Goal: Information Seeking & Learning: Check status

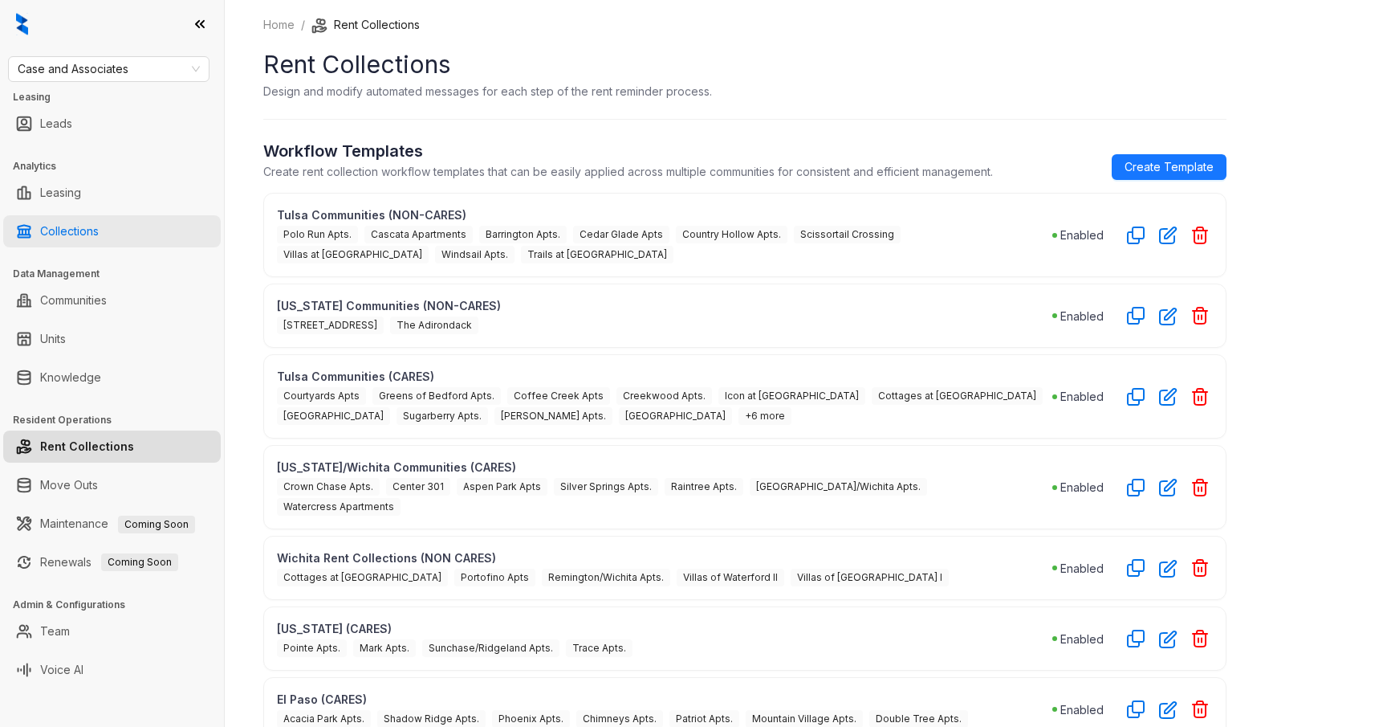
click at [99, 235] on link "Collections" at bounding box center [69, 231] width 59 height 32
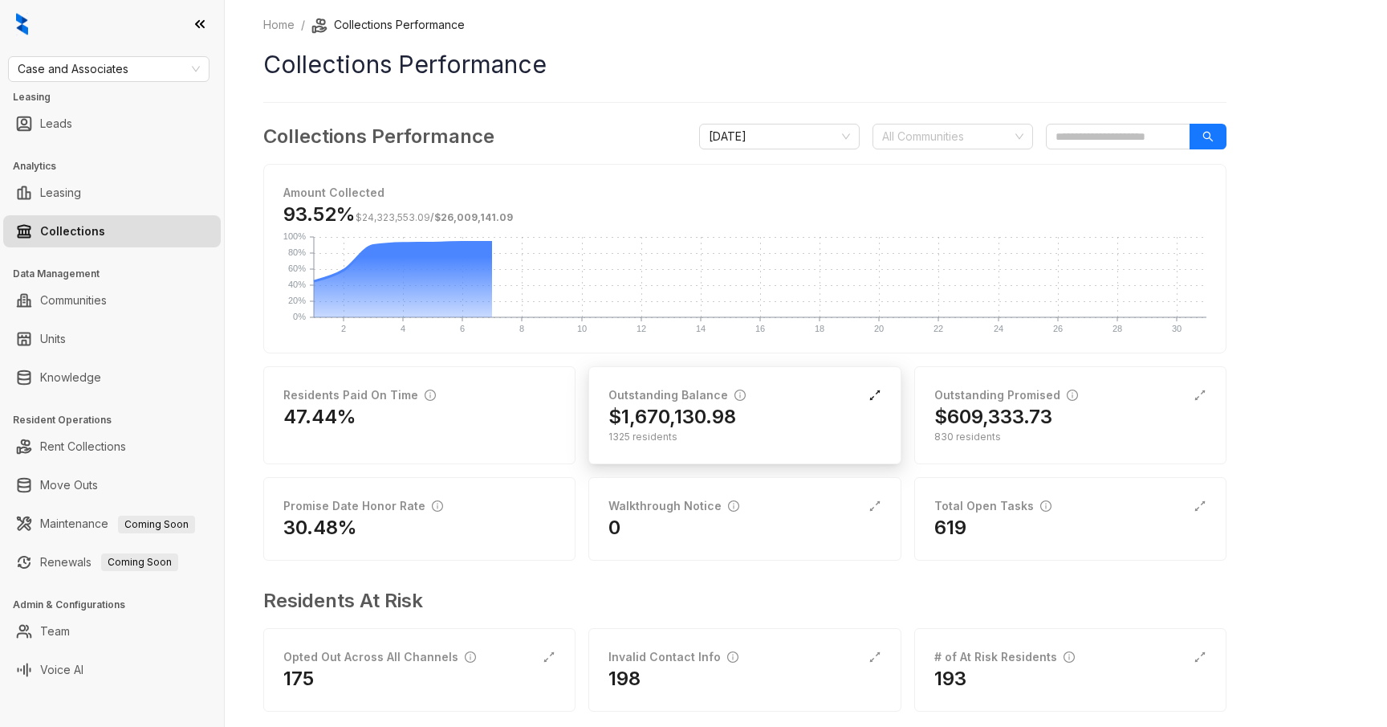
click at [878, 391] on icon "expand-alt" at bounding box center [875, 395] width 10 height 10
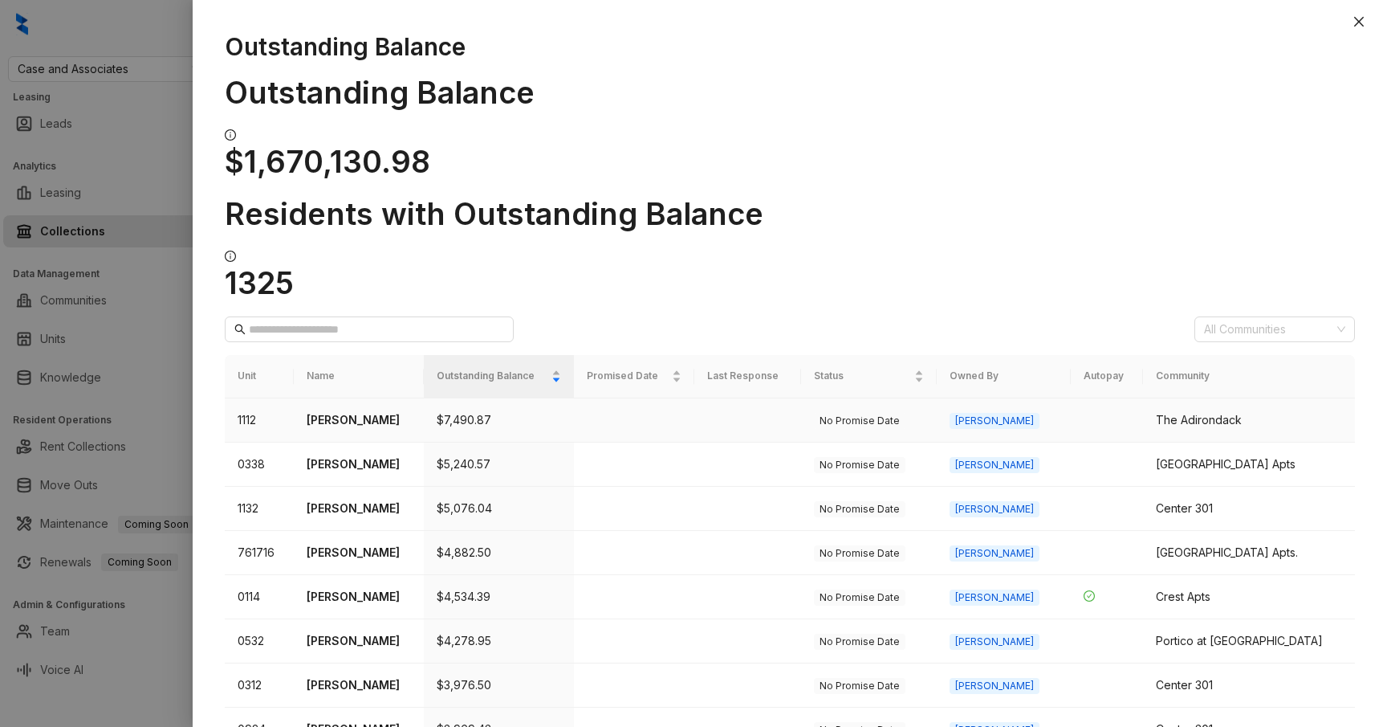
click at [362, 411] on p "[PERSON_NAME]" at bounding box center [359, 420] width 105 height 18
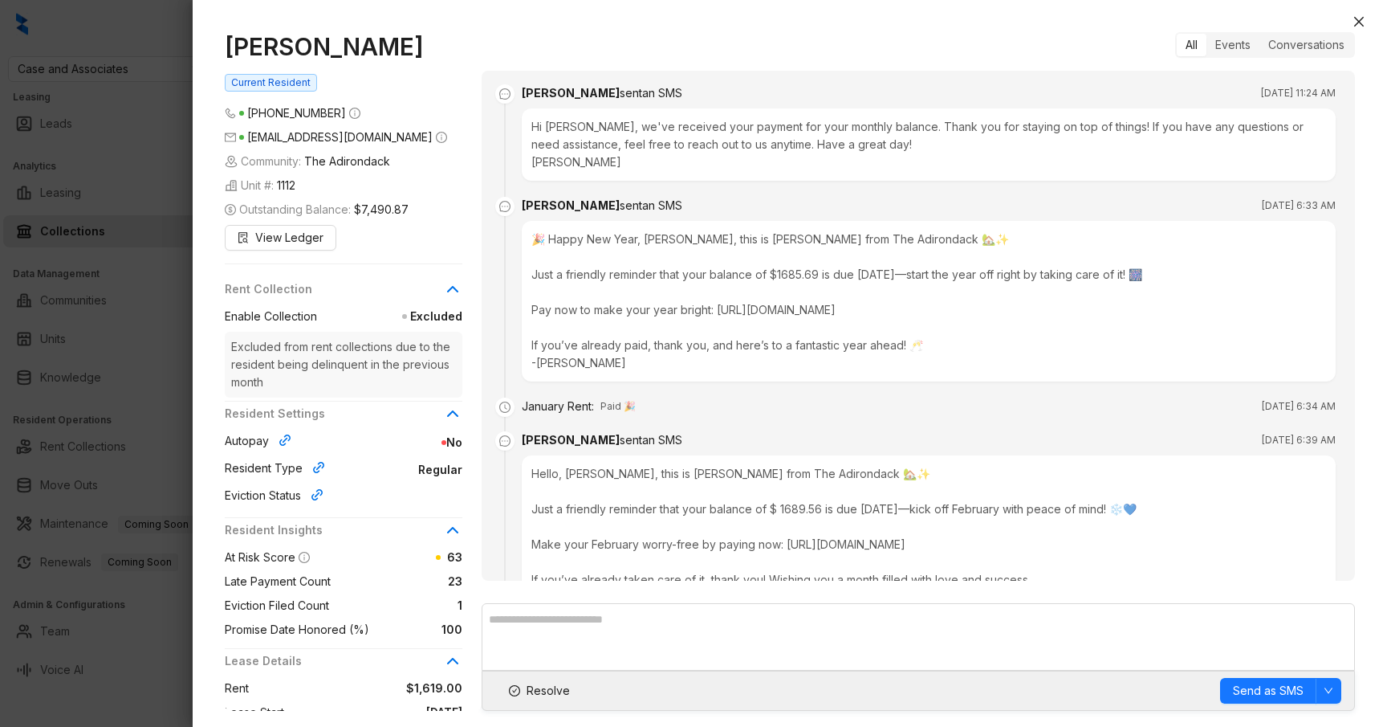
scroll to position [5581, 0]
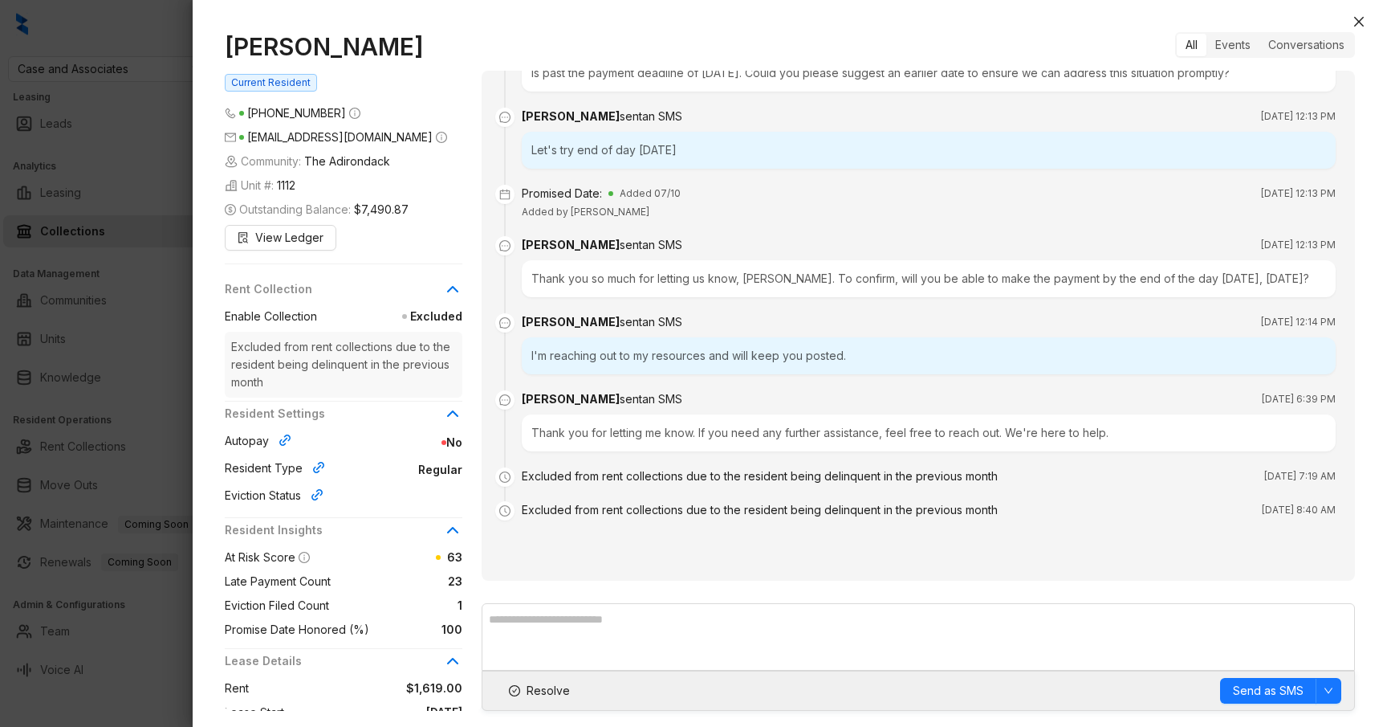
click at [167, 272] on div at bounding box center [693, 363] width 1387 height 727
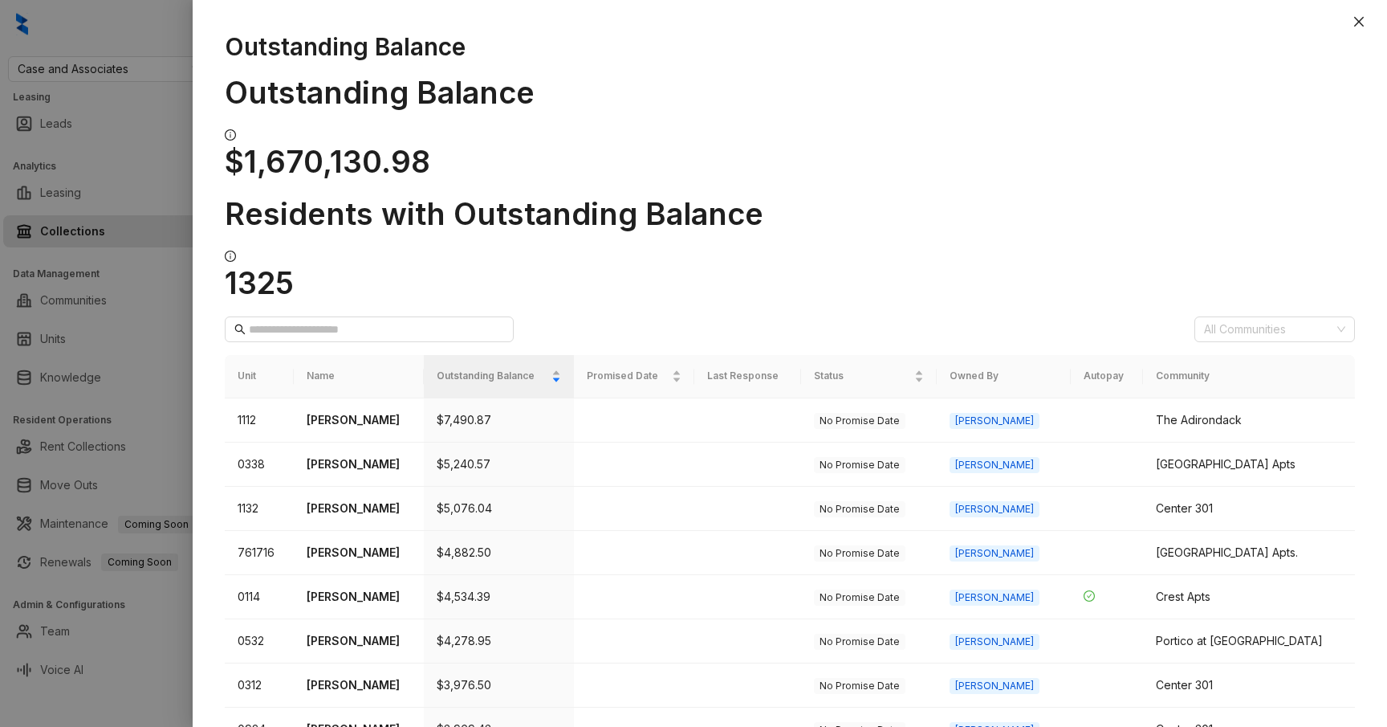
click at [169, 272] on div at bounding box center [693, 363] width 1387 height 727
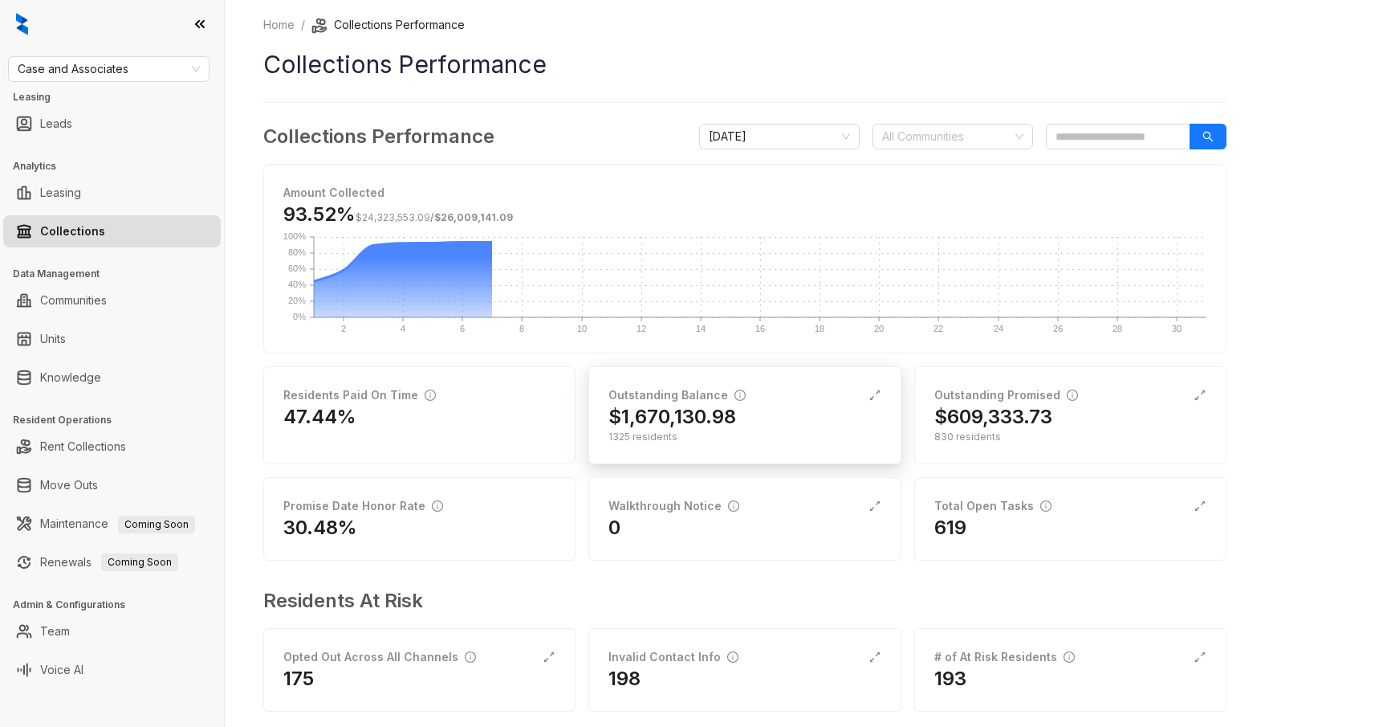
scroll to position [23, 0]
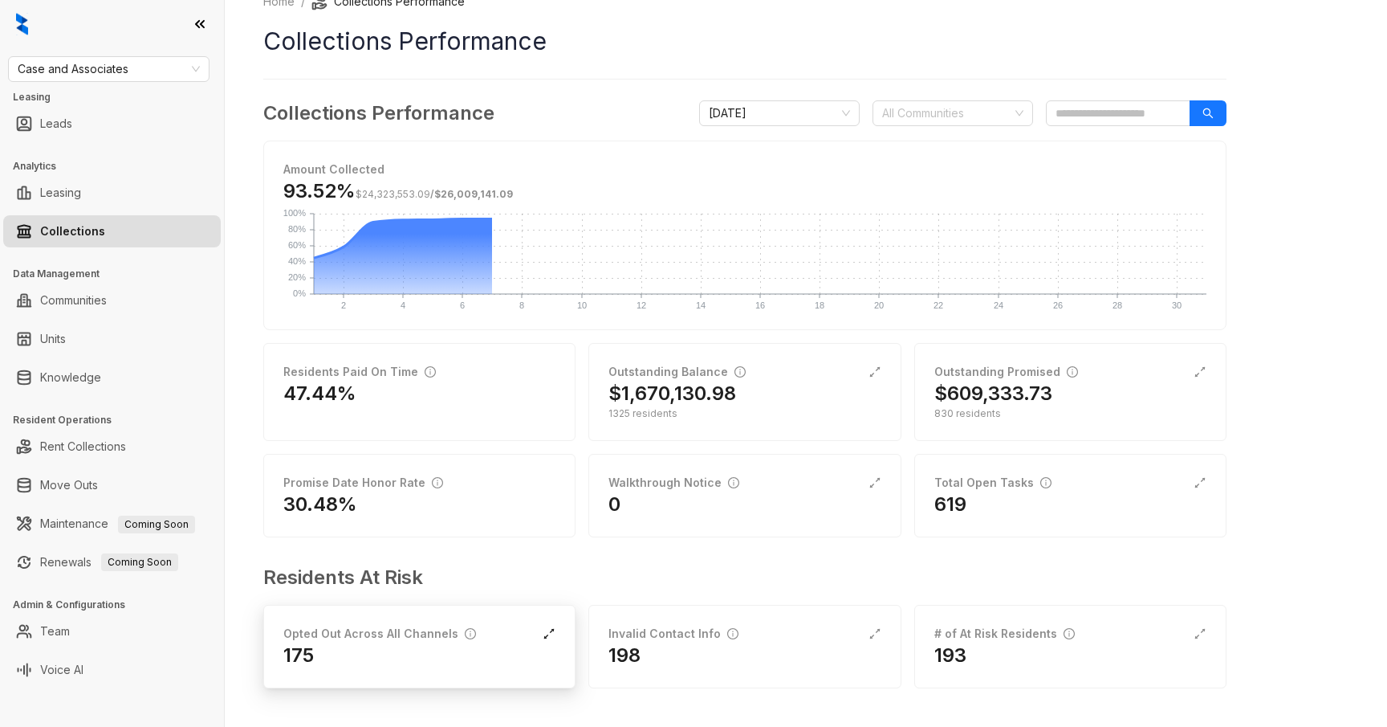
click at [548, 631] on icon "expand-alt" at bounding box center [549, 633] width 13 height 13
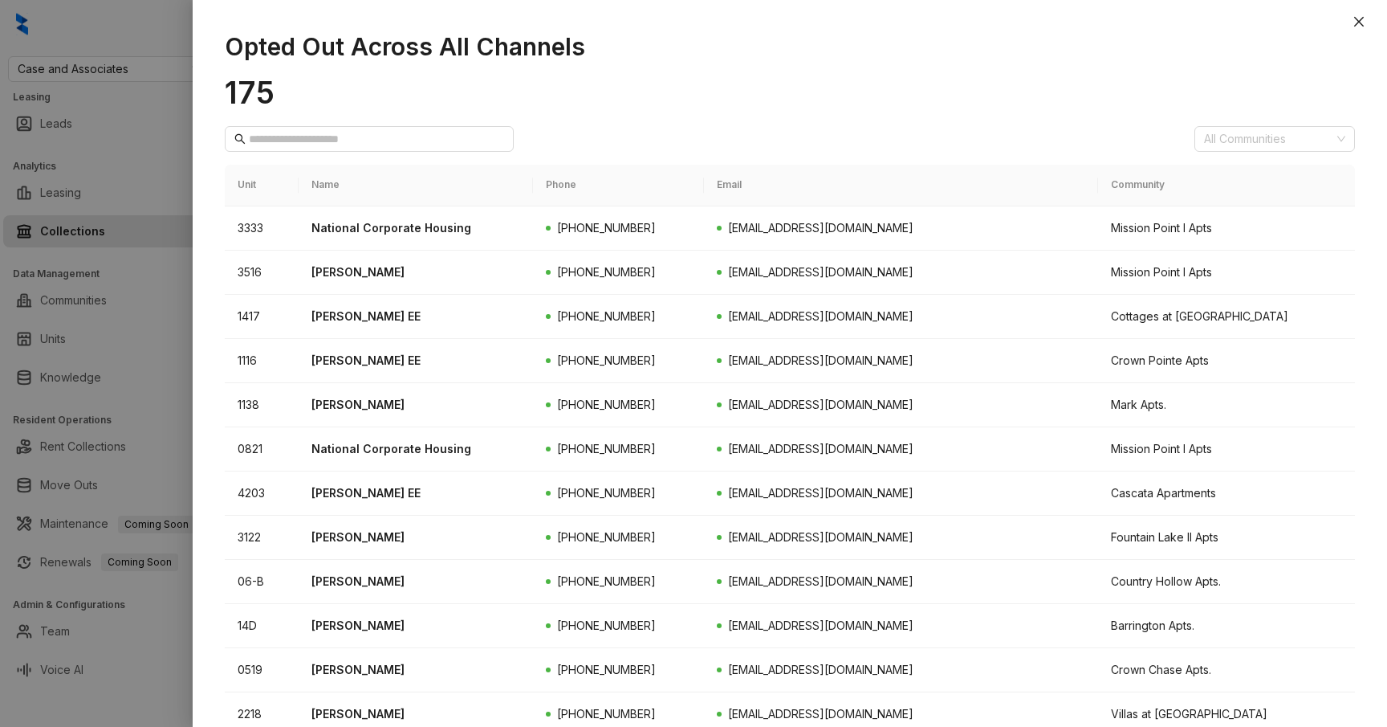
click at [178, 315] on div at bounding box center [693, 363] width 1387 height 727
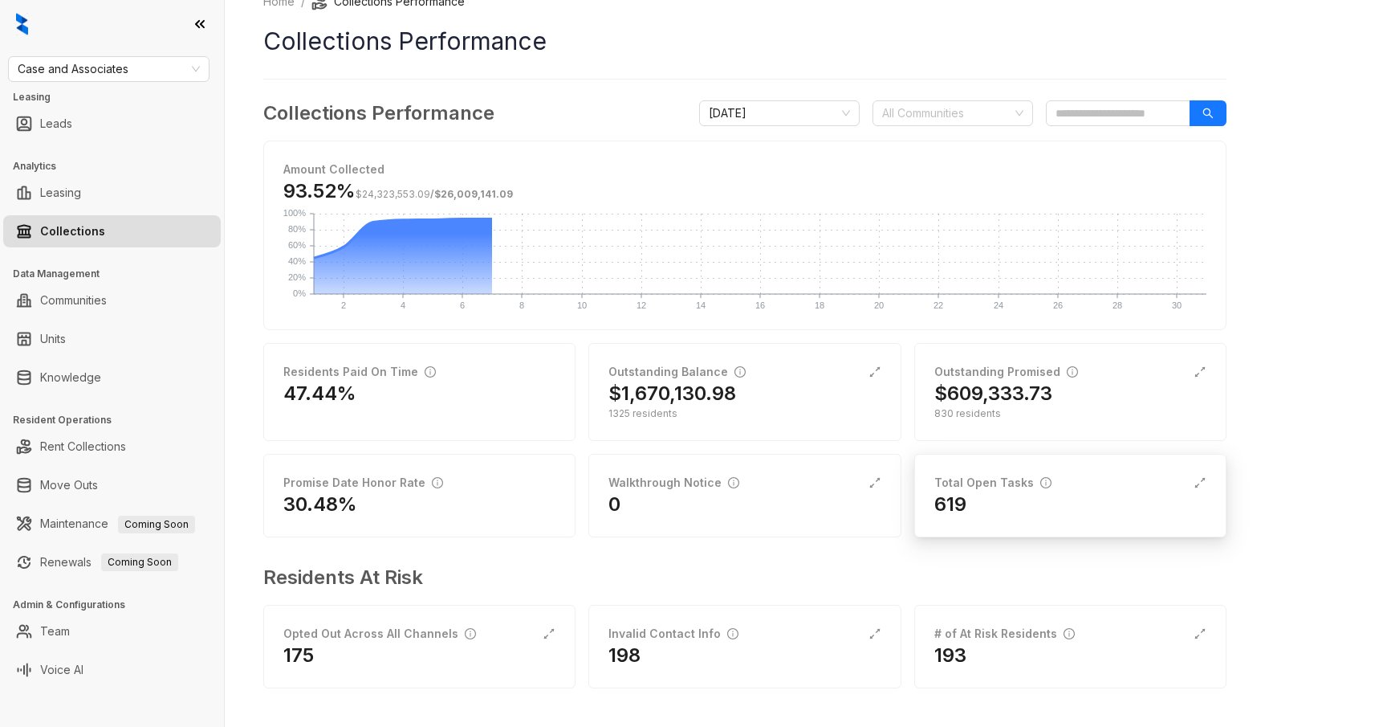
click at [1127, 490] on div "Total Open Tasks" at bounding box center [1071, 483] width 272 height 18
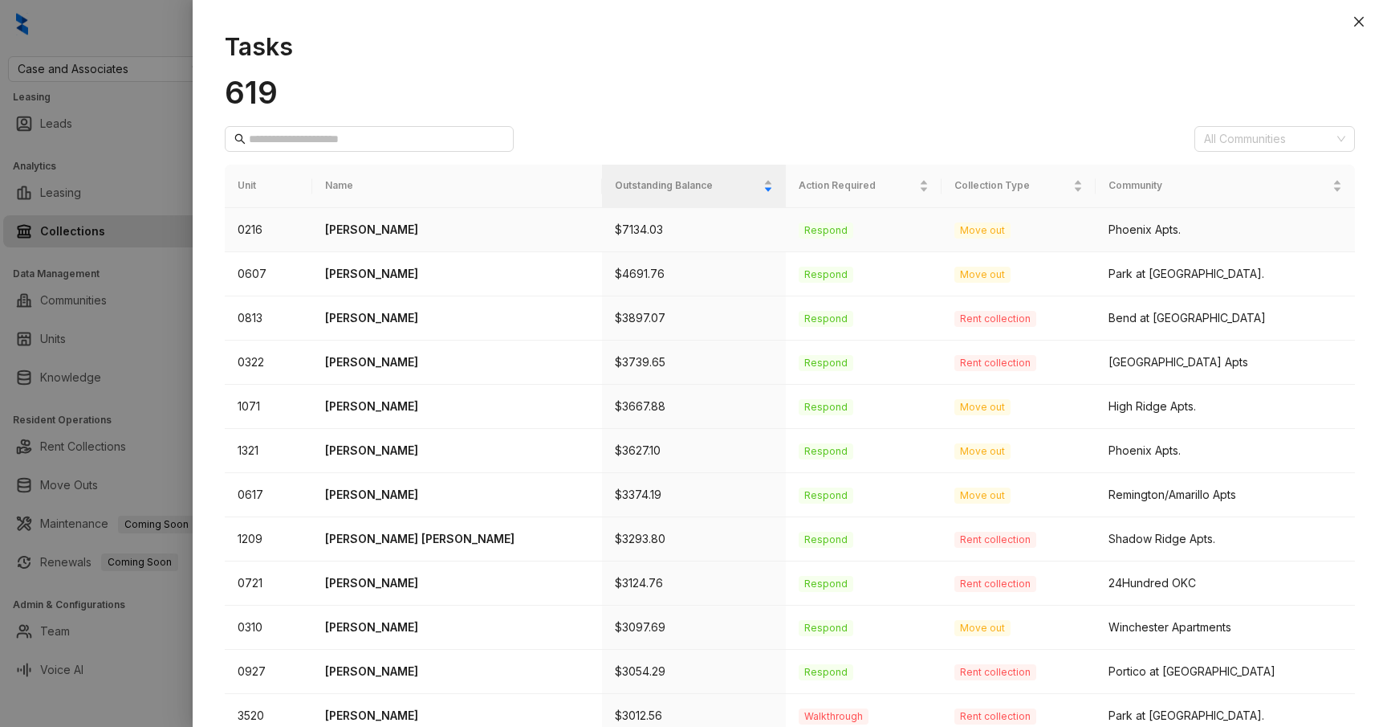
click at [367, 226] on p "[PERSON_NAME]" at bounding box center [457, 230] width 264 height 18
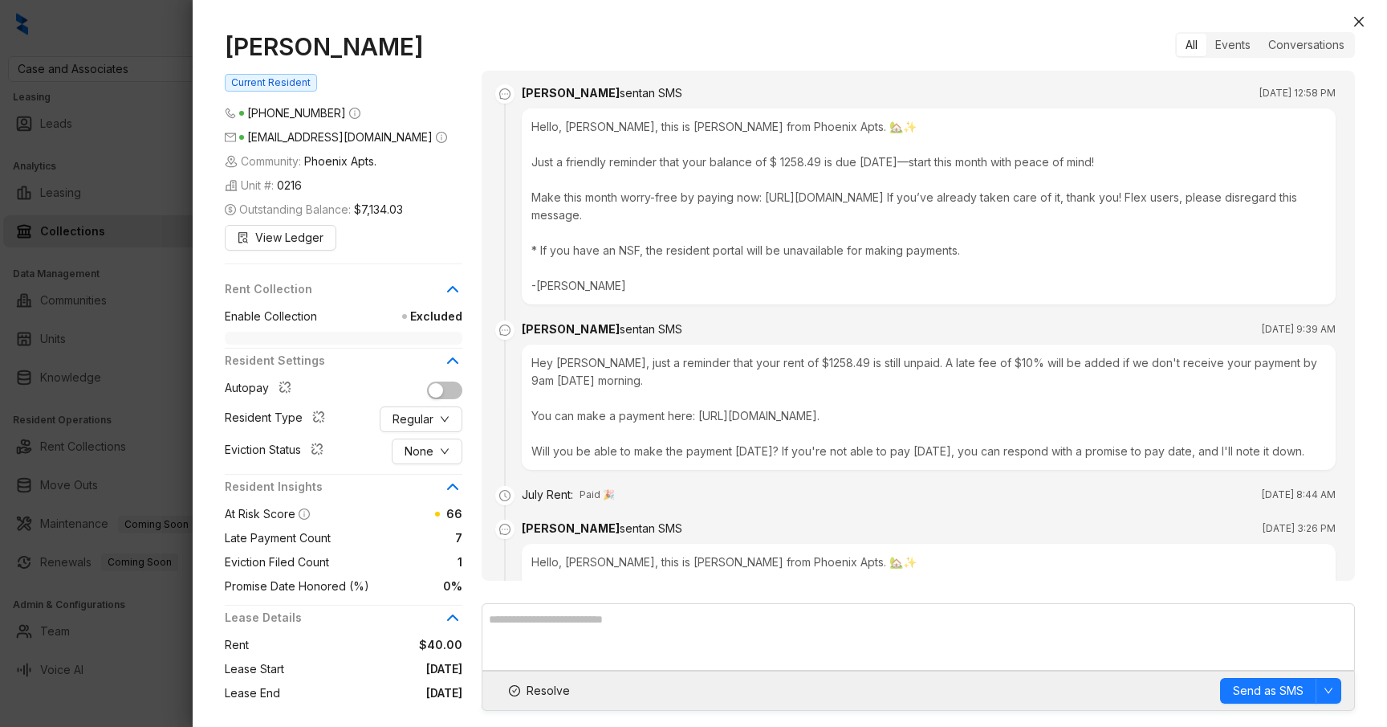
scroll to position [4067, 0]
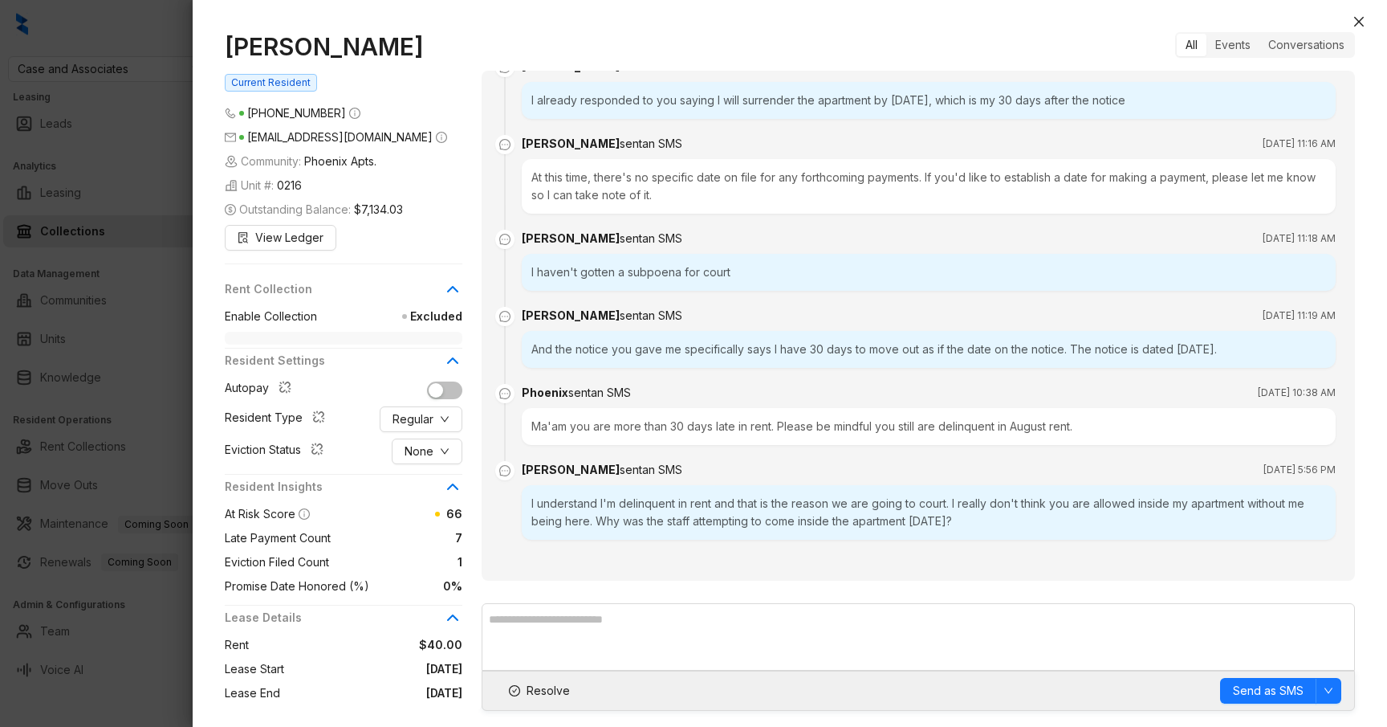
click at [172, 270] on div at bounding box center [693, 363] width 1387 height 727
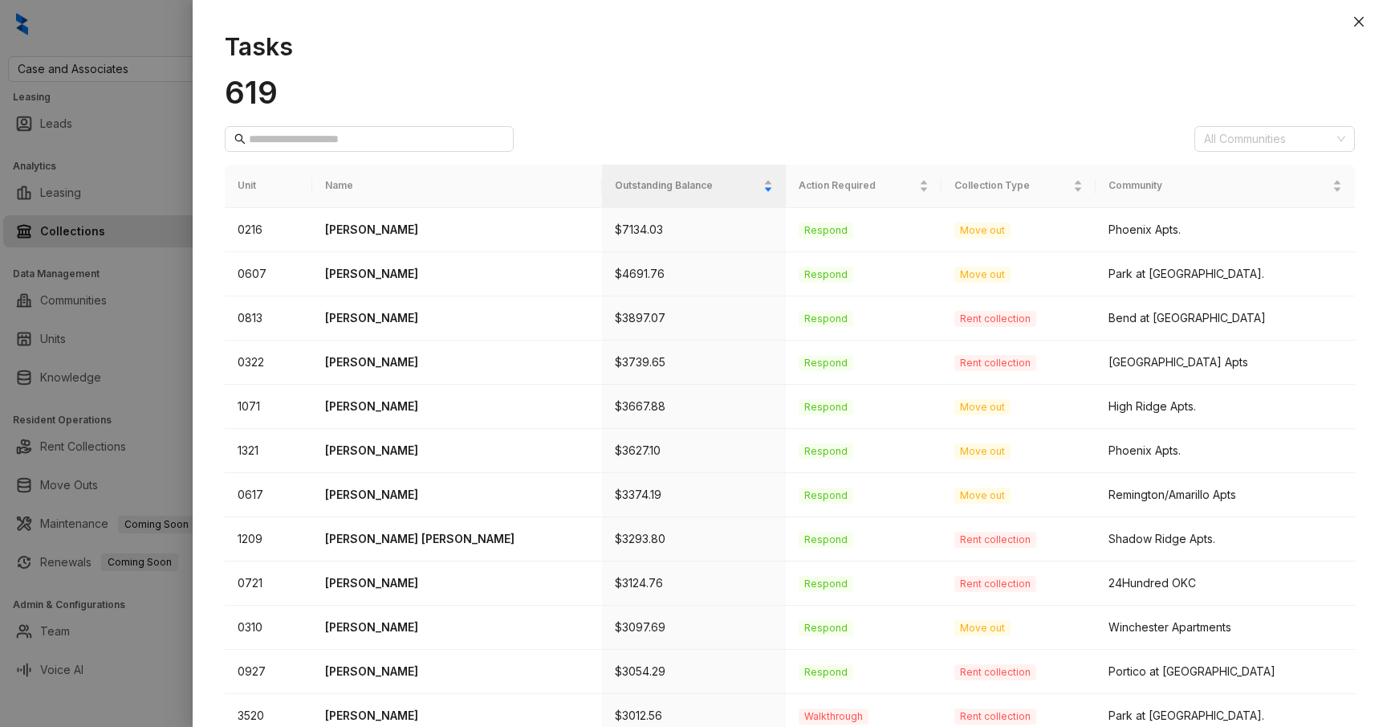
click at [183, 271] on div at bounding box center [693, 363] width 1387 height 727
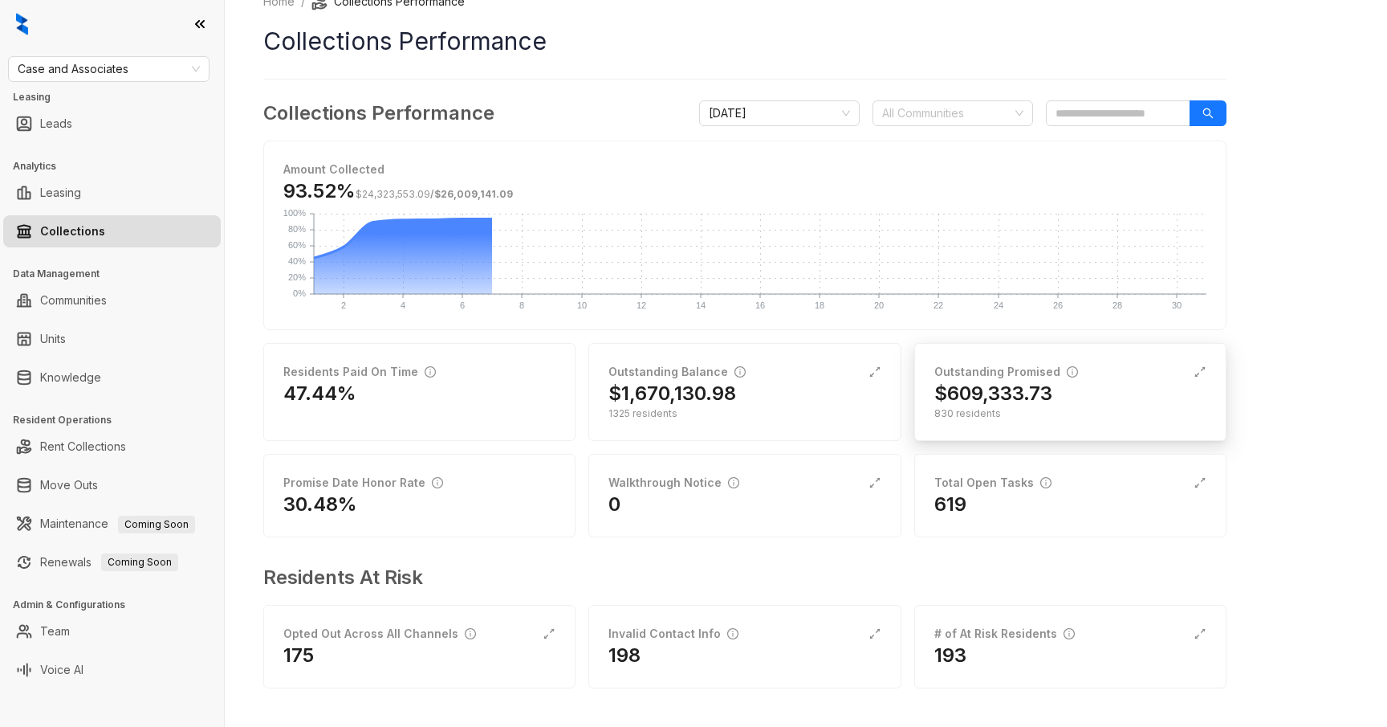
click at [1064, 416] on div "830 residents" at bounding box center [1071, 413] width 272 height 14
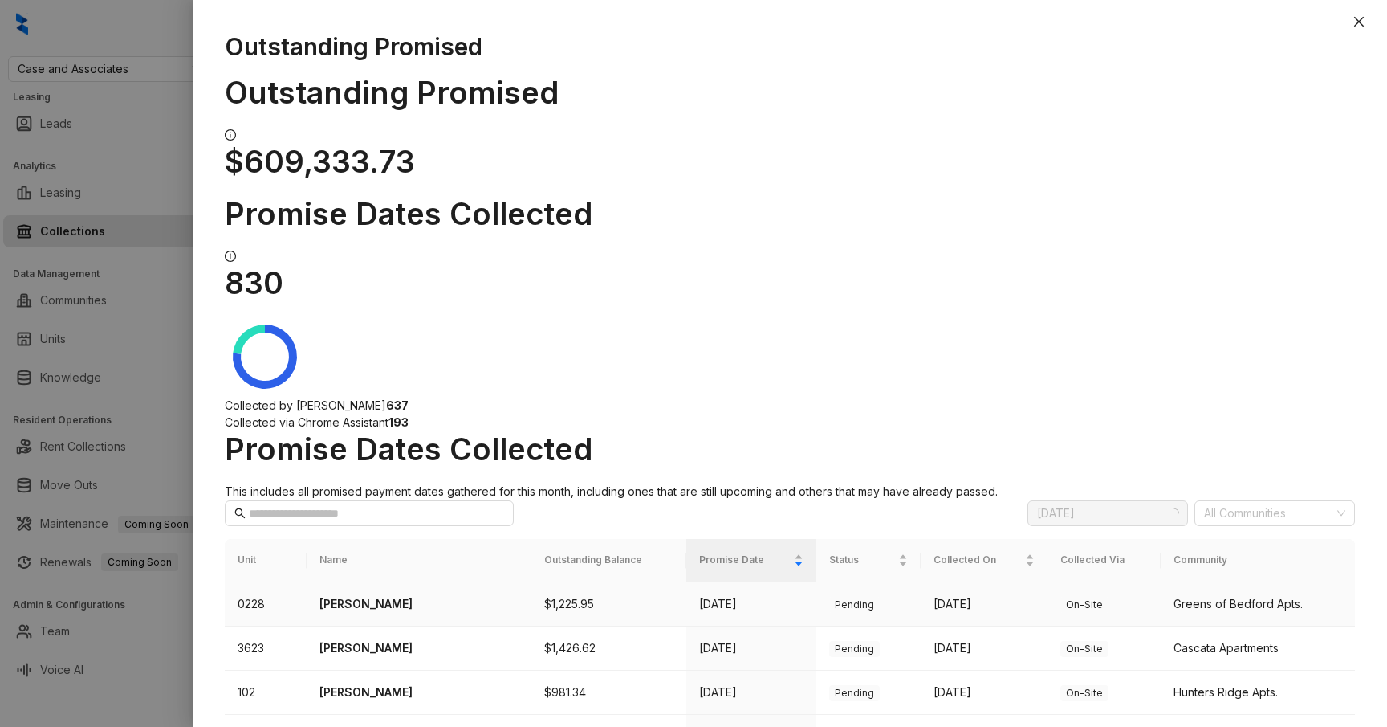
click at [369, 595] on p "[PERSON_NAME]" at bounding box center [419, 604] width 199 height 18
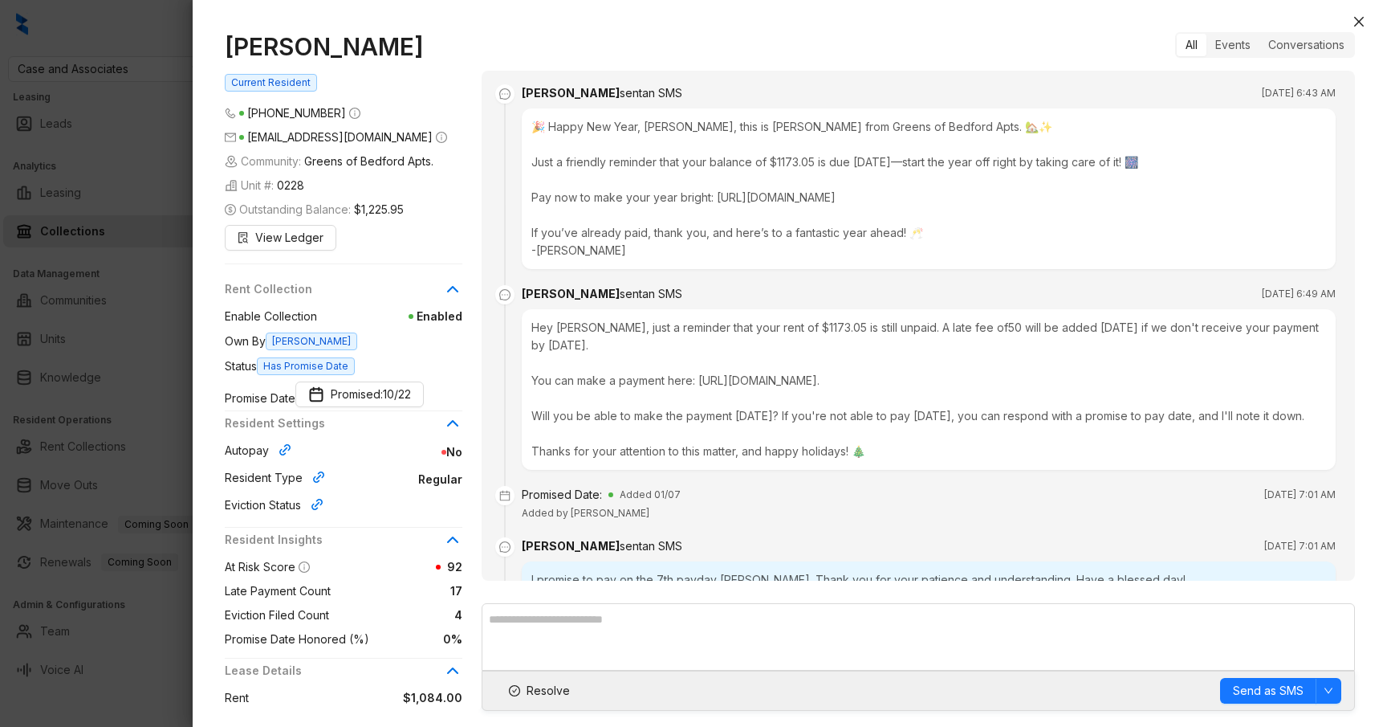
scroll to position [10405, 0]
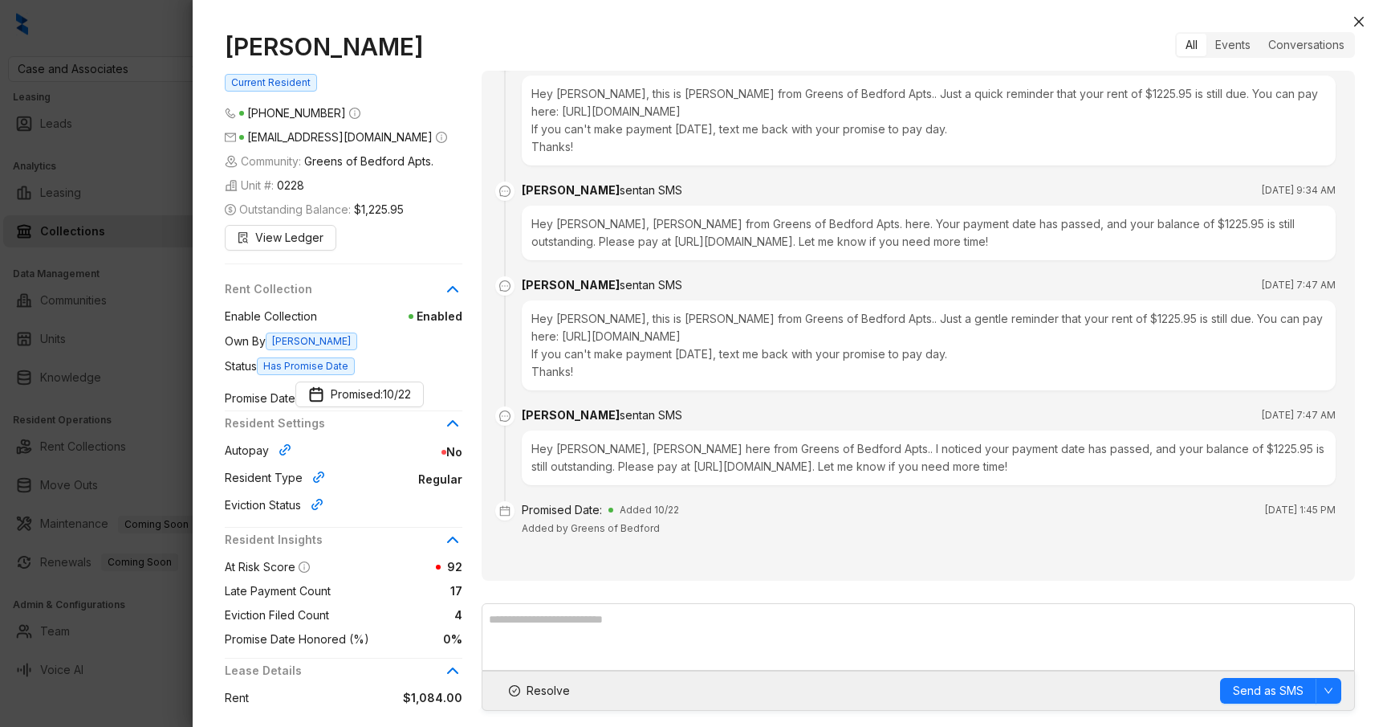
click at [160, 334] on div at bounding box center [693, 363] width 1387 height 727
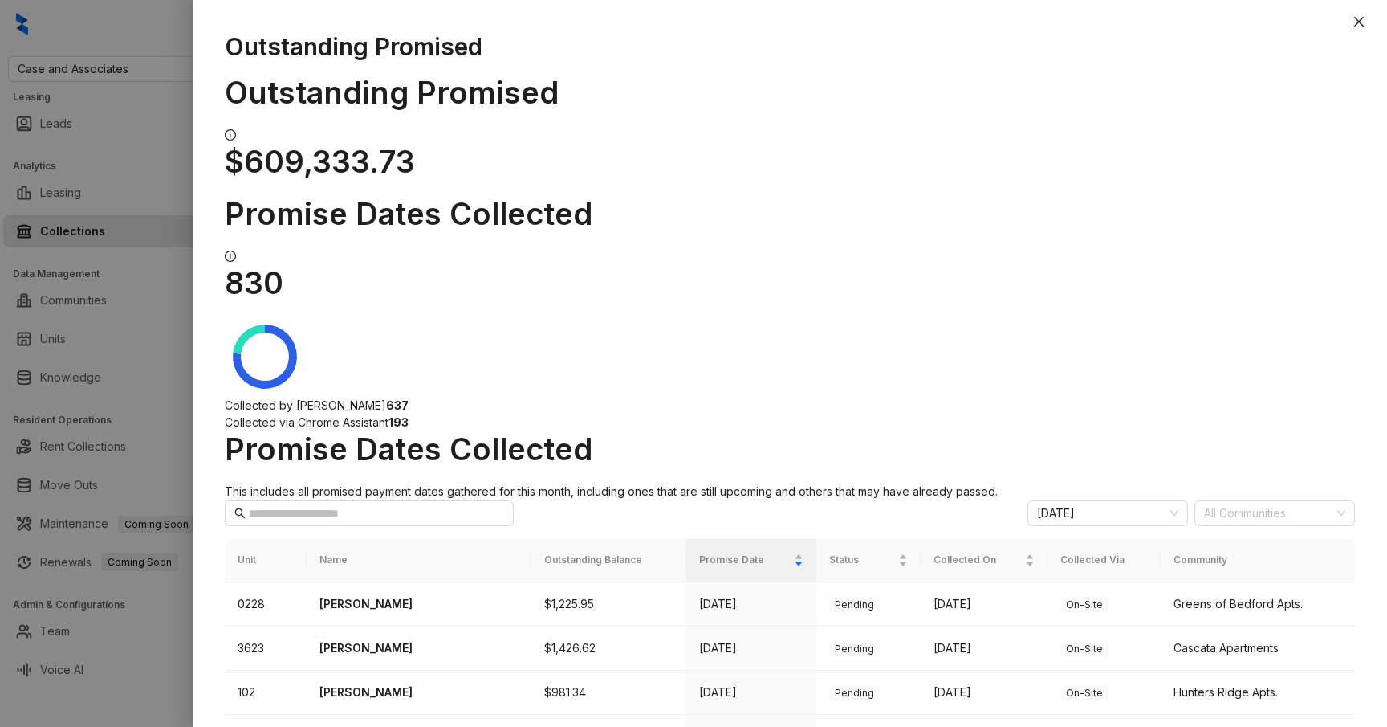
click at [160, 334] on div at bounding box center [693, 363] width 1387 height 727
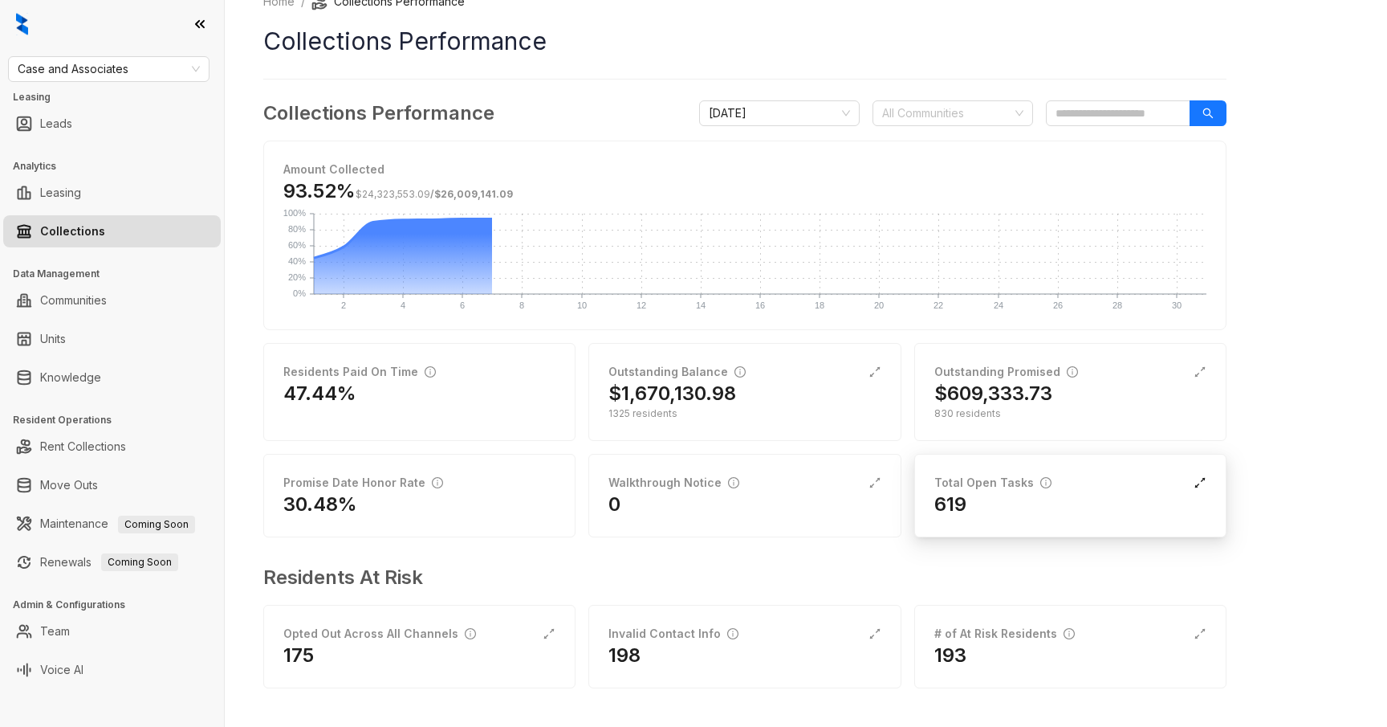
click at [1197, 483] on icon "expand-alt" at bounding box center [1200, 482] width 13 height 13
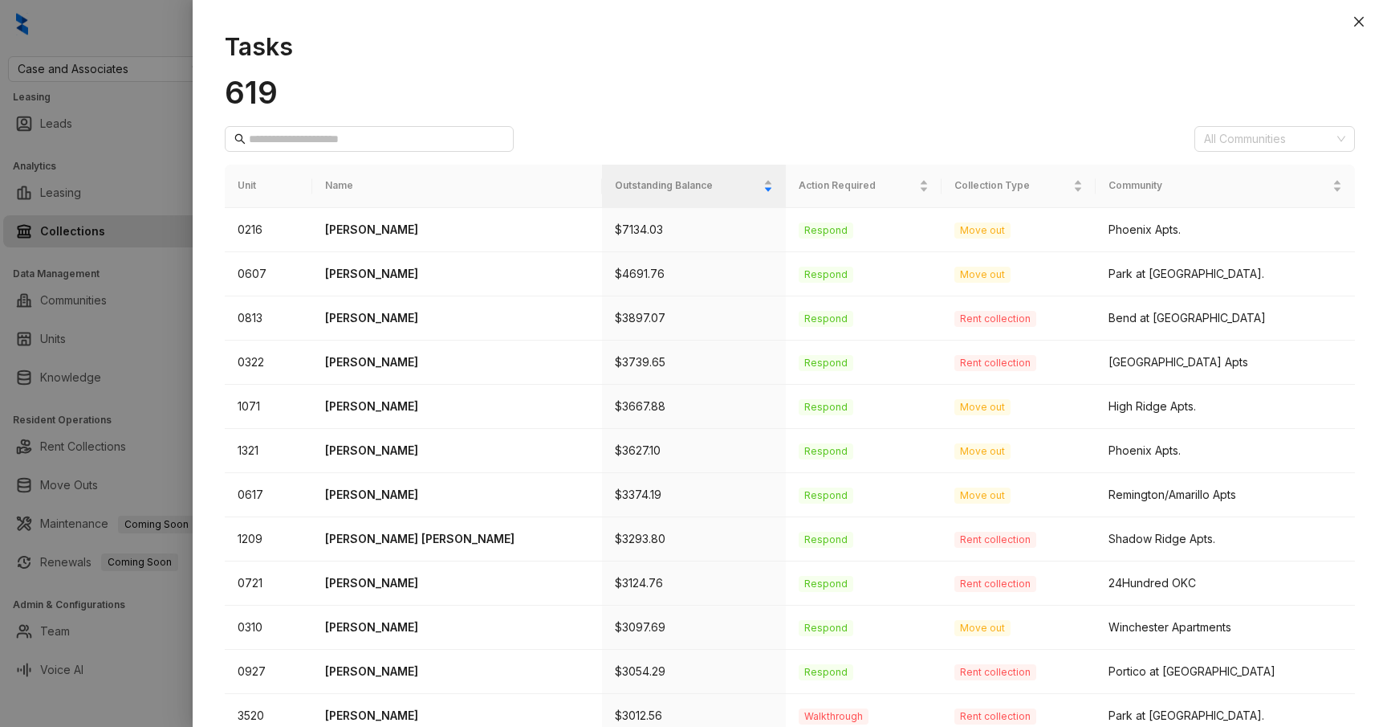
click at [153, 367] on div at bounding box center [693, 363] width 1387 height 727
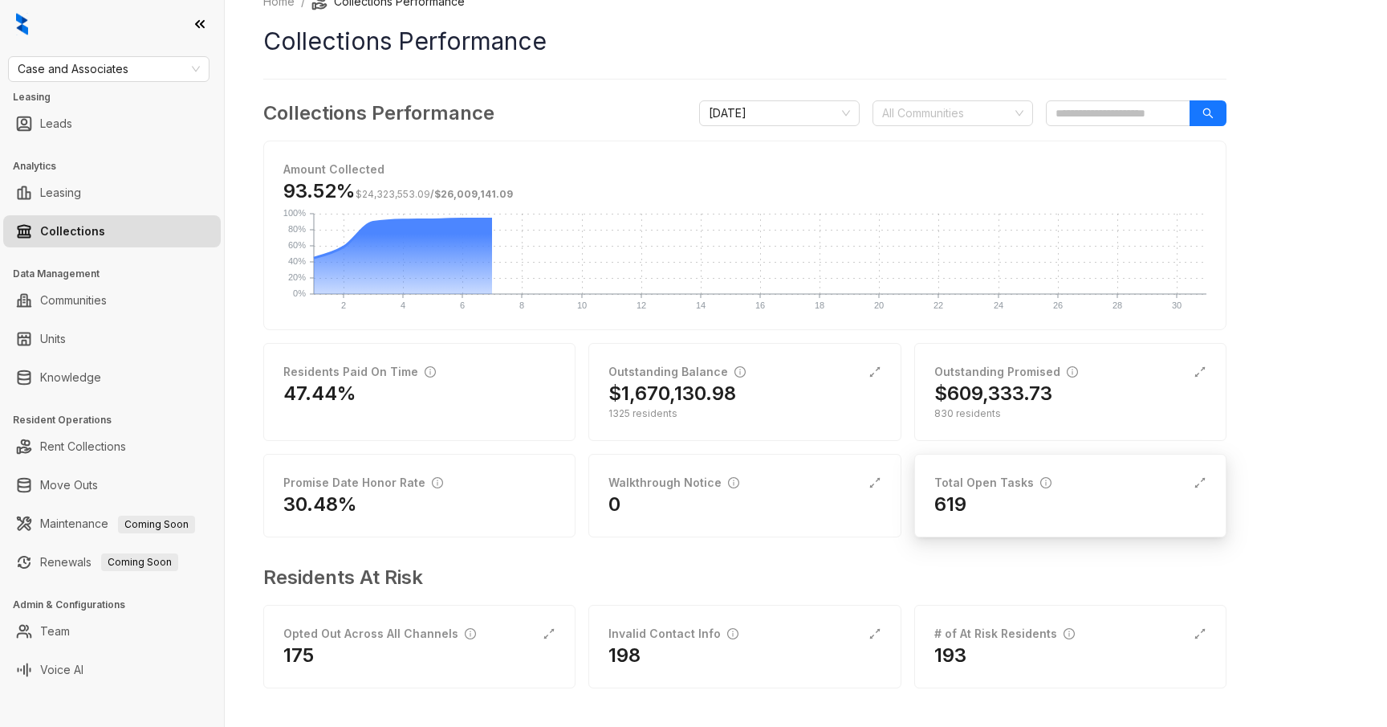
click at [965, 511] on h2 "619" at bounding box center [951, 504] width 32 height 26
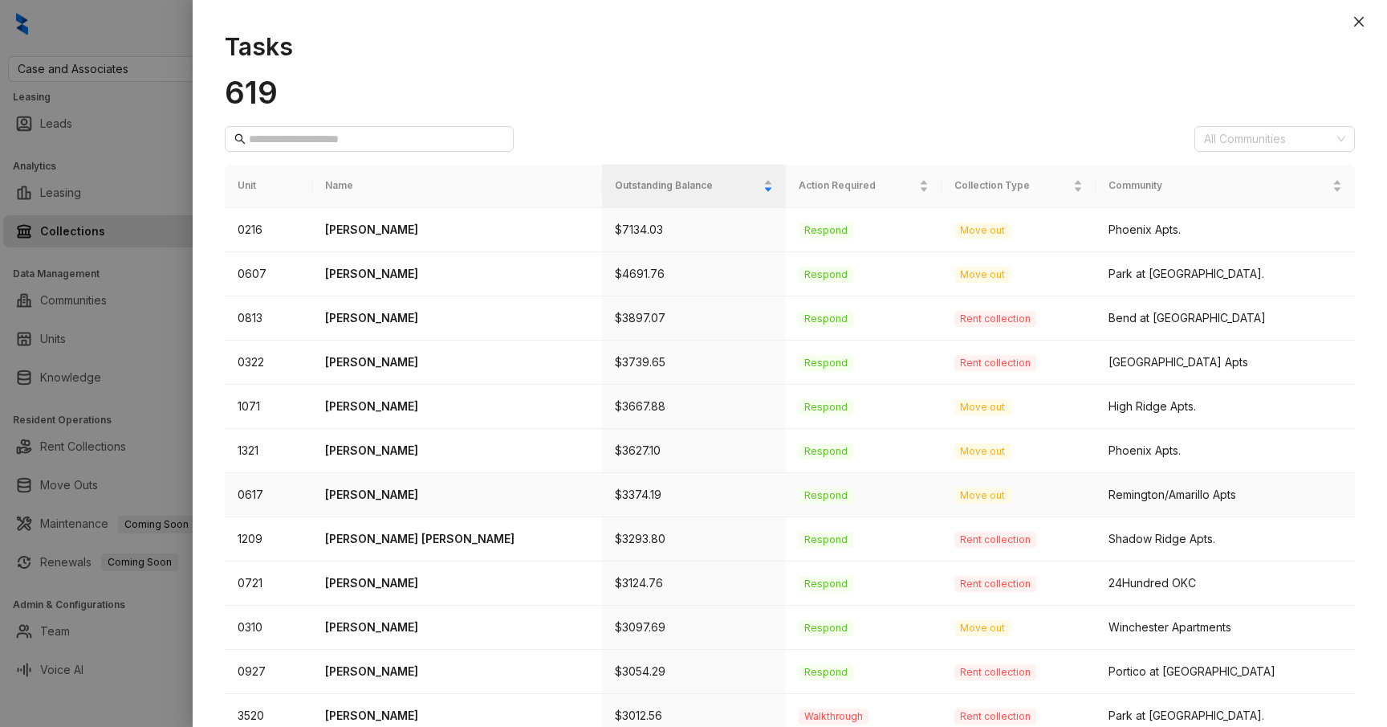
click at [419, 494] on p "[PERSON_NAME]" at bounding box center [457, 495] width 264 height 18
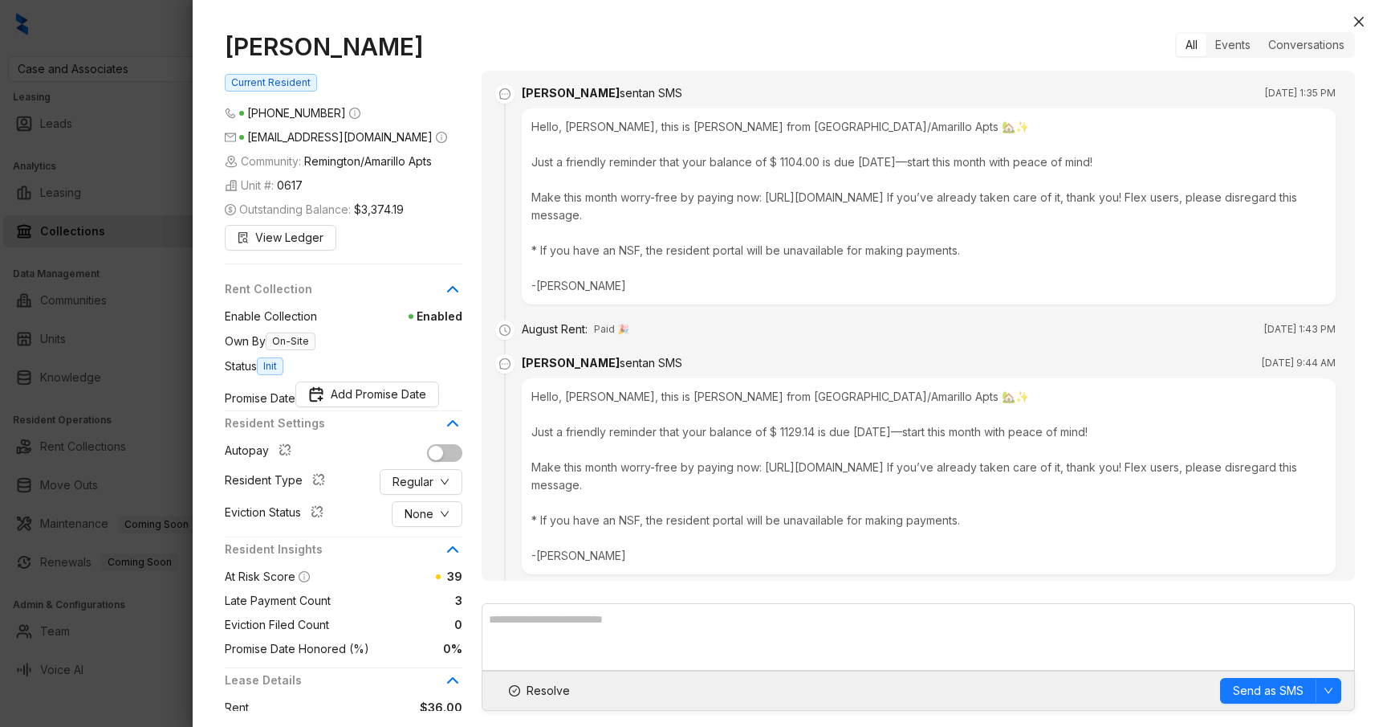
scroll to position [2182, 0]
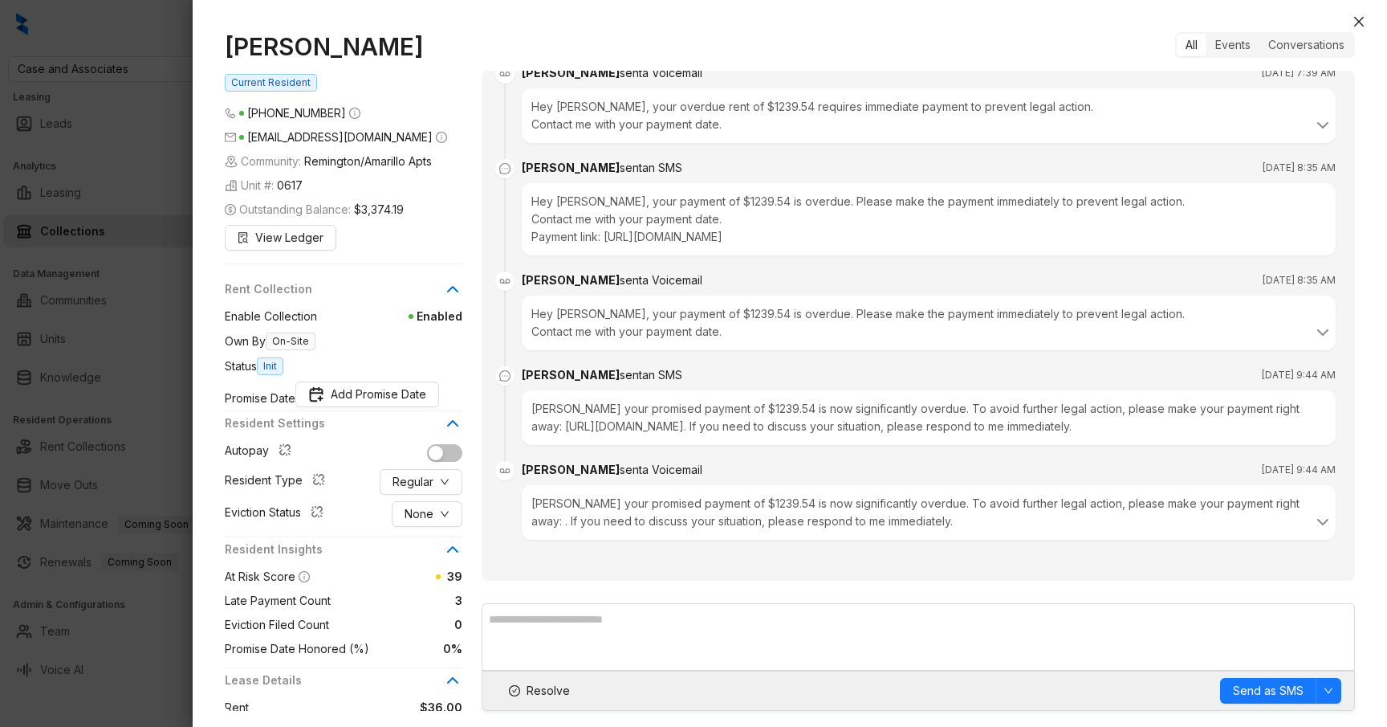
click at [180, 344] on div at bounding box center [693, 363] width 1387 height 727
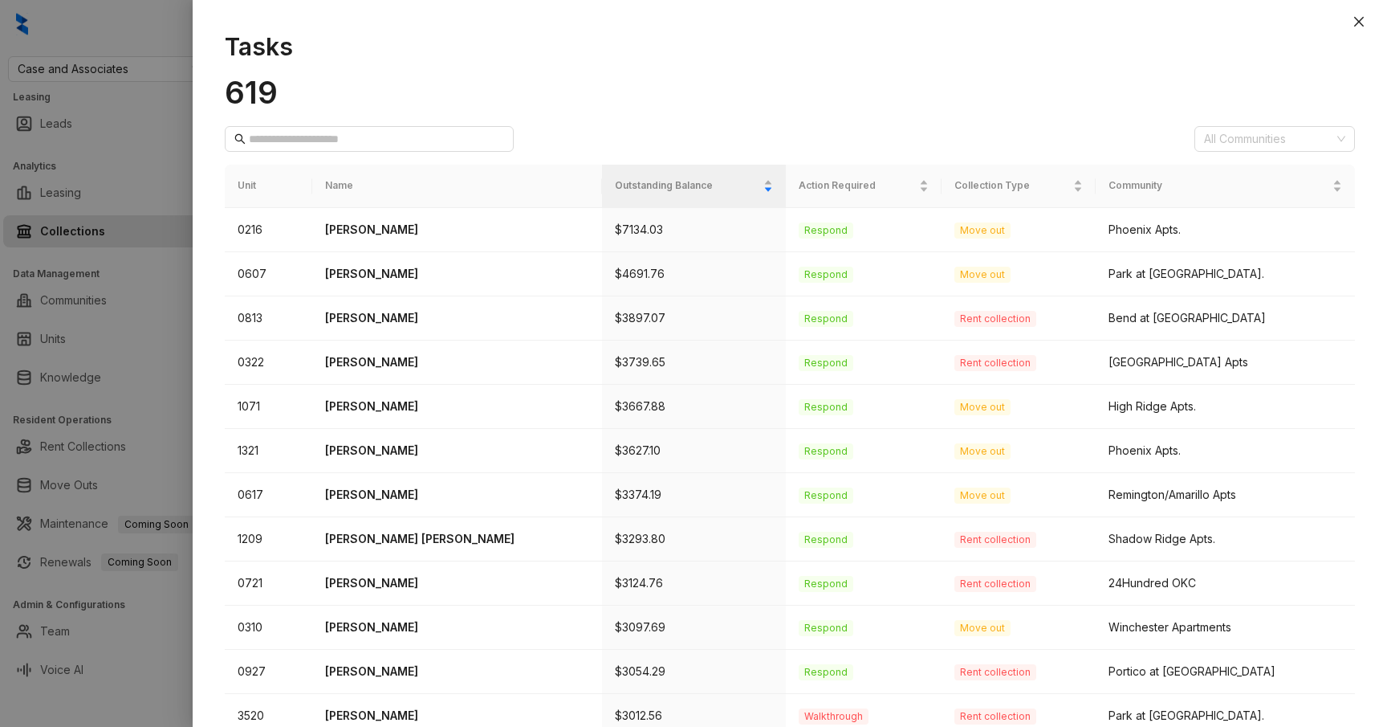
click at [180, 344] on div at bounding box center [693, 363] width 1387 height 727
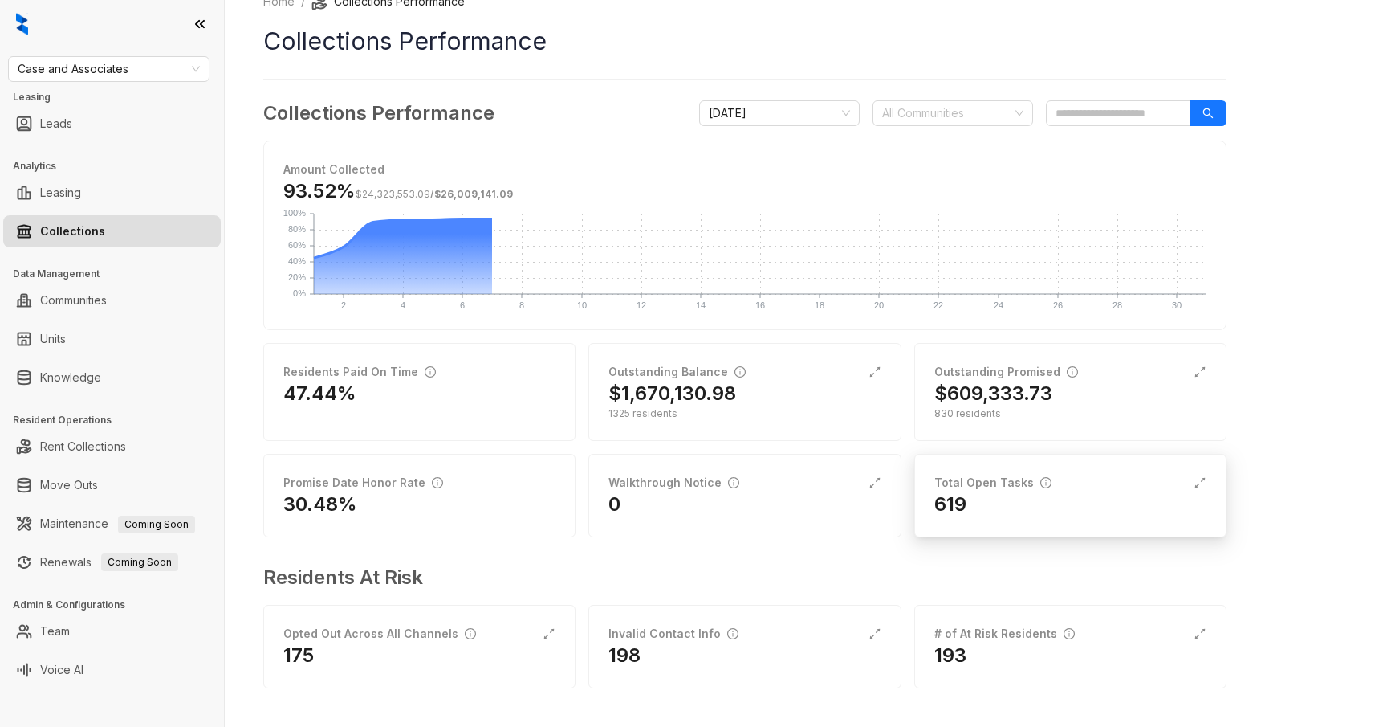
click at [1045, 474] on div "Total Open Tasks" at bounding box center [993, 483] width 117 height 18
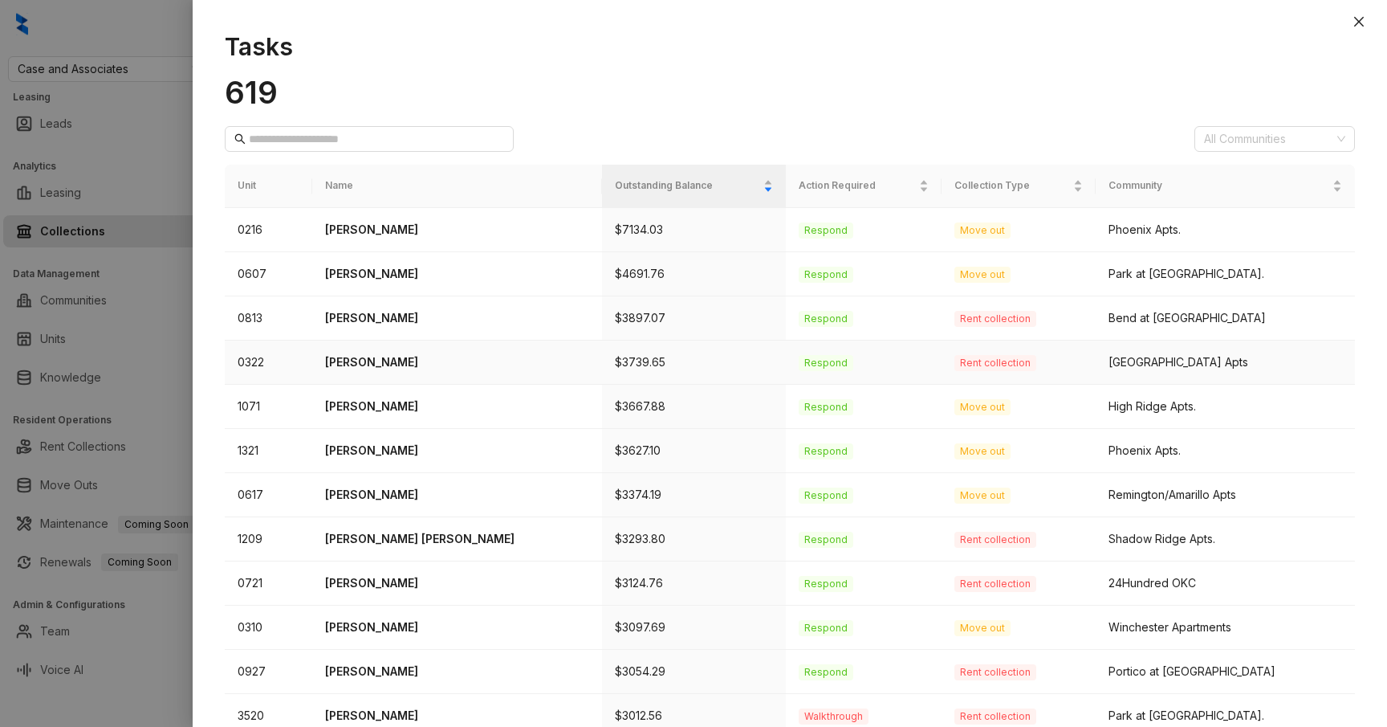
click at [394, 353] on p "[PERSON_NAME]" at bounding box center [457, 362] width 264 height 18
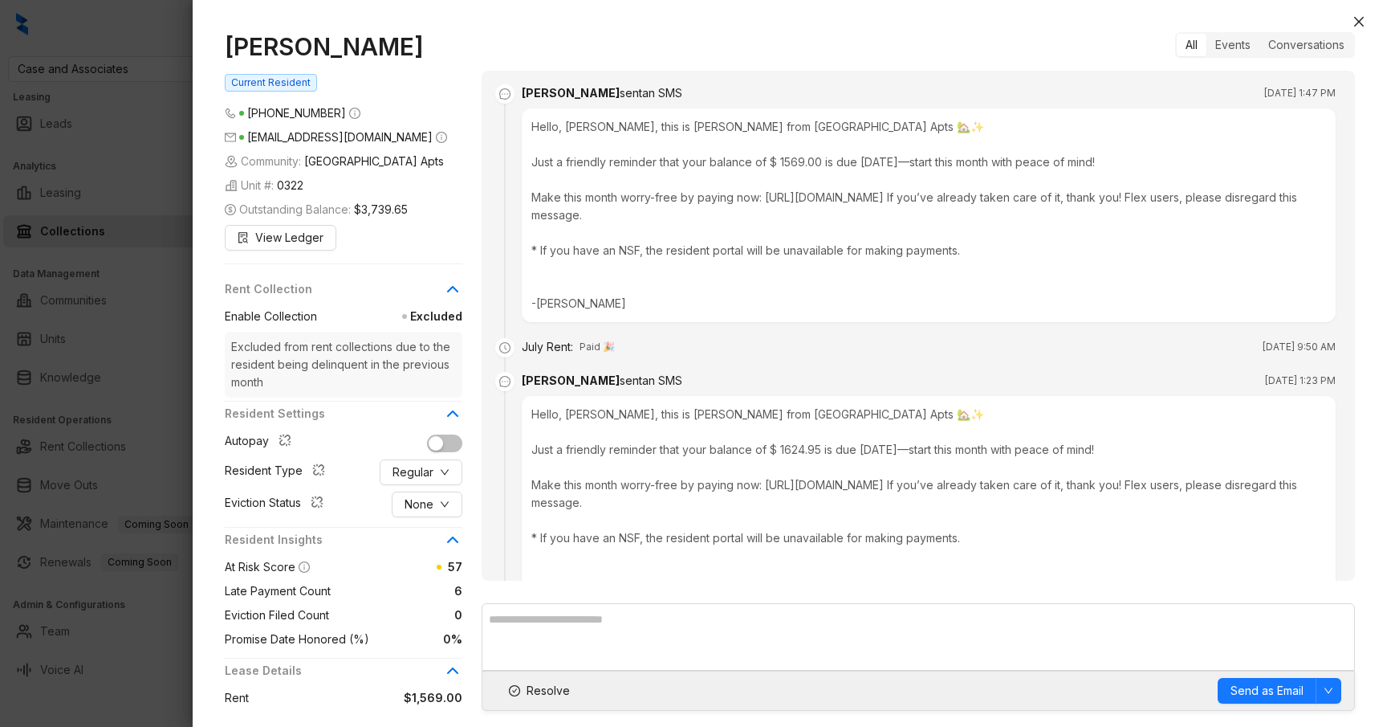
scroll to position [3836, 0]
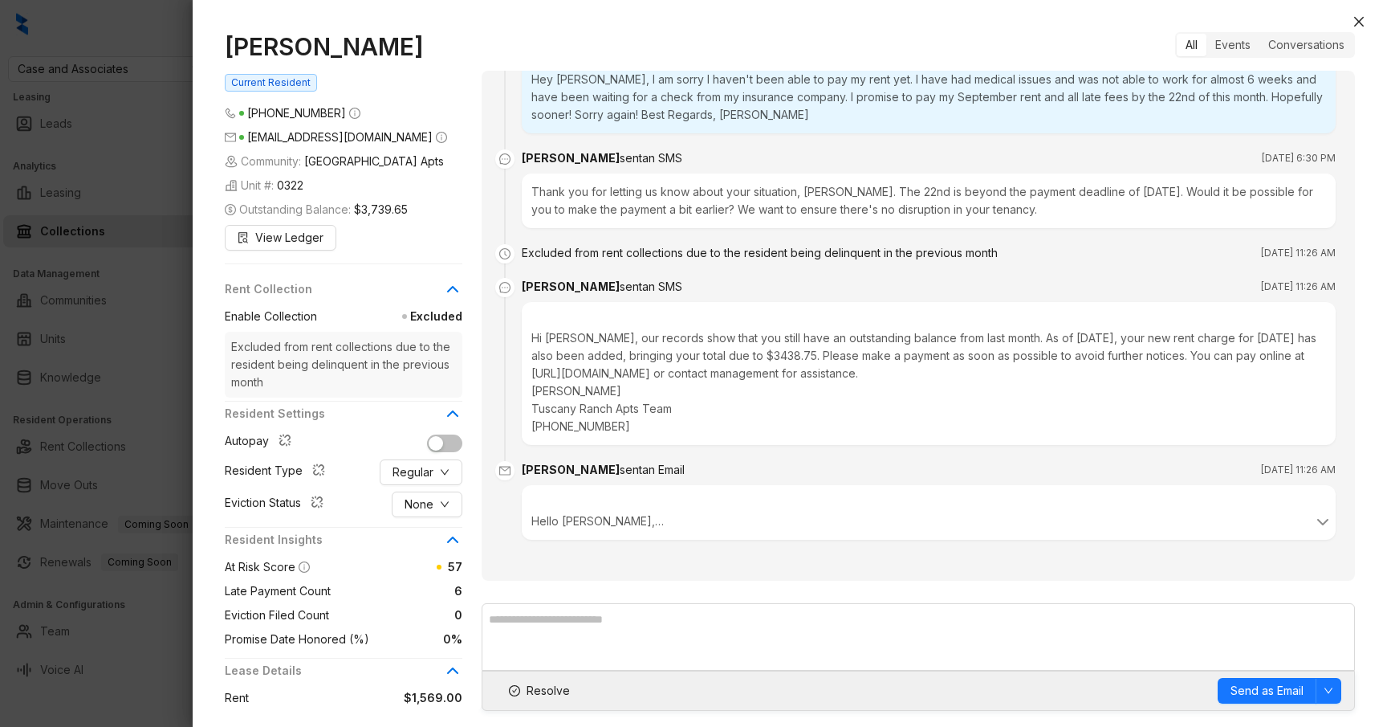
click at [169, 332] on div at bounding box center [693, 363] width 1387 height 727
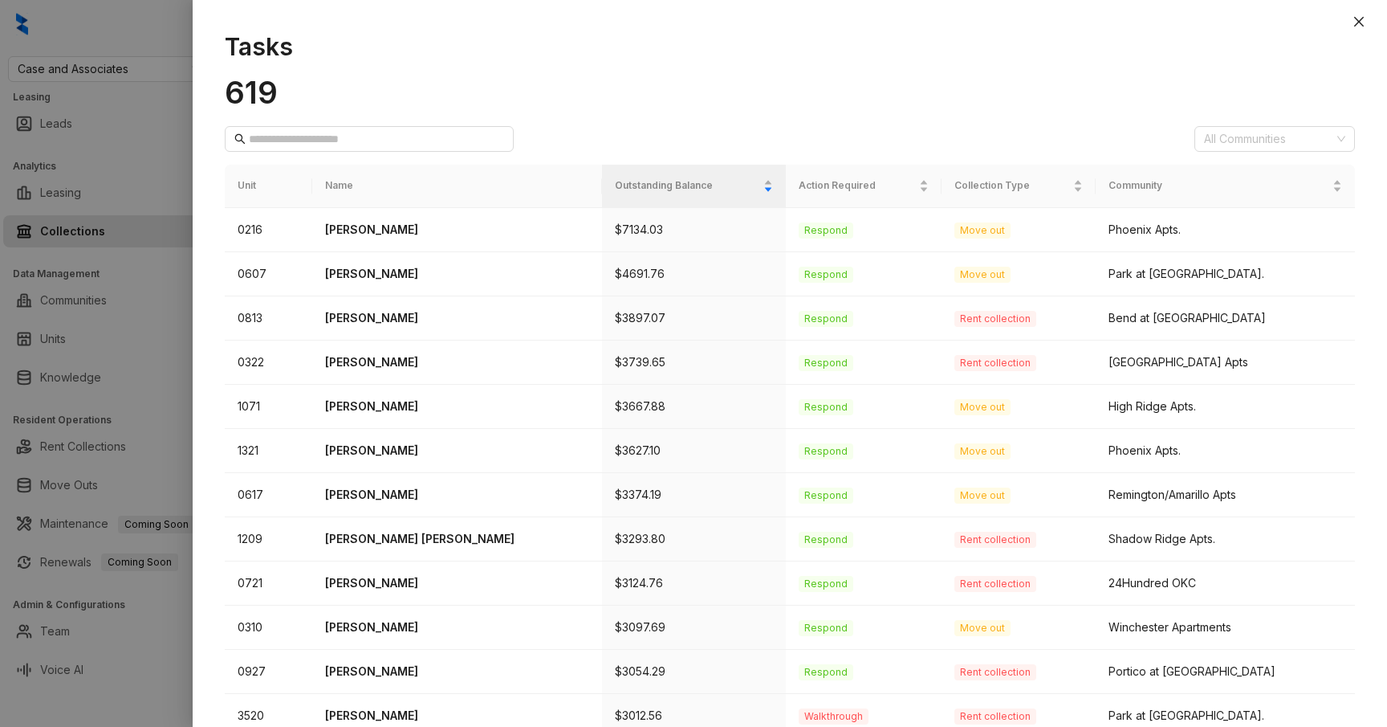
click at [169, 332] on div at bounding box center [693, 363] width 1387 height 727
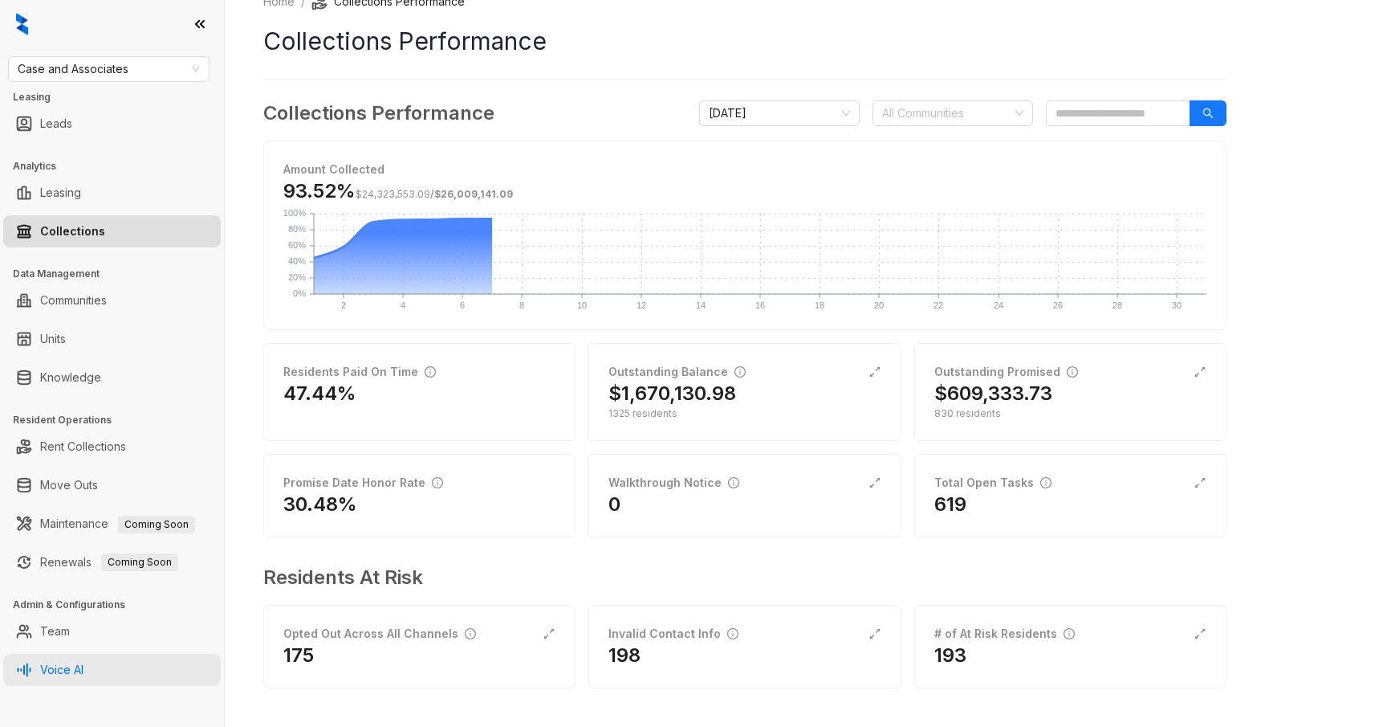
click at [76, 671] on link "Voice AI" at bounding box center [61, 670] width 43 height 32
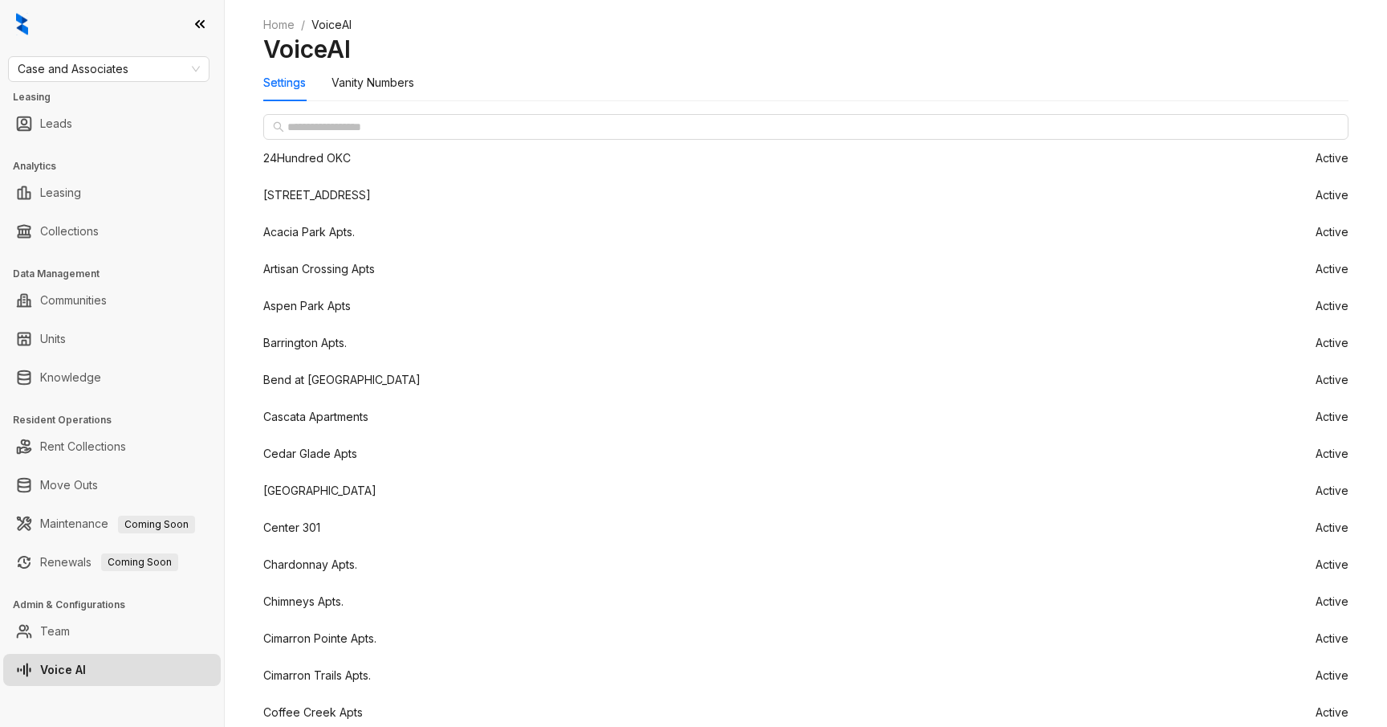
click at [389, 251] on li "Acacia Park Apts. Active" at bounding box center [806, 232] width 1086 height 37
click at [366, 214] on li "97 [GEOGRAPHIC_DATA] Active" at bounding box center [806, 195] width 1086 height 37
click at [389, 92] on div "Vanity Numbers" at bounding box center [373, 83] width 83 height 18
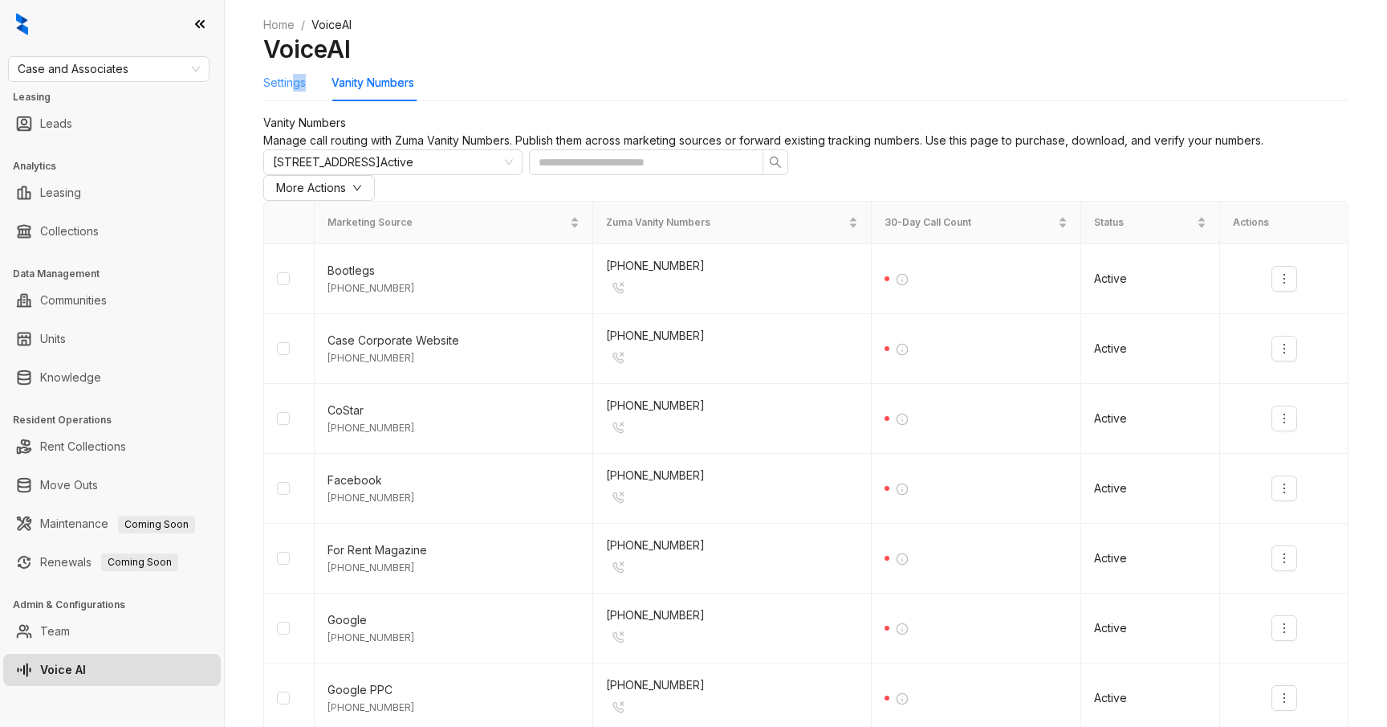
click at [295, 101] on div "Settings" at bounding box center [284, 82] width 43 height 37
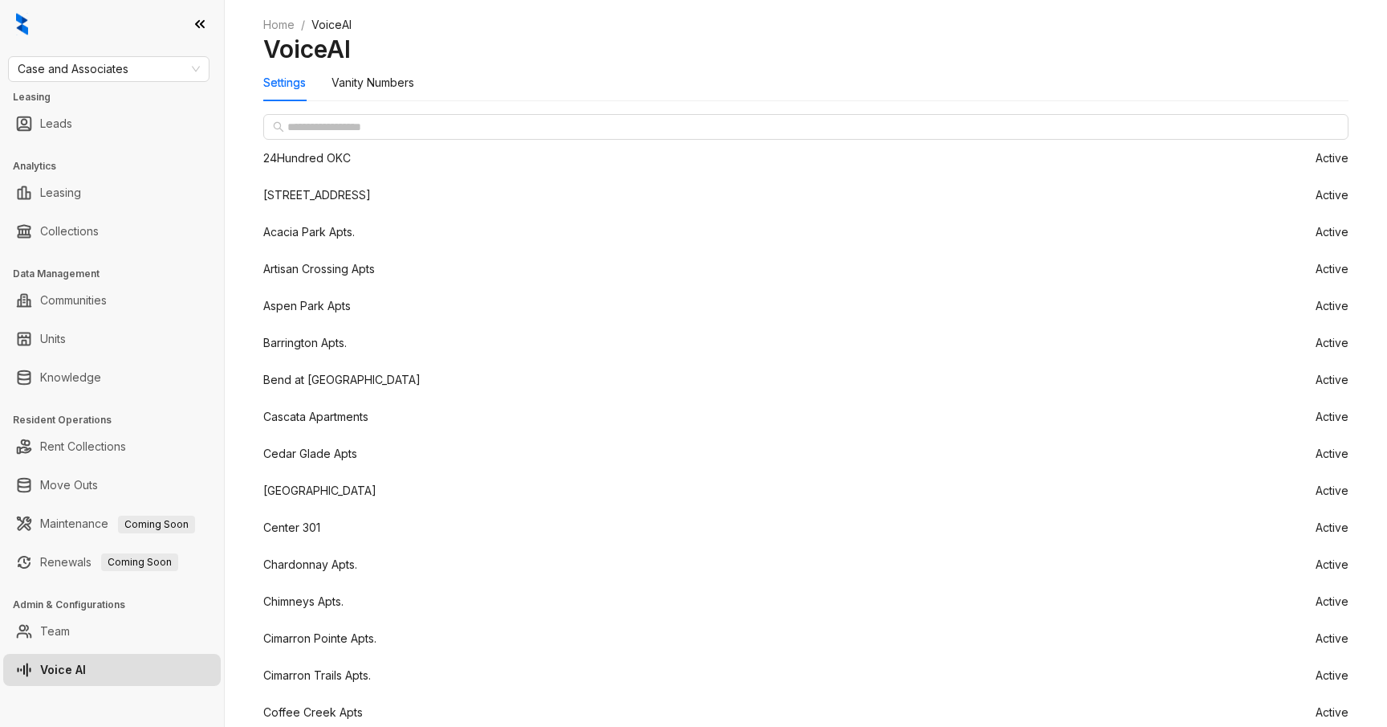
click at [362, 251] on li "Acacia Park Apts. Active" at bounding box center [806, 232] width 1086 height 37
click at [351, 167] on div "24Hundred OKC" at bounding box center [307, 158] width 88 height 18
click at [352, 214] on li "97 [GEOGRAPHIC_DATA] Active" at bounding box center [806, 195] width 1086 height 37
click at [340, 167] on div "24Hundred OKC" at bounding box center [307, 158] width 88 height 18
click at [107, 304] on link "Communities" at bounding box center [73, 300] width 67 height 32
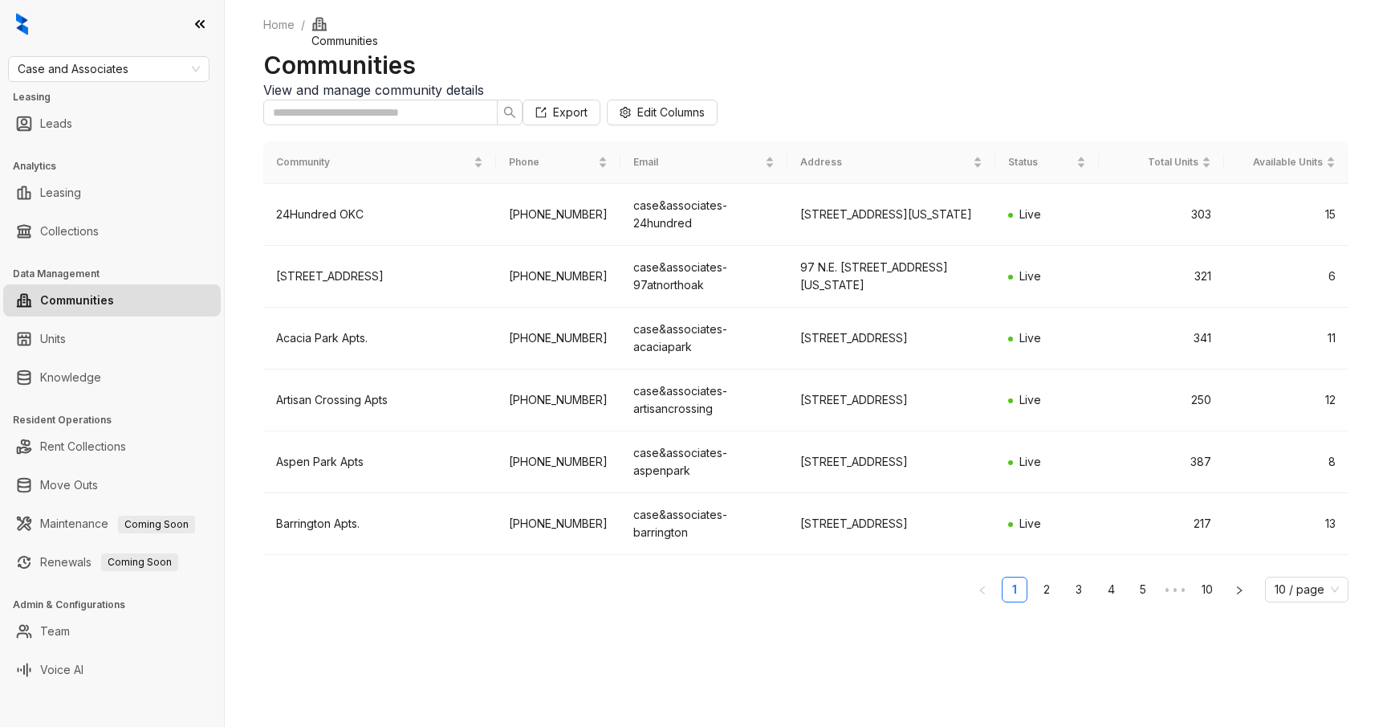
click at [97, 304] on link "Communities" at bounding box center [77, 300] width 74 height 32
click at [99, 234] on link "Collections" at bounding box center [69, 231] width 59 height 32
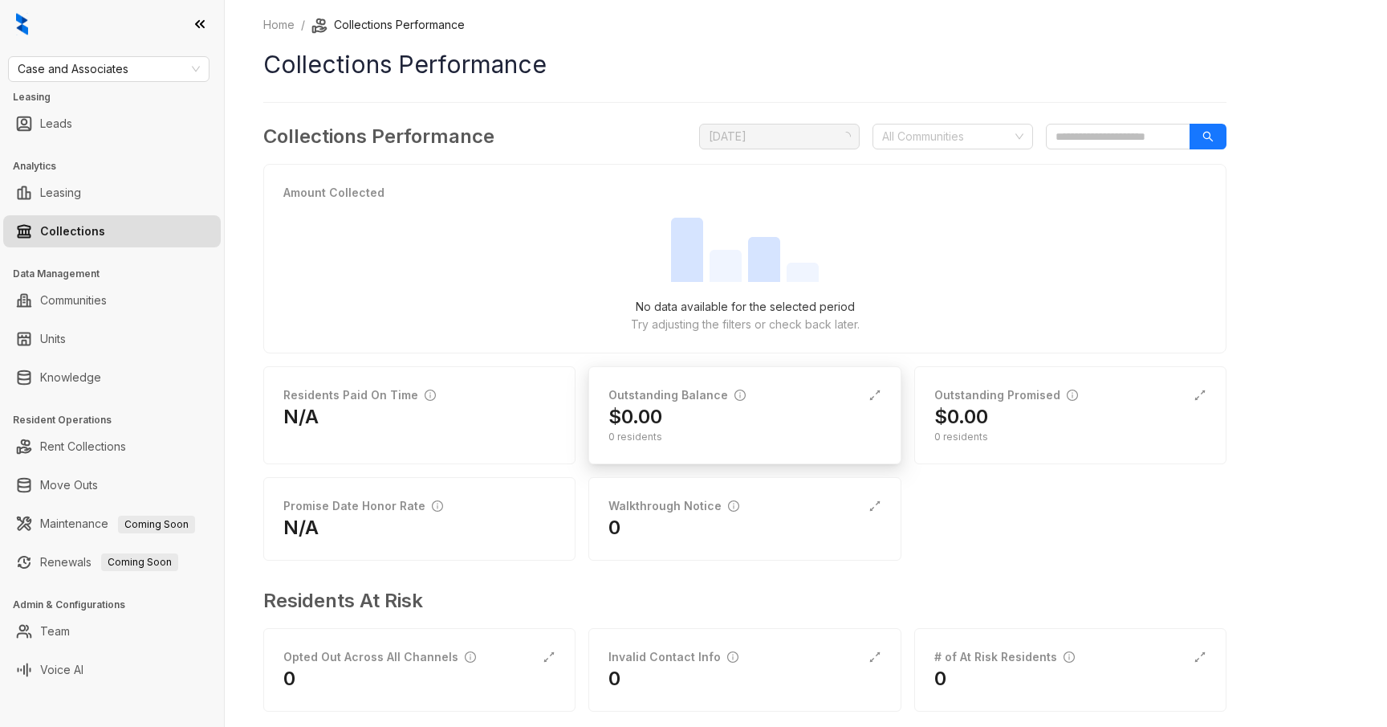
scroll to position [23, 0]
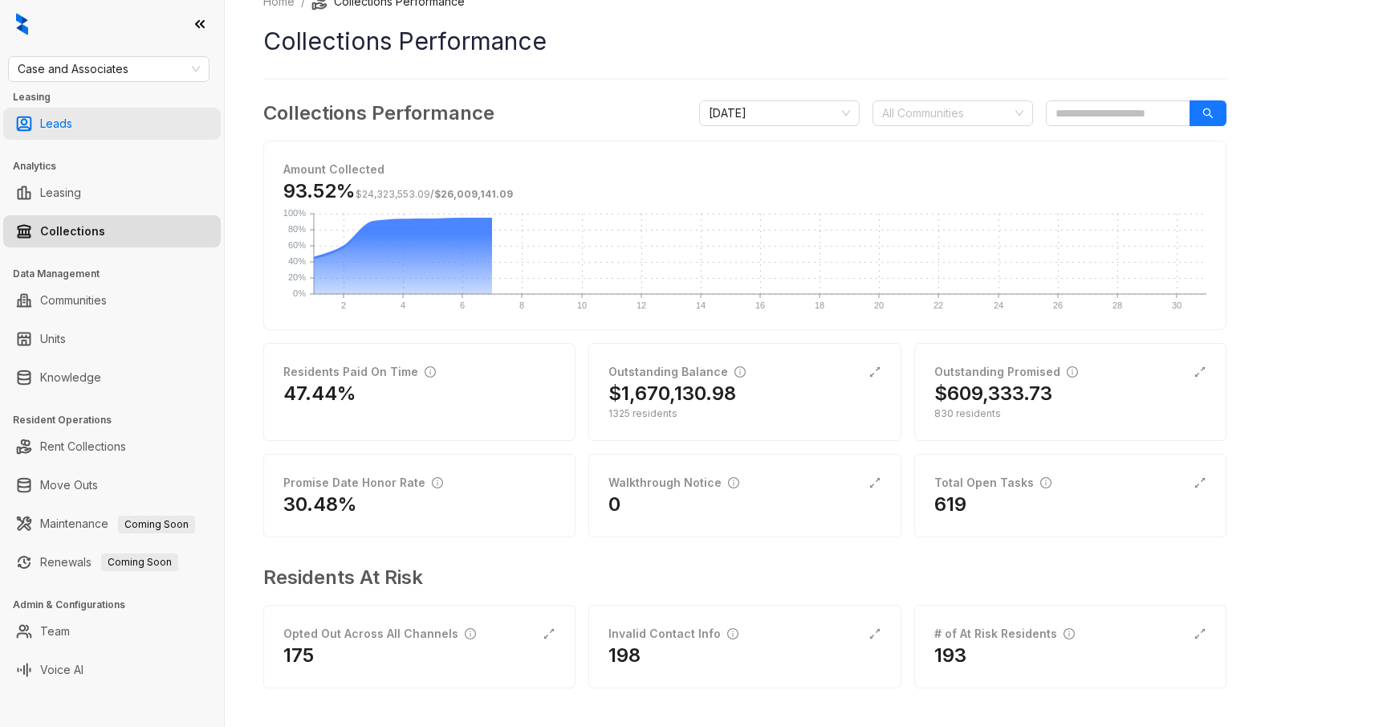
click at [65, 131] on link "Leads" at bounding box center [56, 124] width 32 height 32
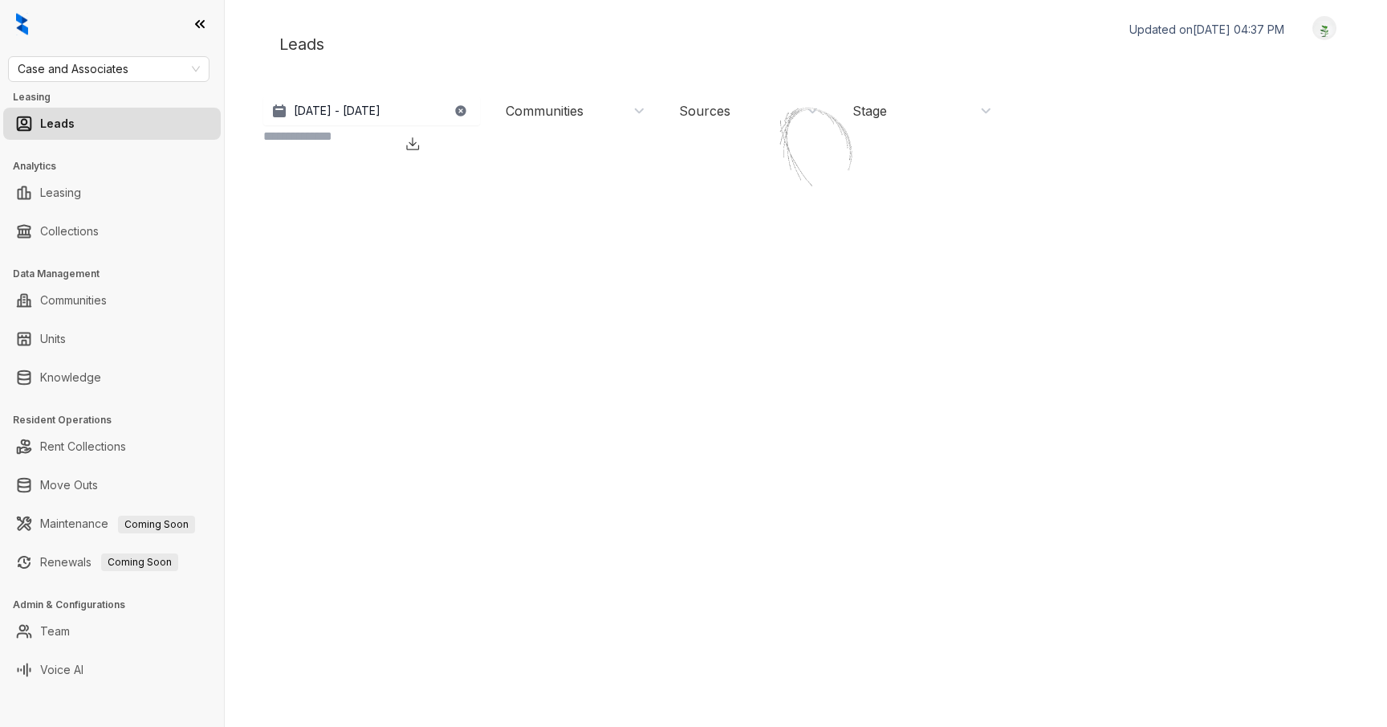
scroll to position [13, 0]
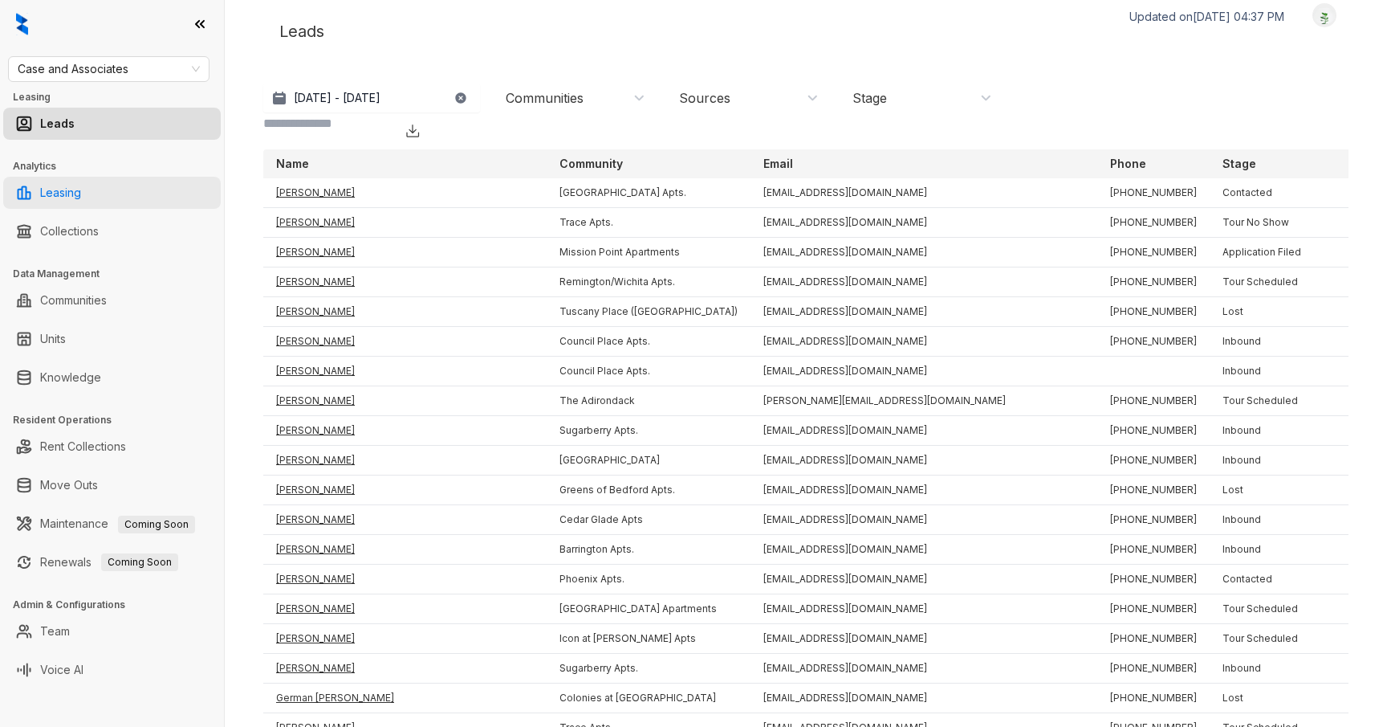
click at [81, 195] on link "Leasing" at bounding box center [60, 193] width 41 height 32
select select "******"
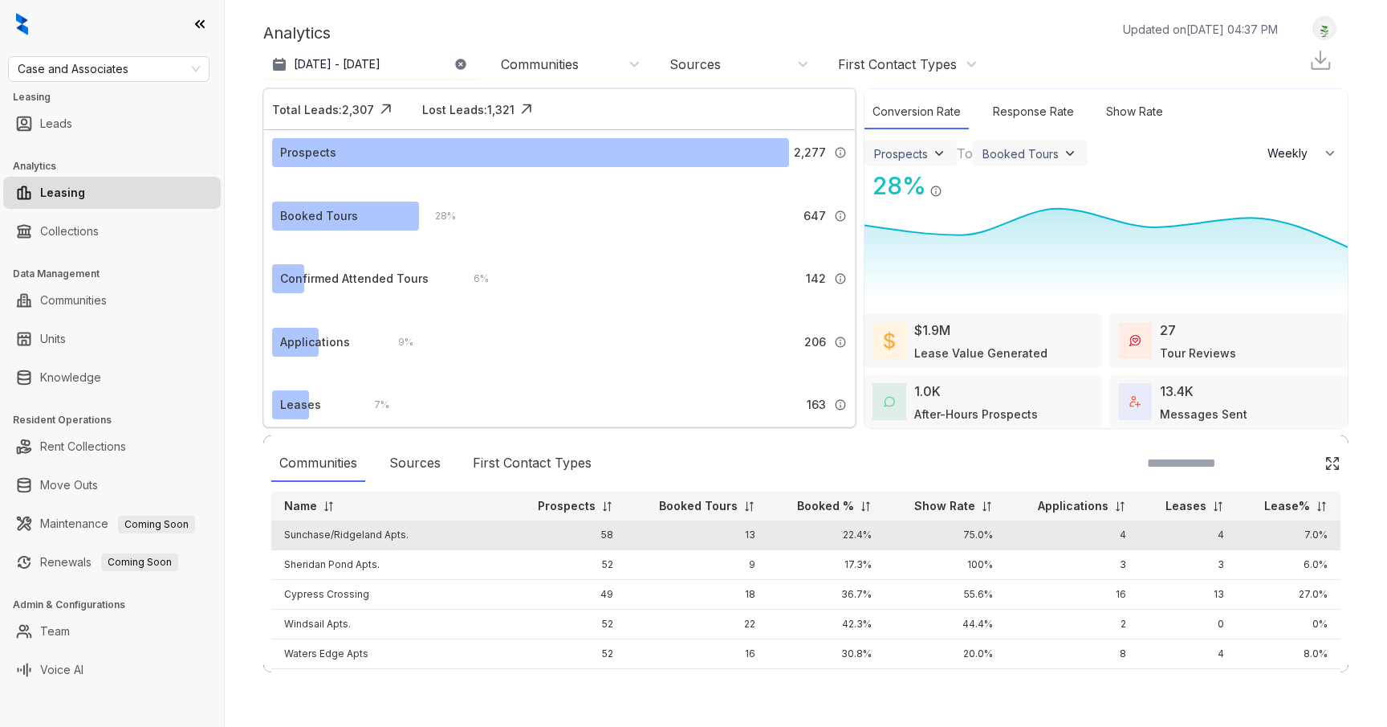
click at [399, 536] on td "Sunchase/Ridgeland Apts." at bounding box center [389, 535] width 237 height 30
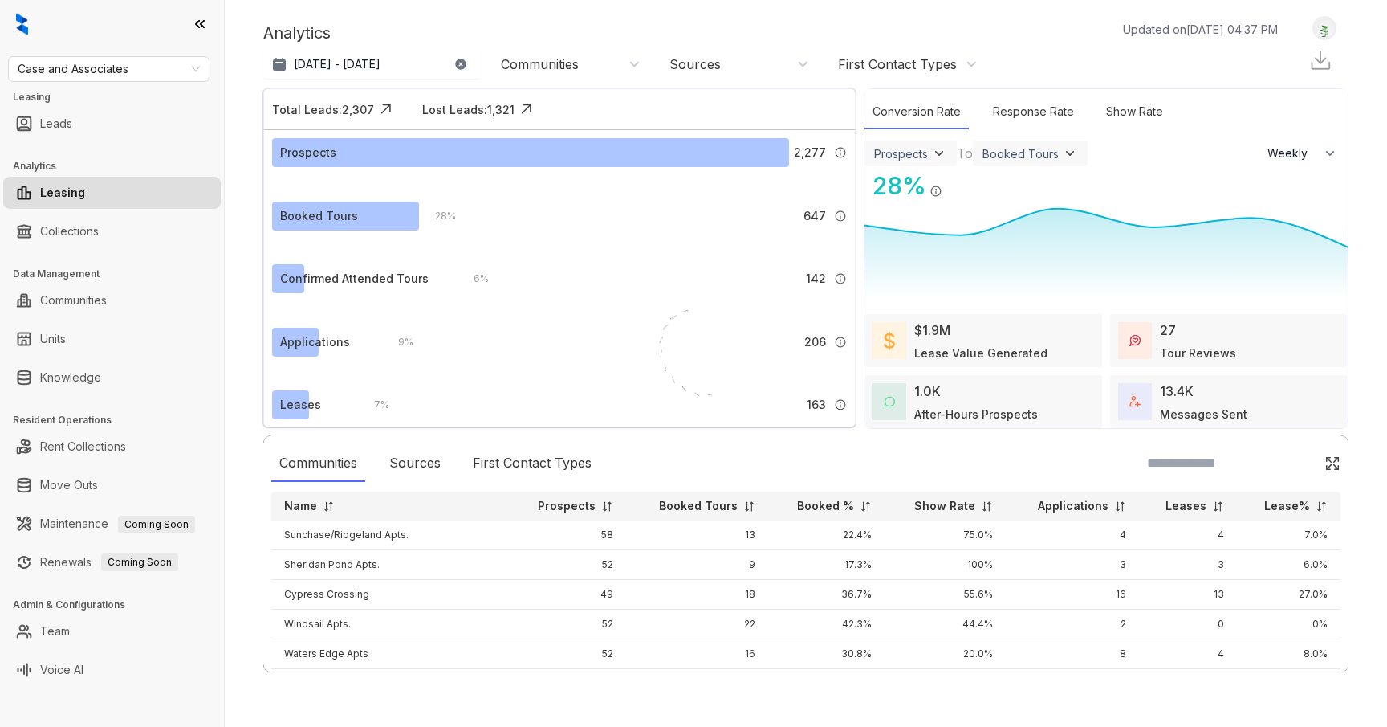
select select "******"
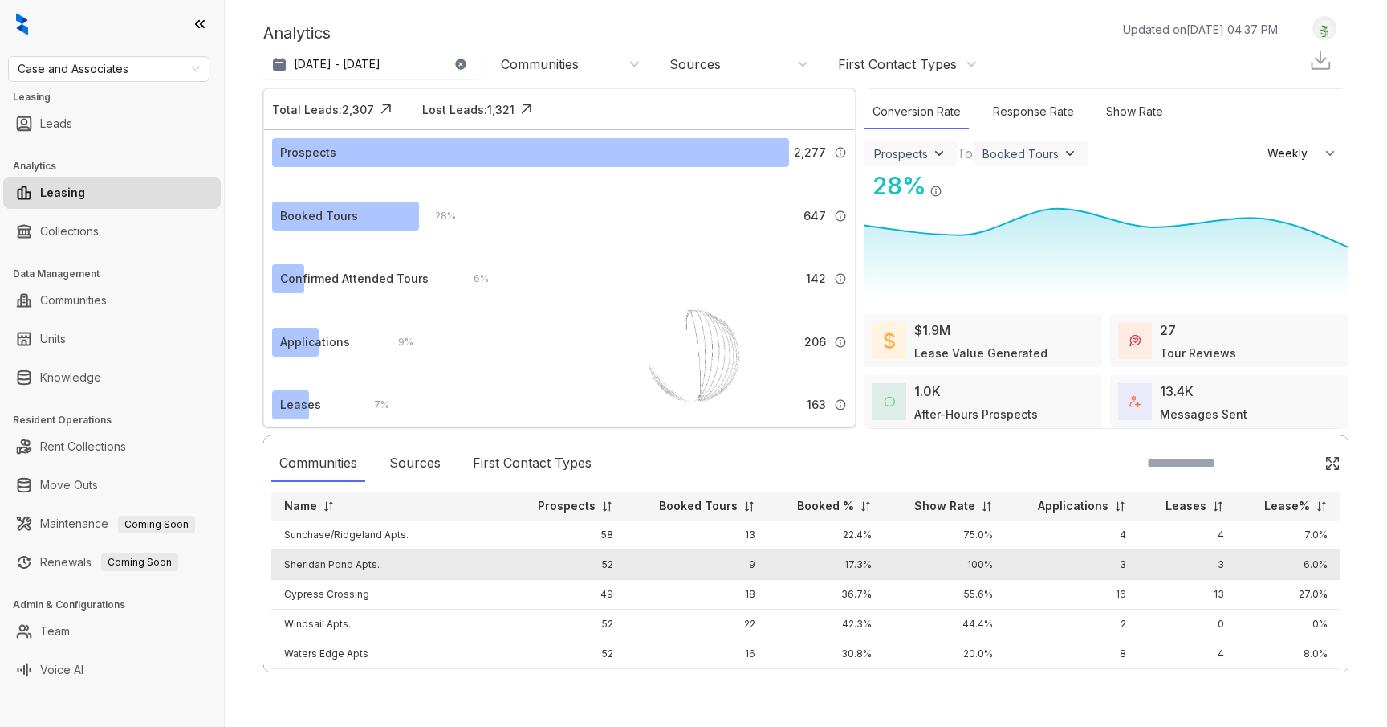
click at [340, 560] on td "Sheridan Pond Apts." at bounding box center [389, 565] width 237 height 30
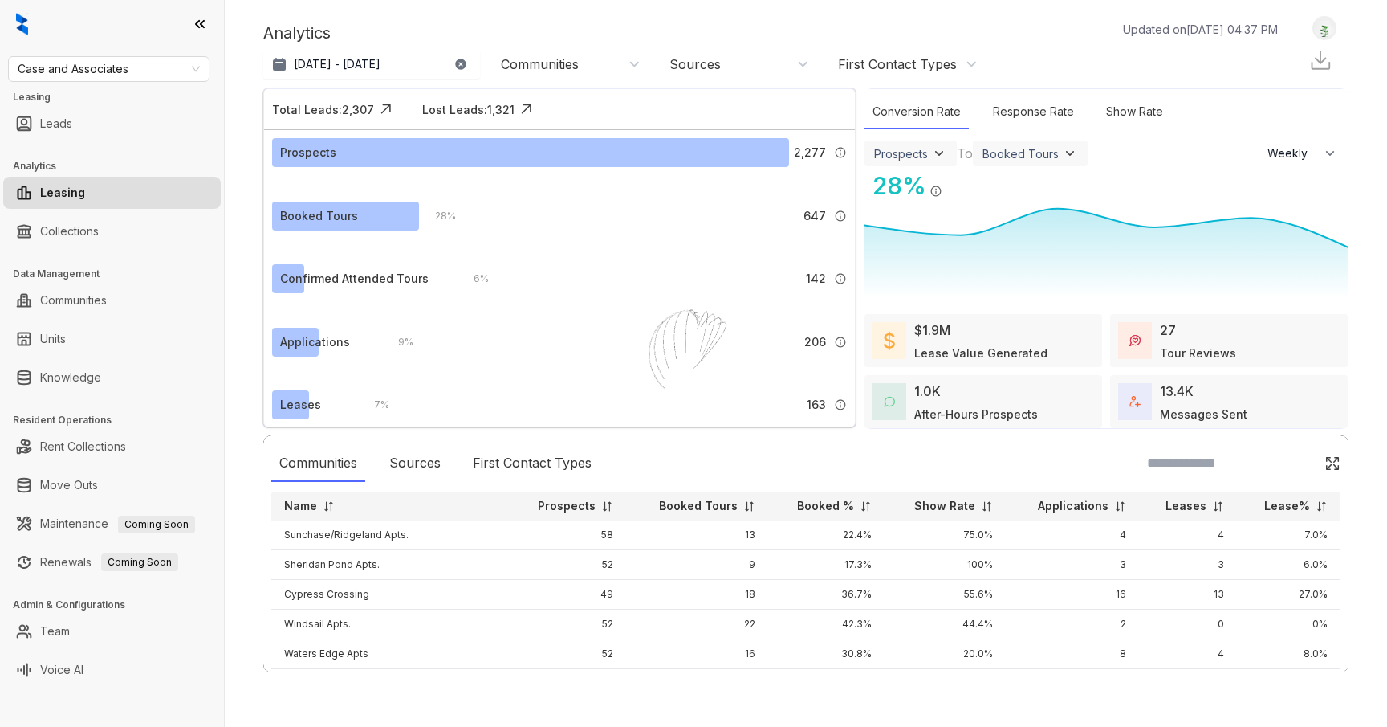
select select "******"
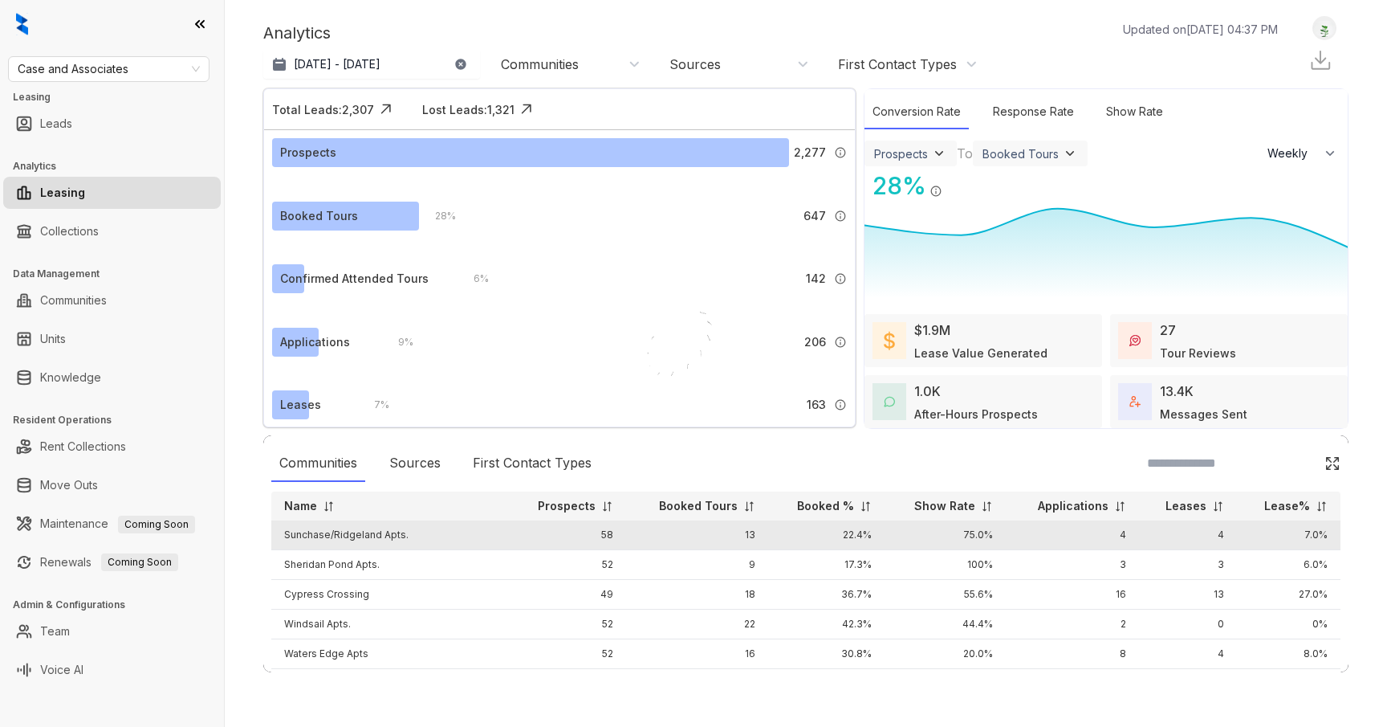
click at [332, 532] on td "Sunchase/Ridgeland Apts." at bounding box center [389, 535] width 237 height 30
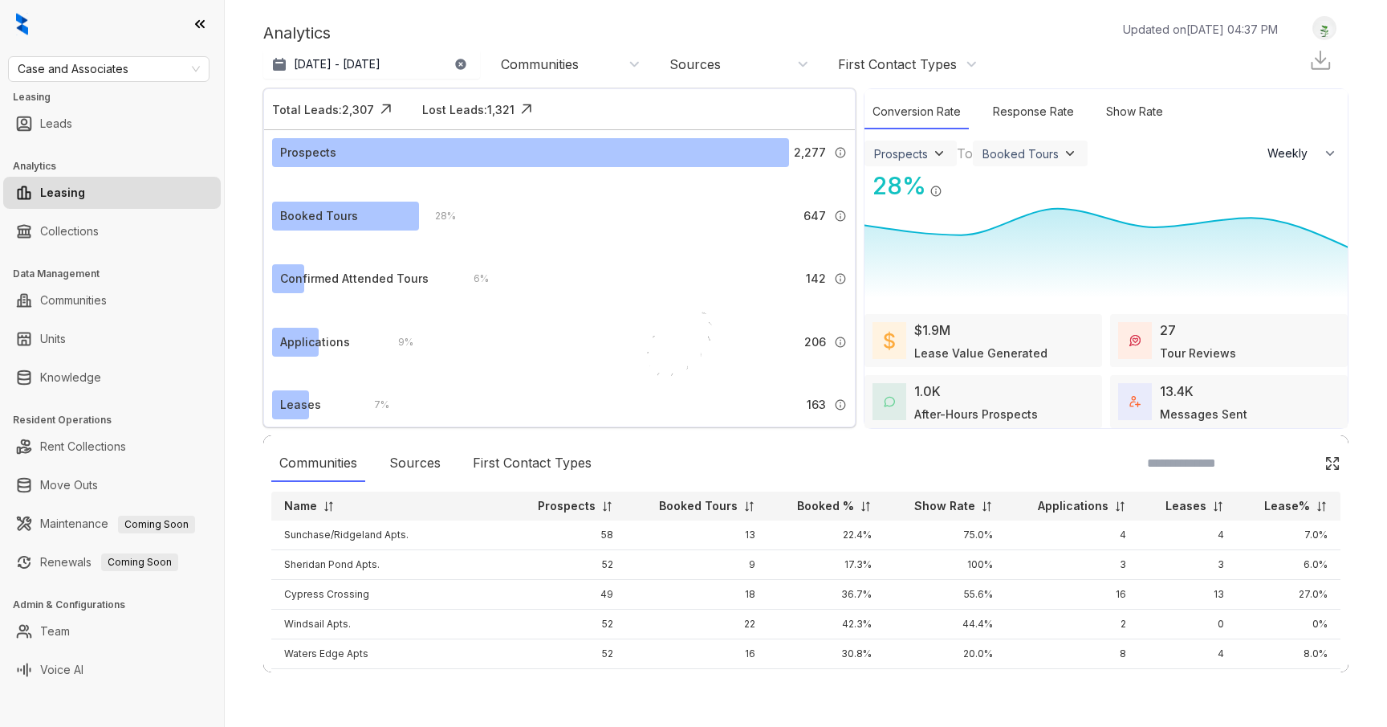
select select "******"
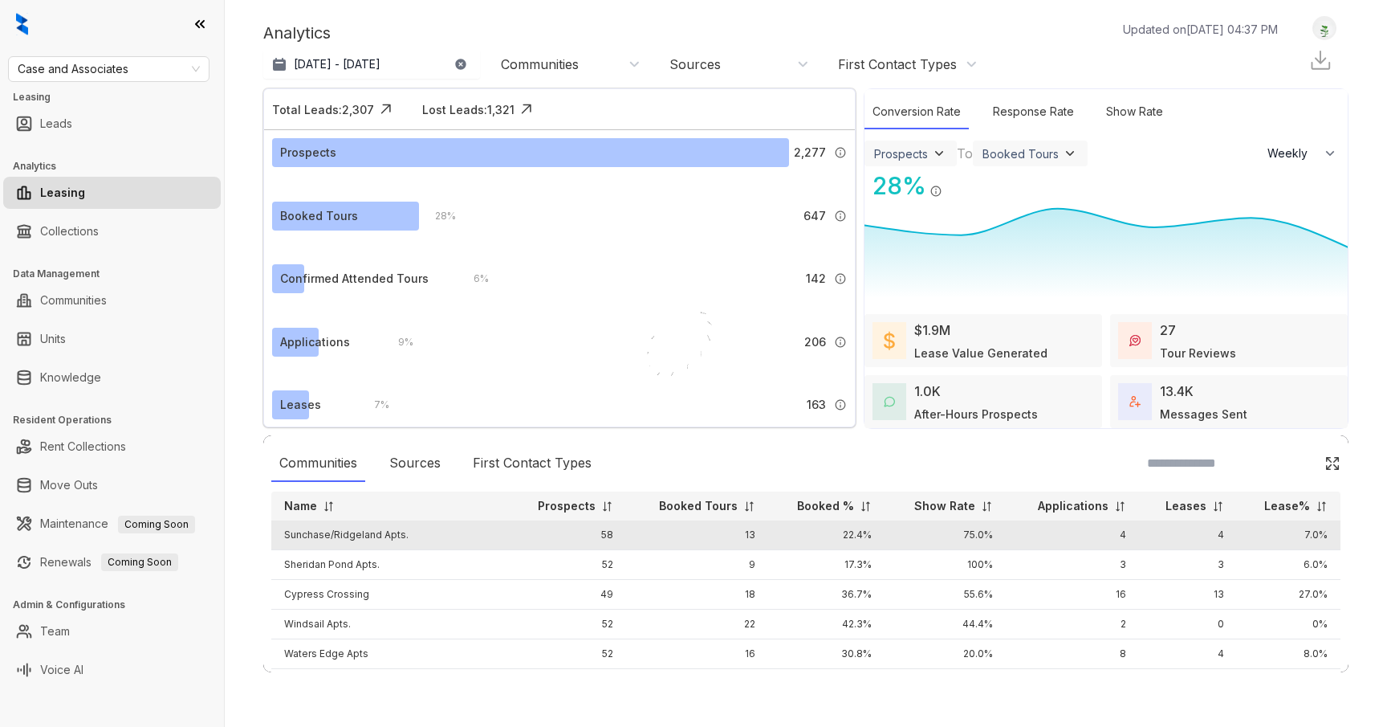
click at [354, 538] on td "Sunchase/Ridgeland Apts." at bounding box center [389, 535] width 237 height 30
select select "******"
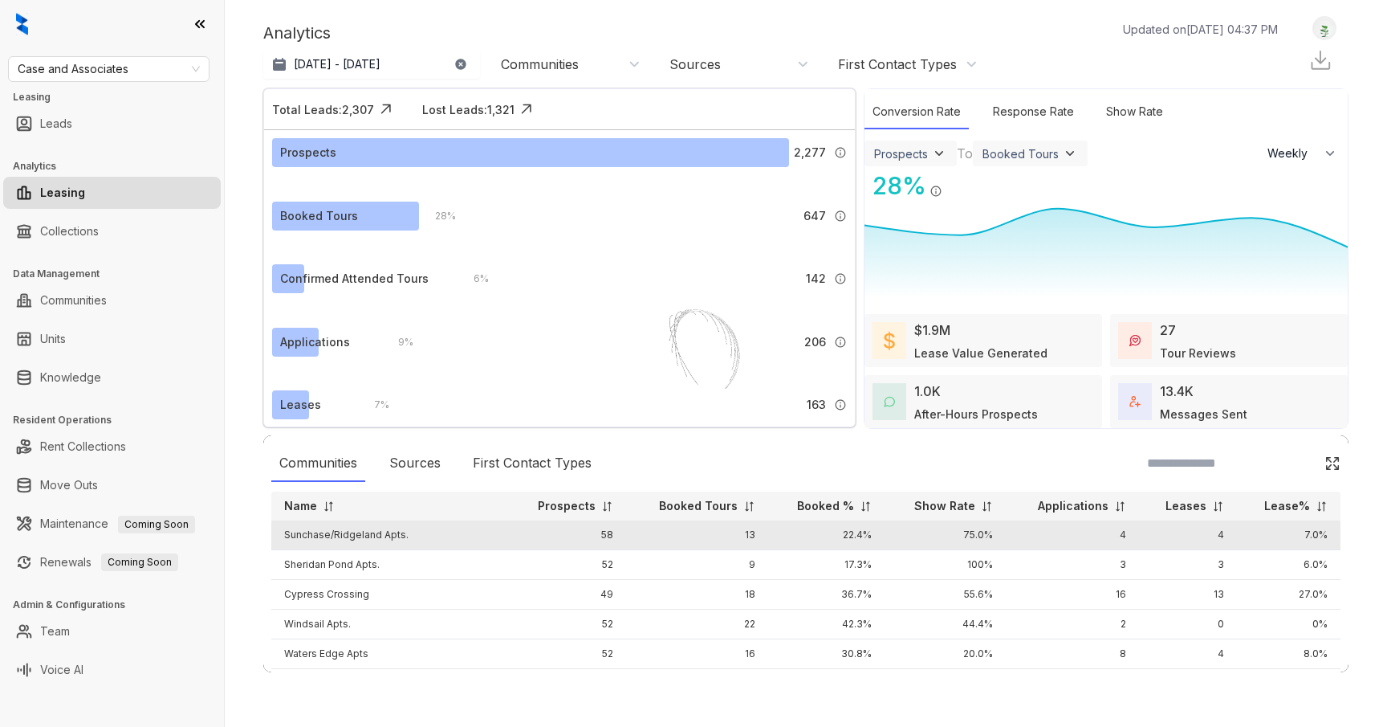
click at [354, 530] on td "Sunchase/Ridgeland Apts." at bounding box center [389, 535] width 237 height 30
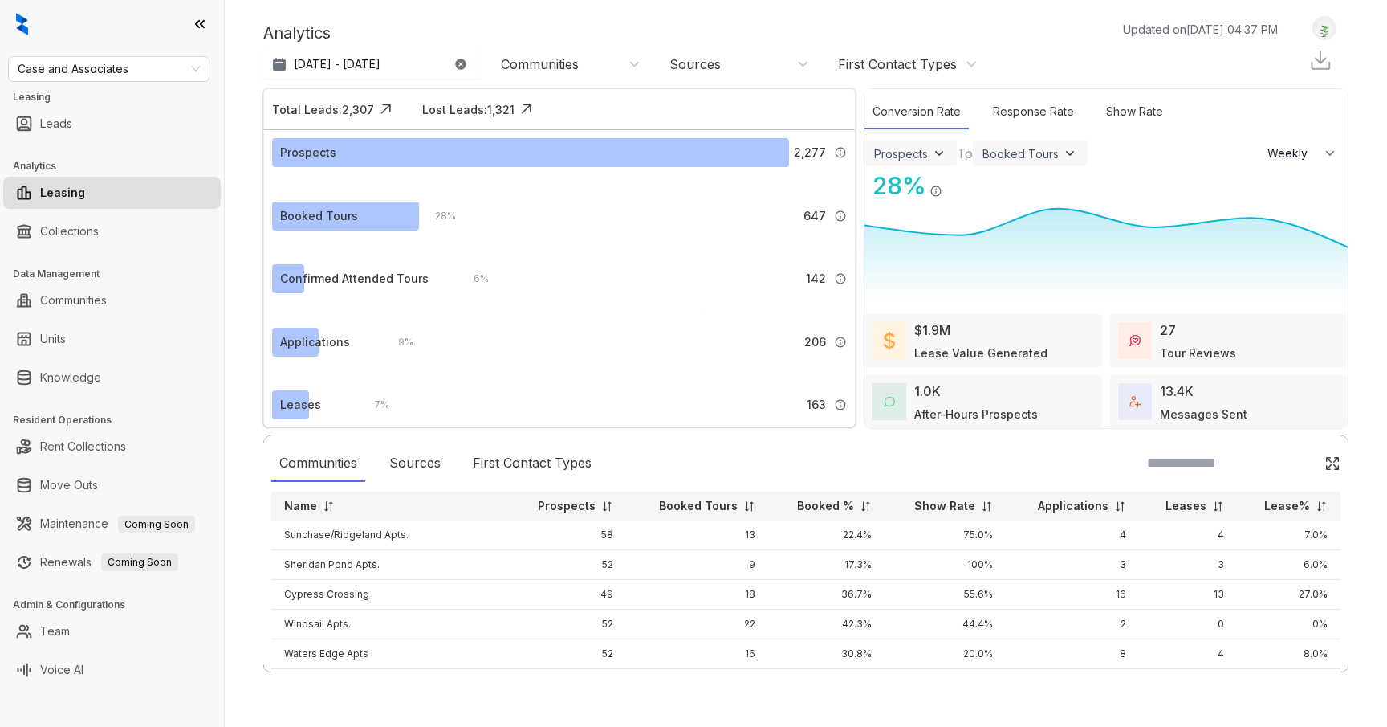
select select "******"
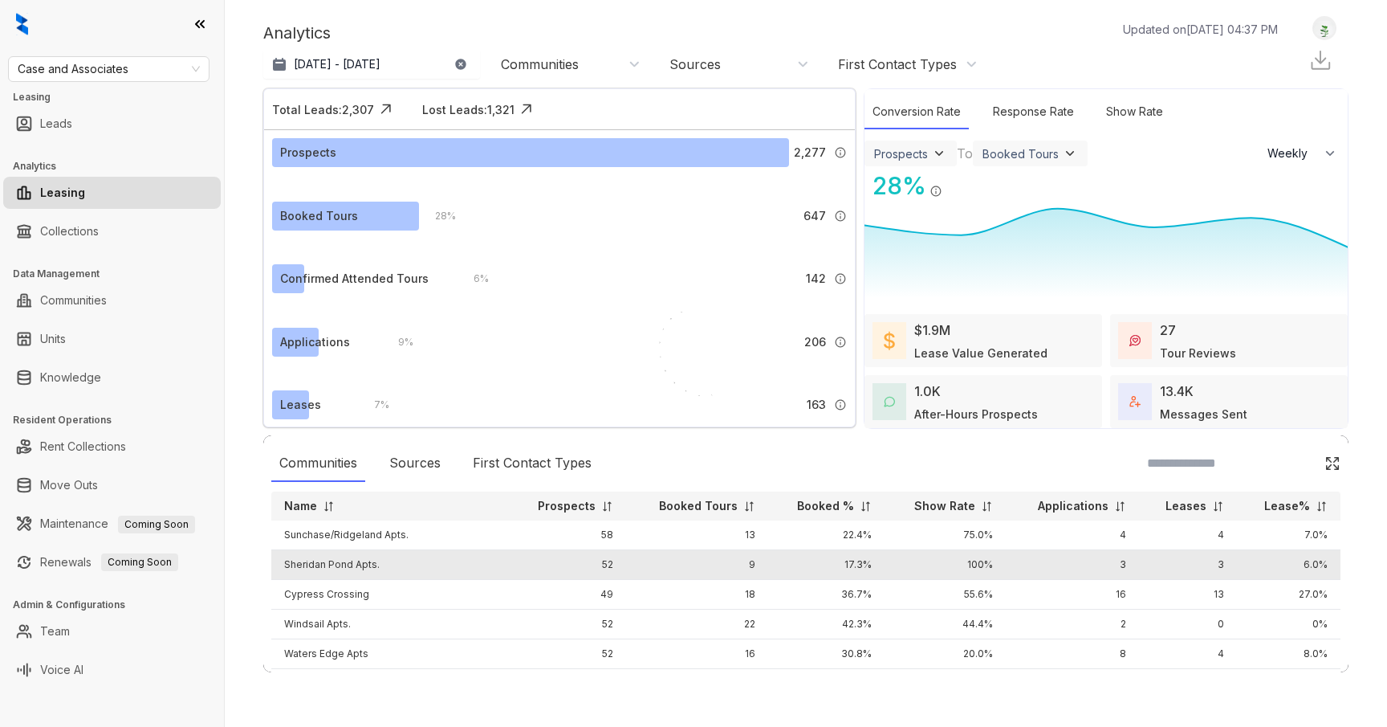
click at [338, 567] on td "Sheridan Pond Apts." at bounding box center [389, 565] width 237 height 30
select select "******"
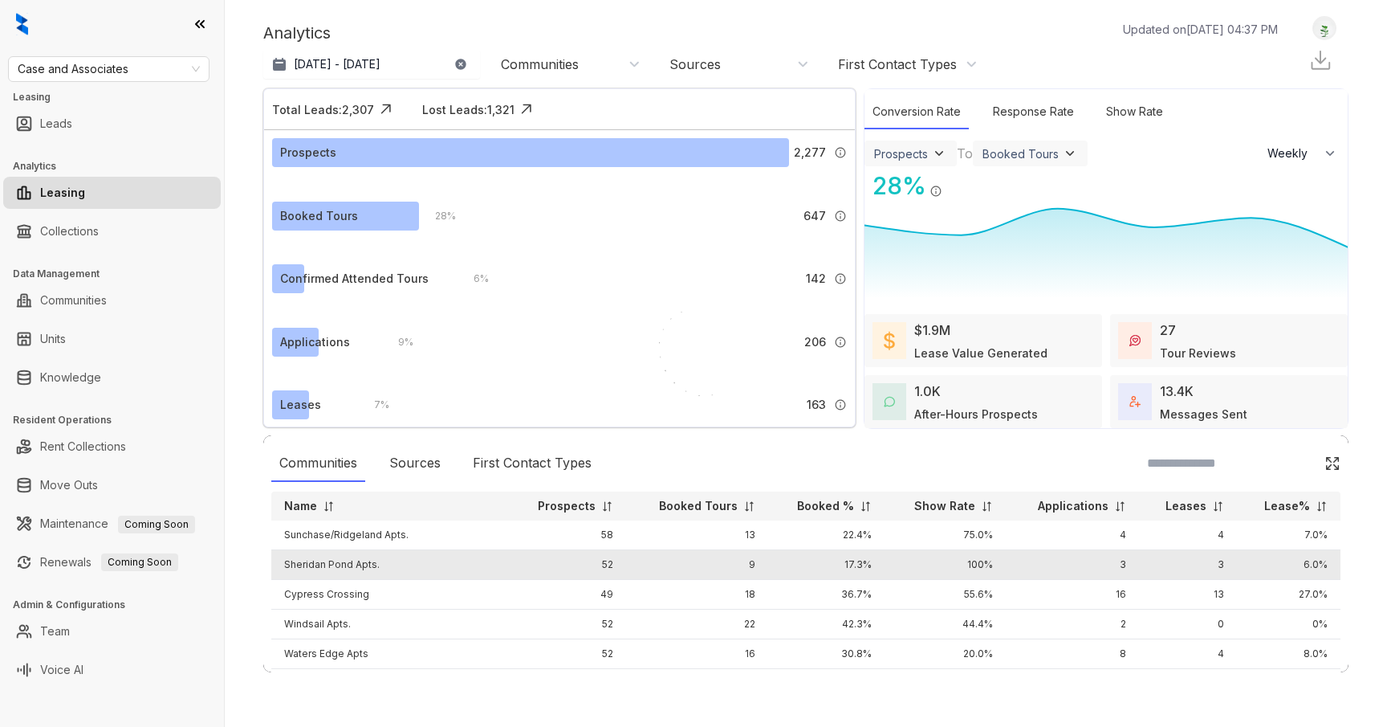
click at [320, 565] on td "Sheridan Pond Apts." at bounding box center [389, 565] width 237 height 30
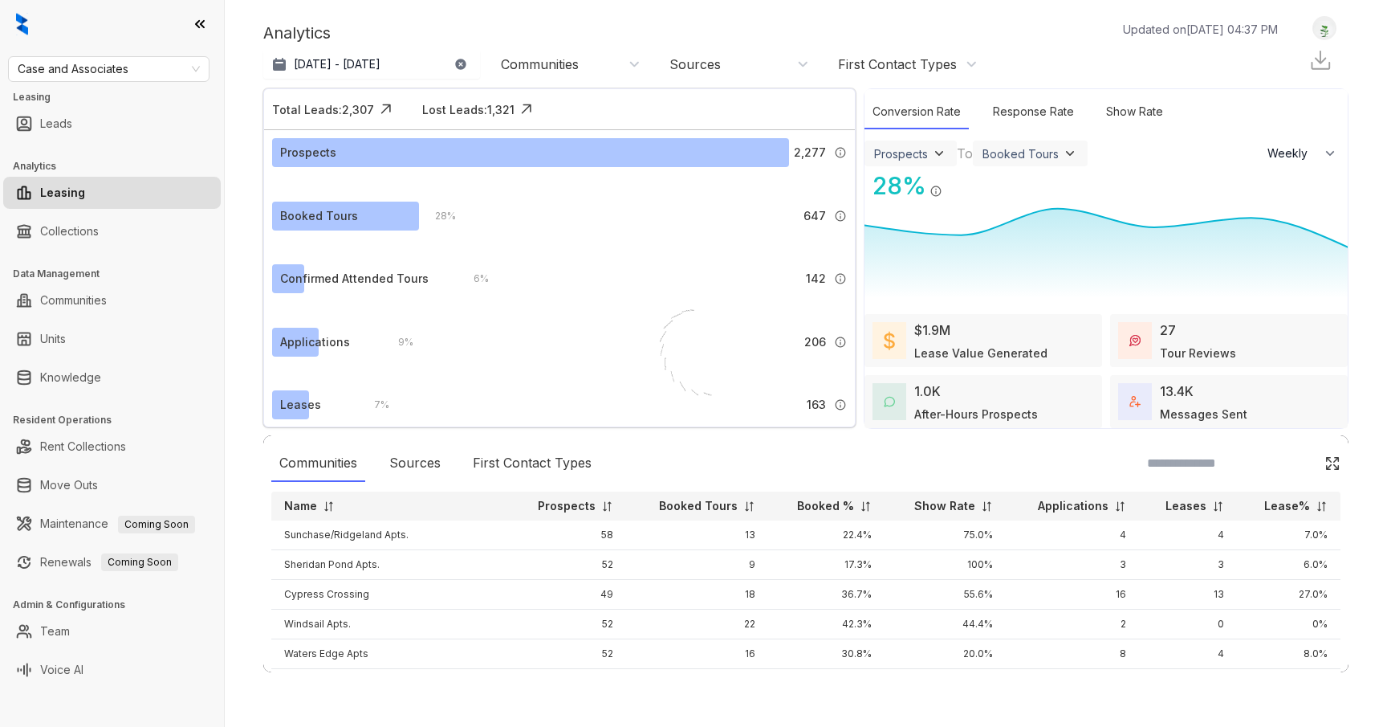
select select "******"
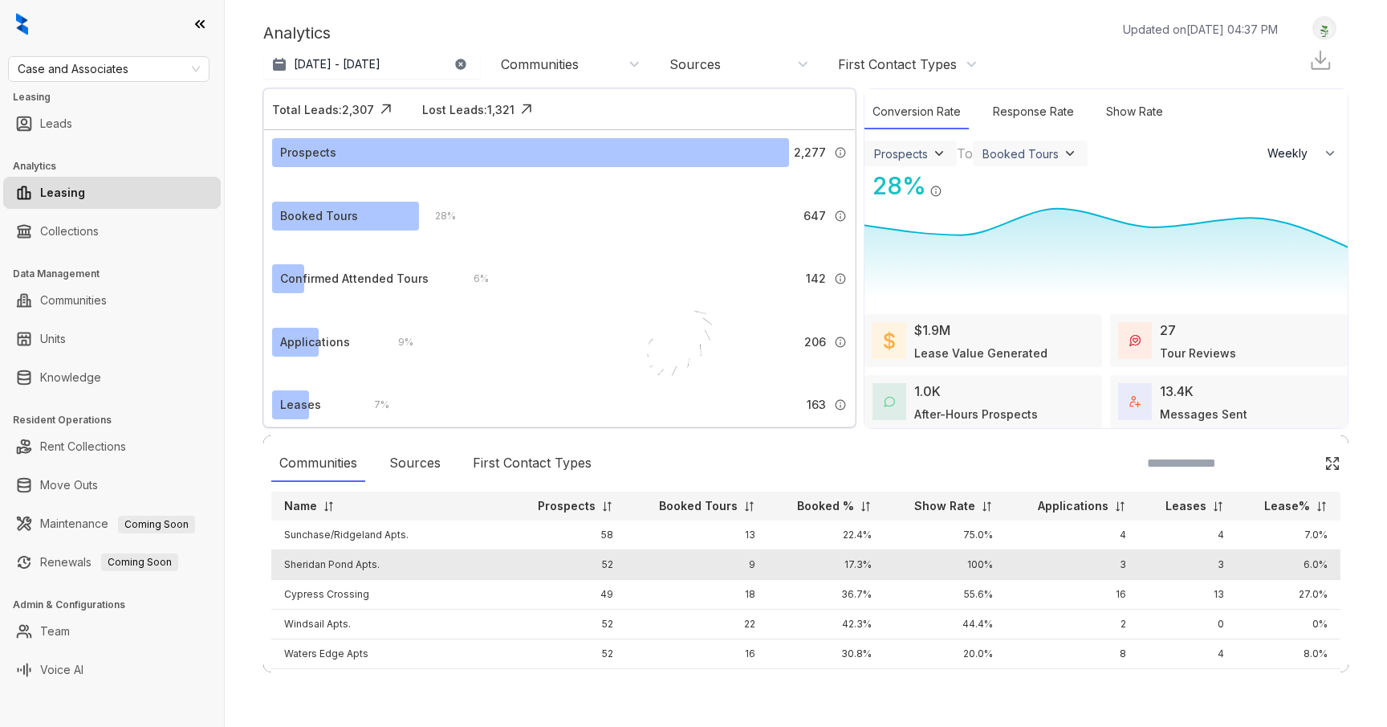
click at [344, 567] on td "Sheridan Pond Apts." at bounding box center [389, 565] width 237 height 30
select select "******"
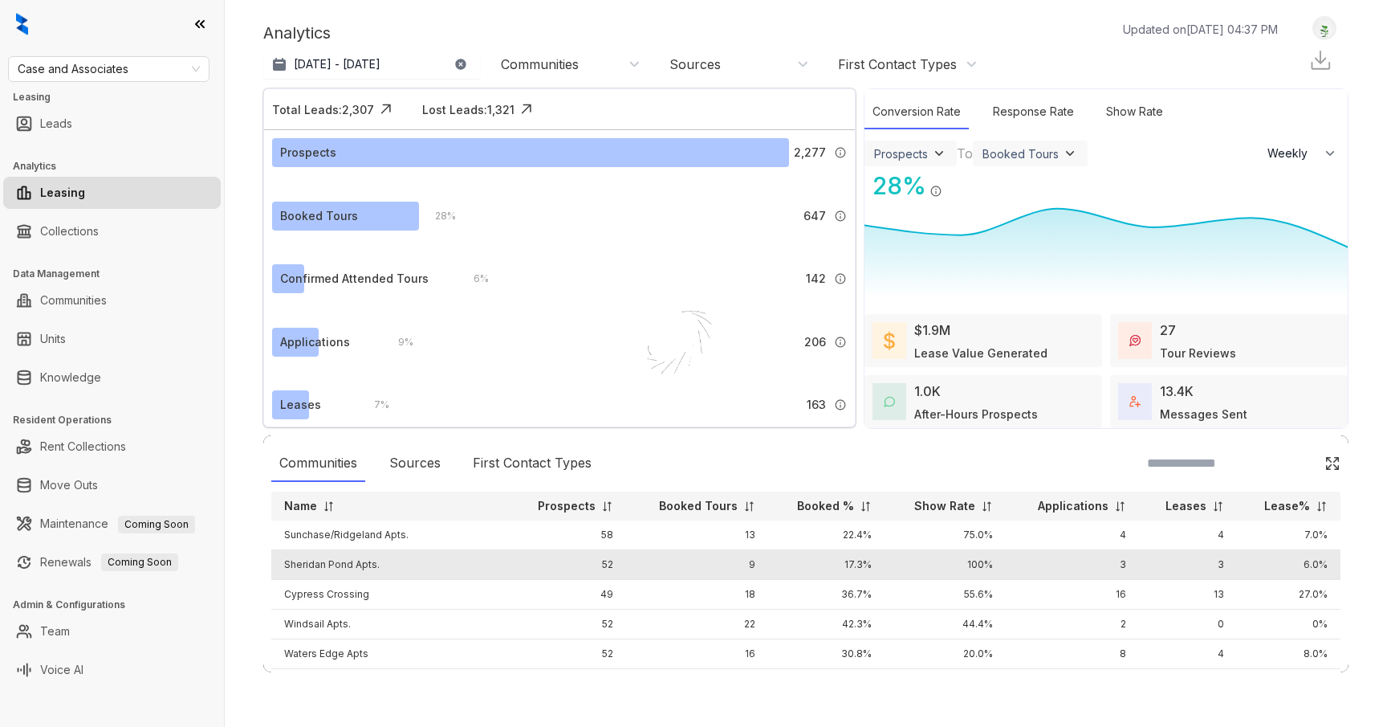
click at [338, 561] on td "Sheridan Pond Apts." at bounding box center [389, 565] width 237 height 30
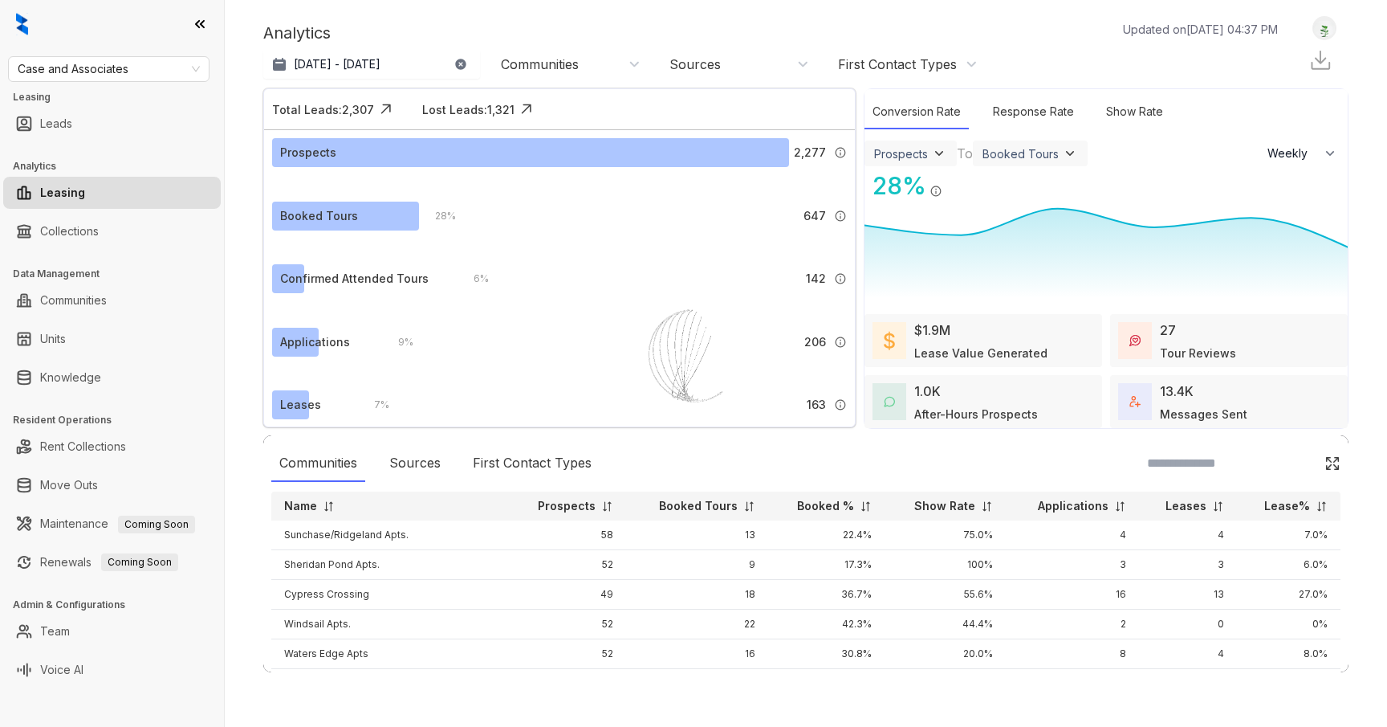
select select "******"
click at [72, 120] on link "Leads" at bounding box center [56, 124] width 32 height 32
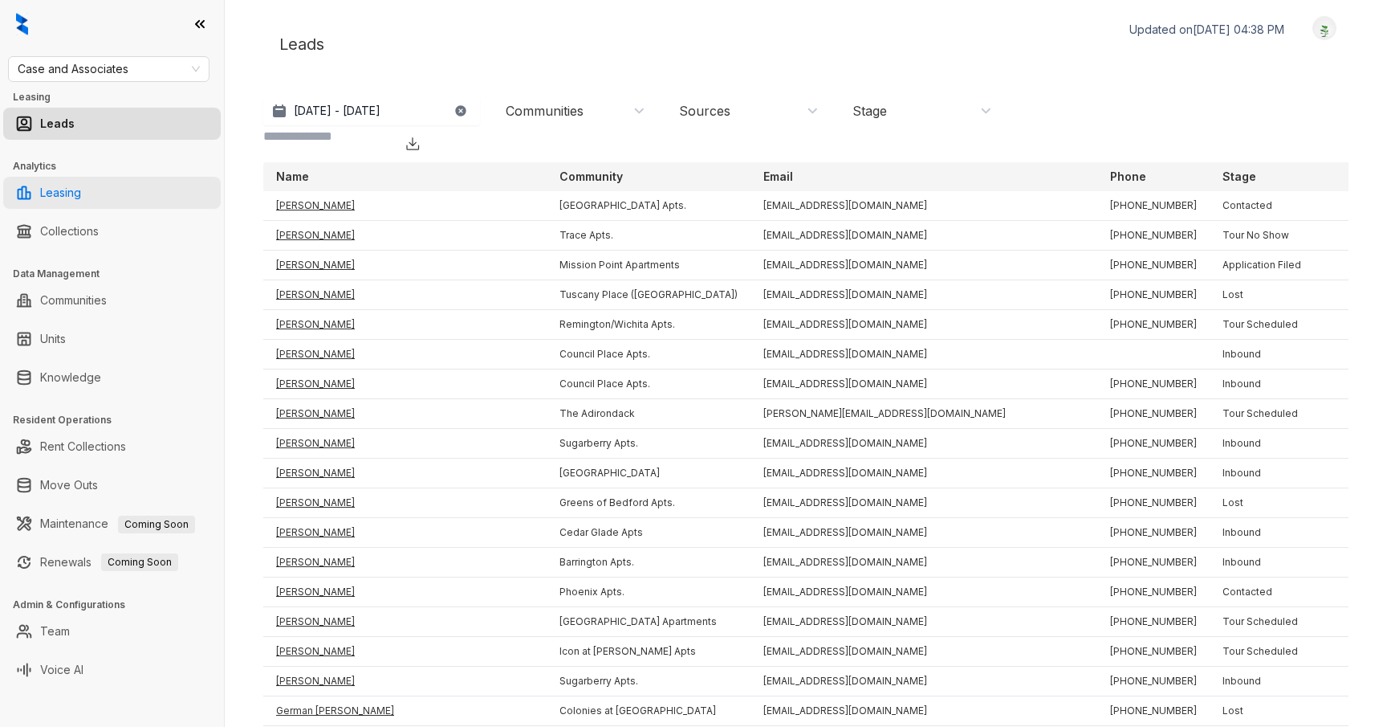
click at [81, 194] on link "Leasing" at bounding box center [60, 193] width 41 height 32
select select "******"
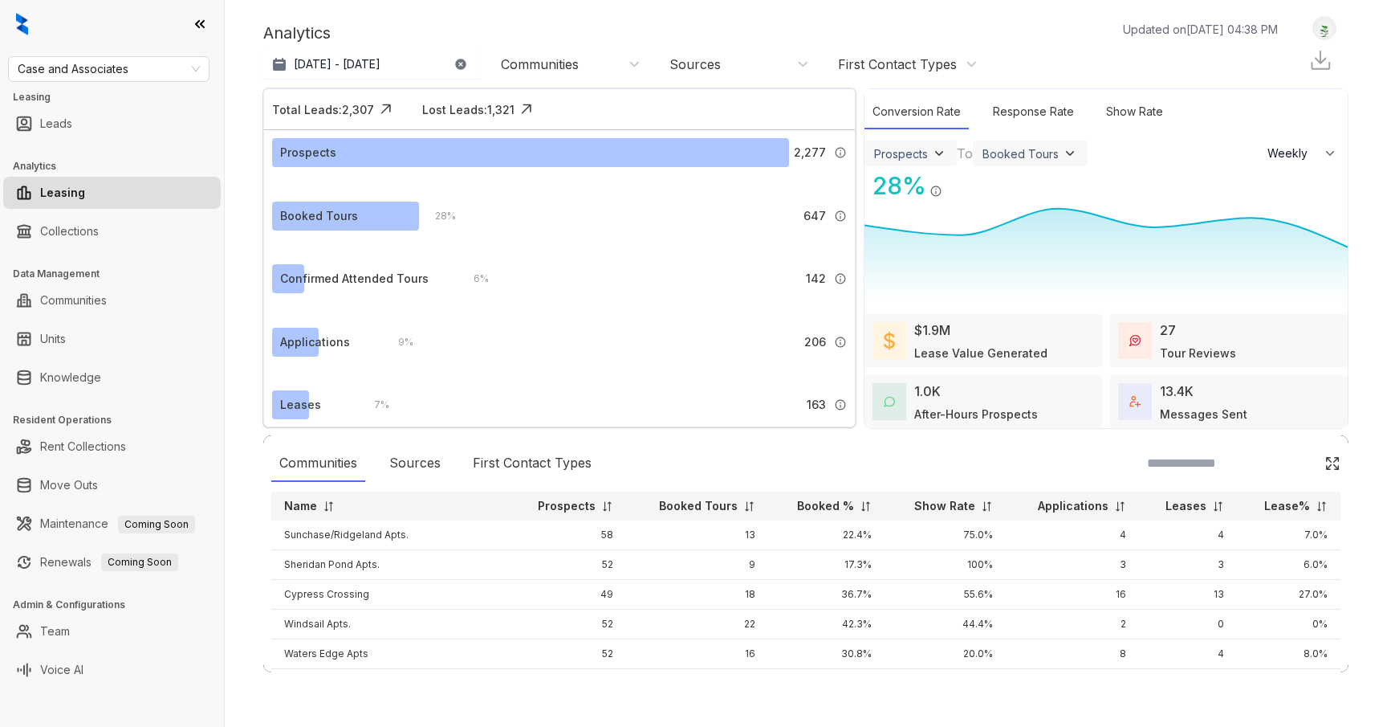
click at [85, 196] on link "Leasing" at bounding box center [62, 193] width 45 height 32
click at [453, 59] on button "[DATE] - [DATE]" at bounding box center [371, 64] width 217 height 29
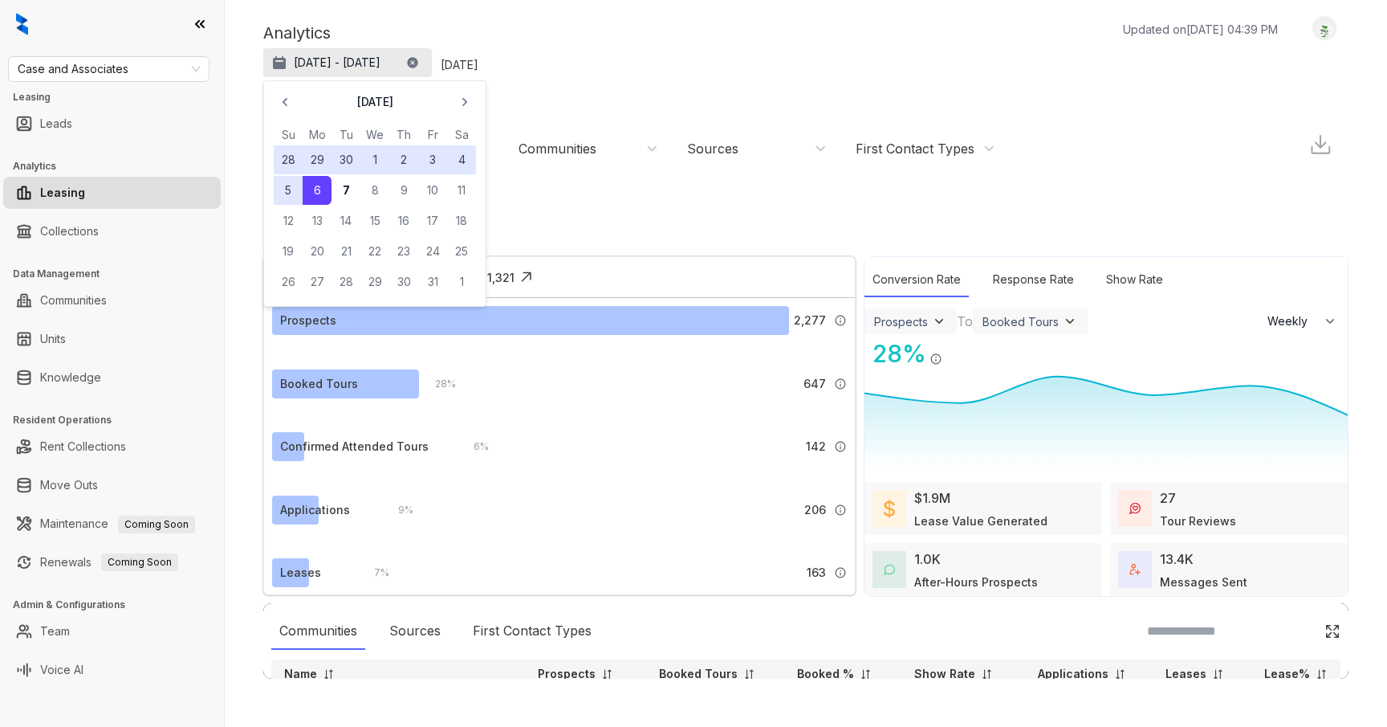
click at [432, 63] on button "[DATE] - [DATE]" at bounding box center [347, 62] width 169 height 29
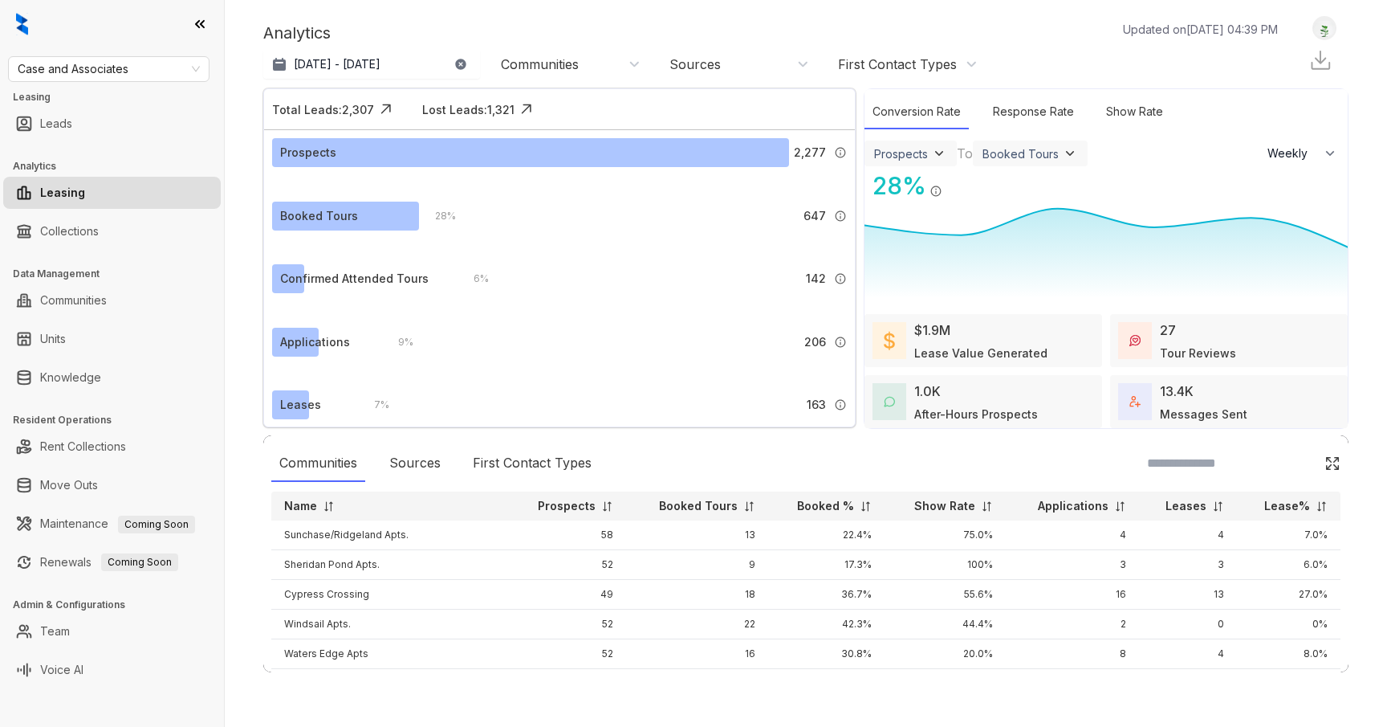
click at [463, 63] on icon "button" at bounding box center [460, 64] width 10 height 10
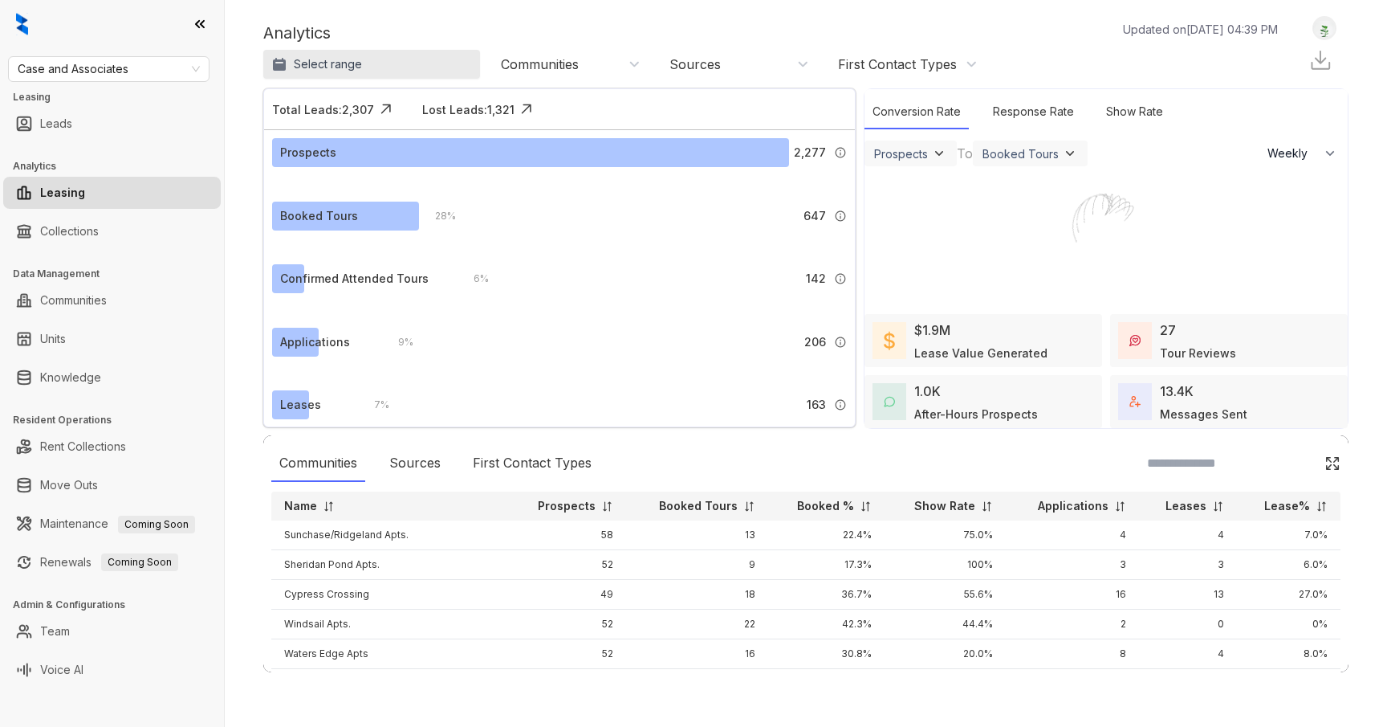
click at [438, 62] on button "Select range" at bounding box center [371, 64] width 217 height 29
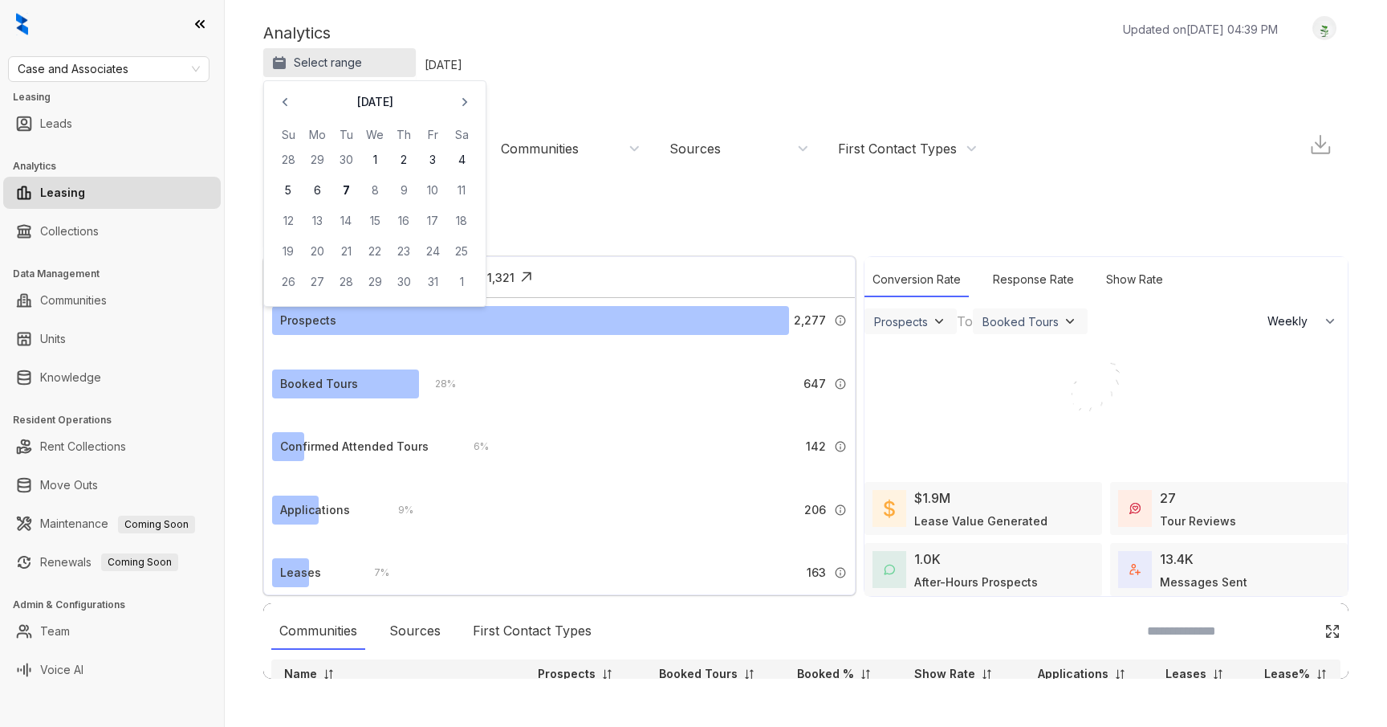
click at [416, 64] on button "Select range" at bounding box center [339, 62] width 153 height 29
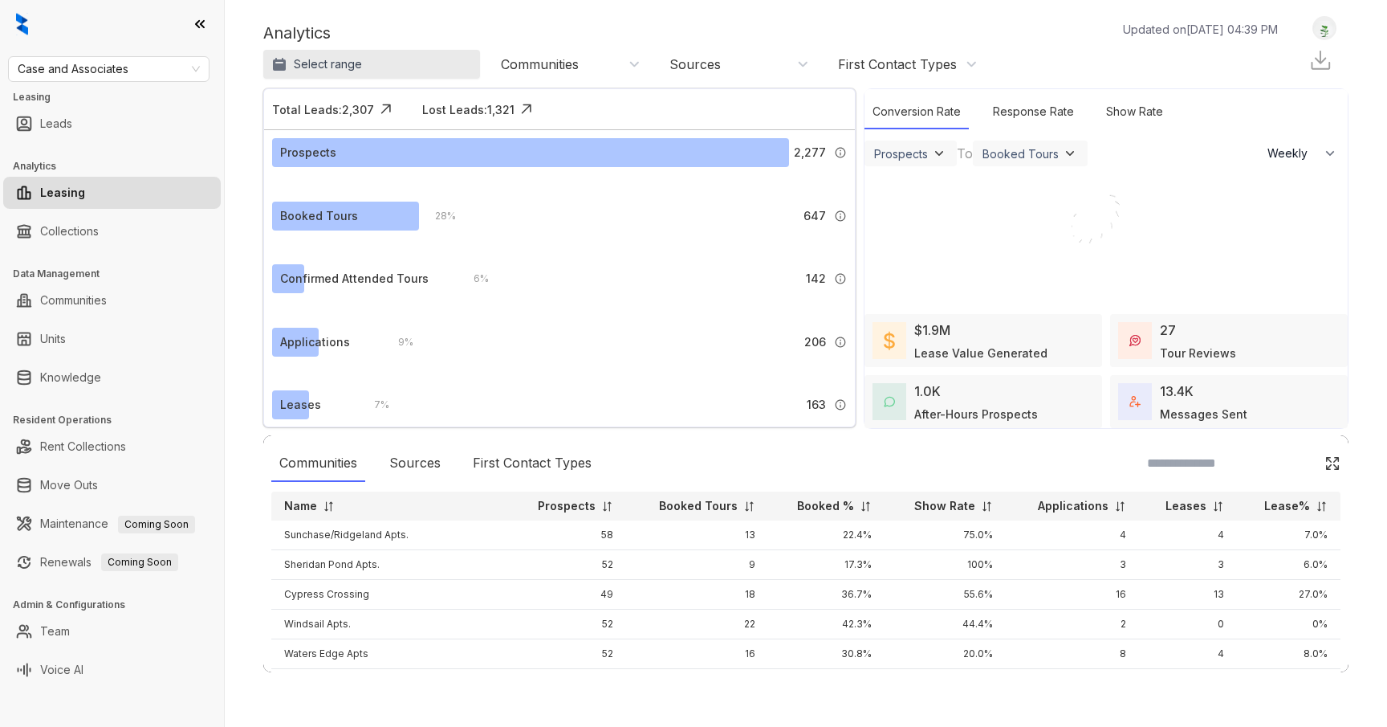
click at [429, 63] on button "Select range" at bounding box center [371, 64] width 217 height 29
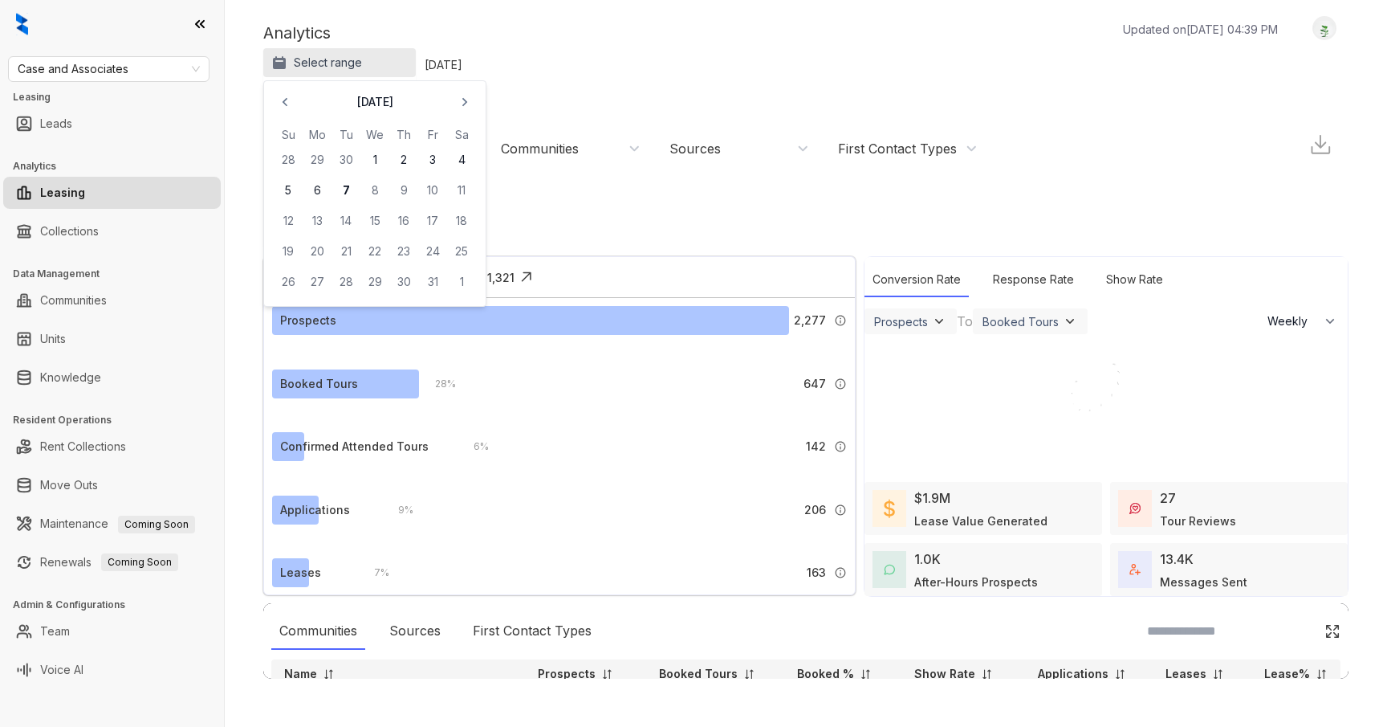
click at [416, 61] on button "Select range" at bounding box center [339, 62] width 153 height 29
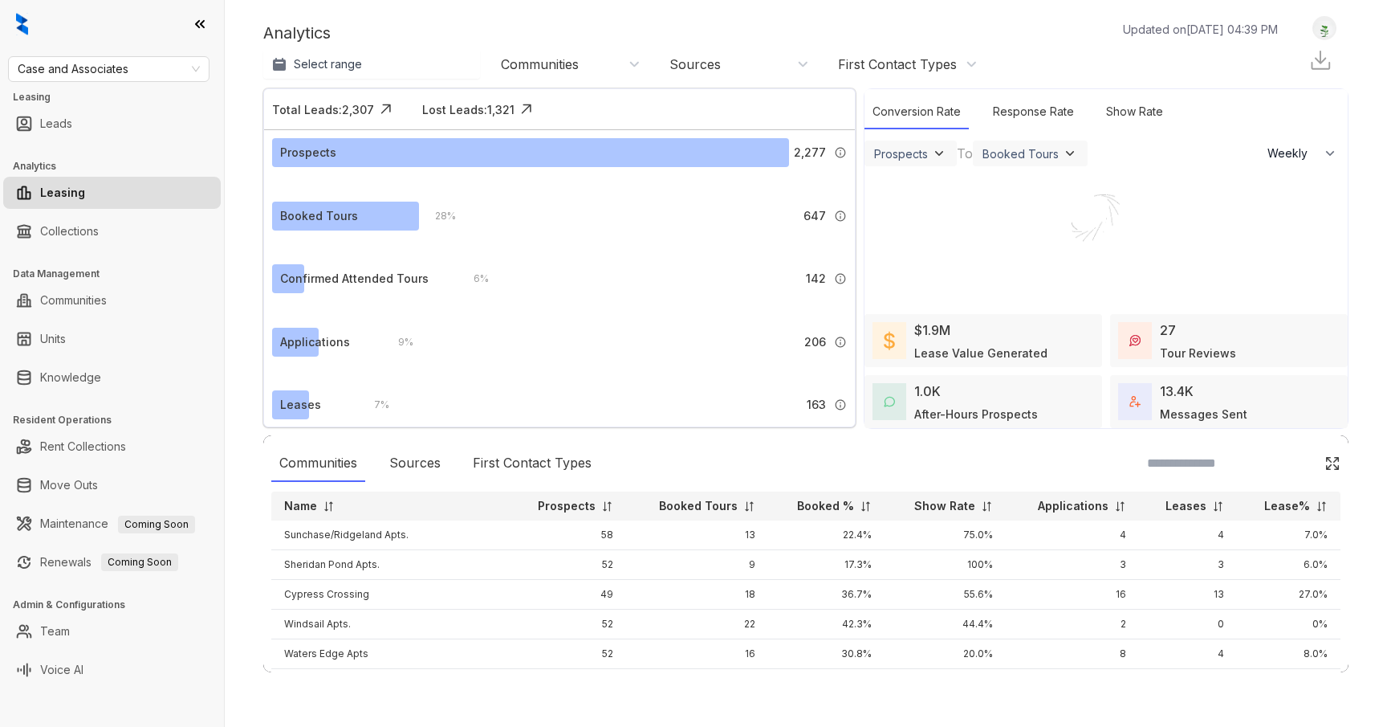
click at [425, 33] on div "Analytics Updated on [DATE] 04:39 PM" at bounding box center [778, 33] width 1031 height 24
click at [405, 66] on button "Select range" at bounding box center [371, 64] width 217 height 29
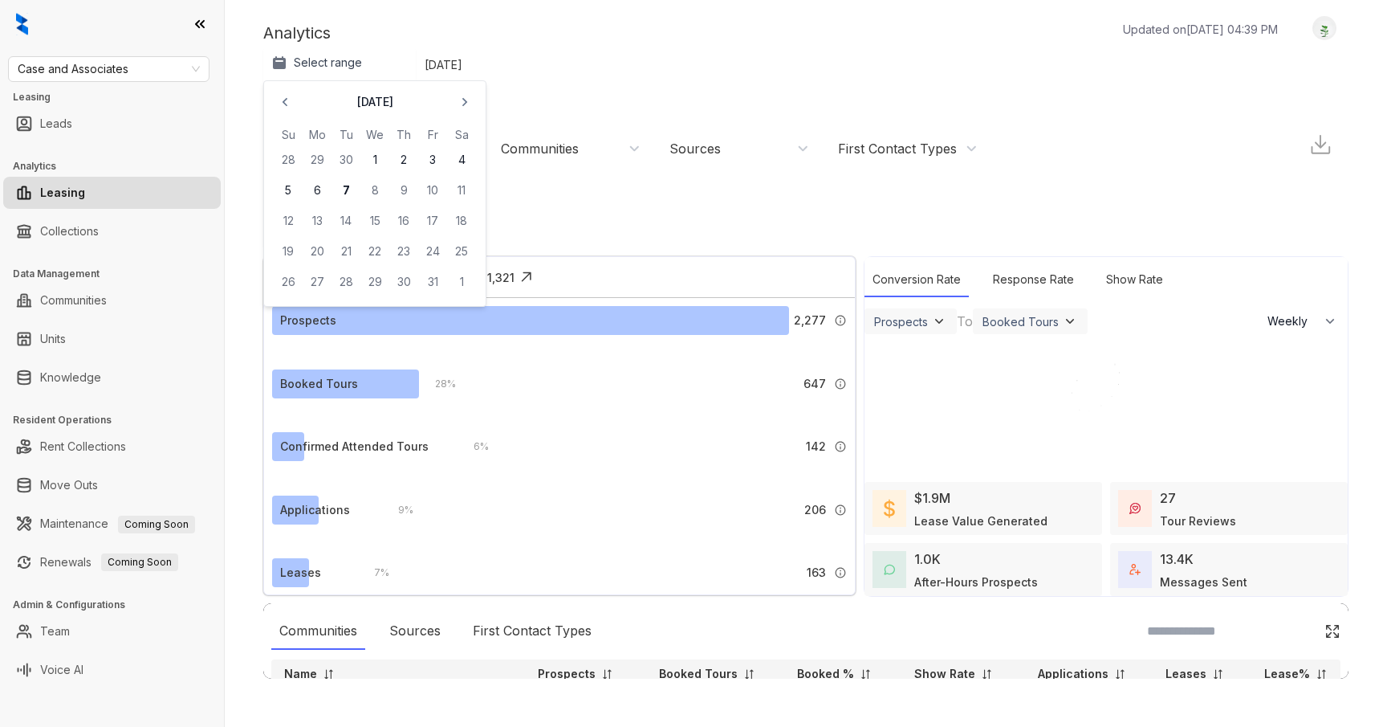
click at [426, 48] on div "Select range [DATE] Su Mo Tu We Th Fr Sa 28 29 30 1 2 3 4 5 6 7 8 9 10 11 12 13…" at bounding box center [624, 148] width 723 height 200
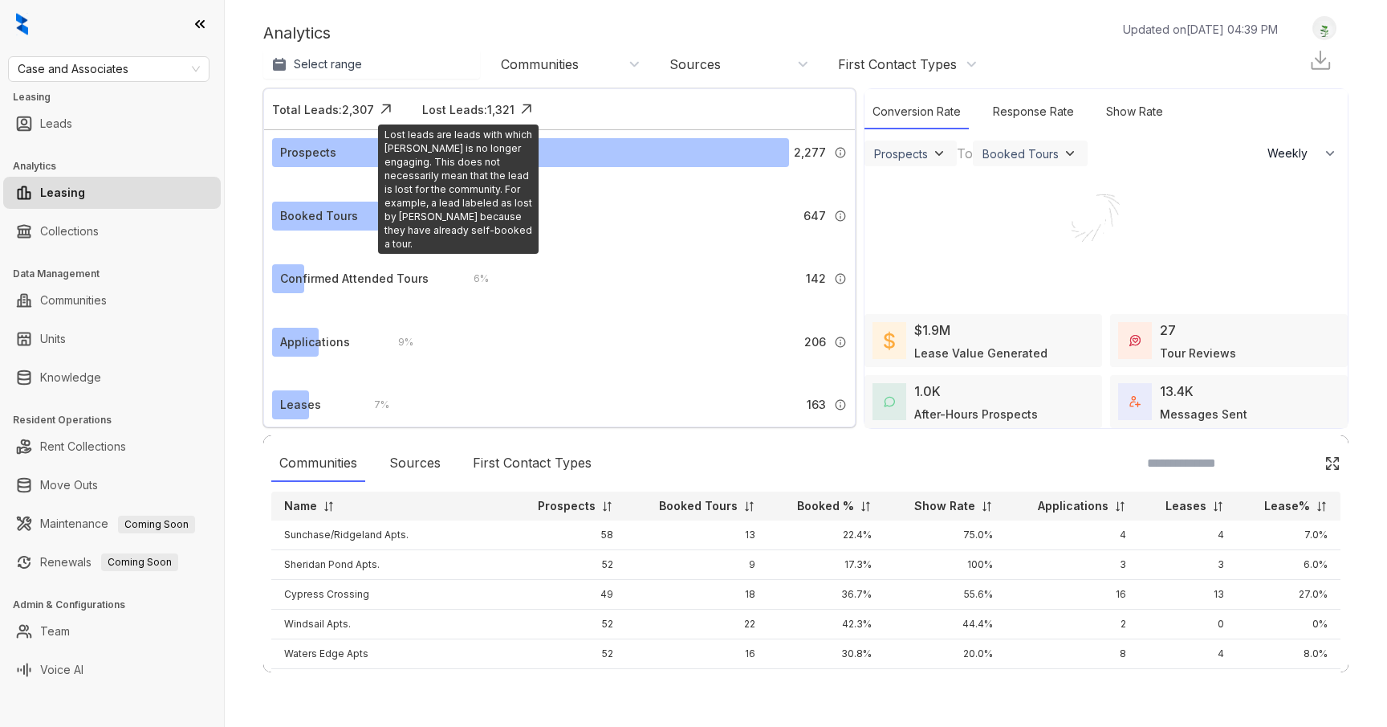
click at [524, 100] on img at bounding box center [527, 109] width 24 height 24
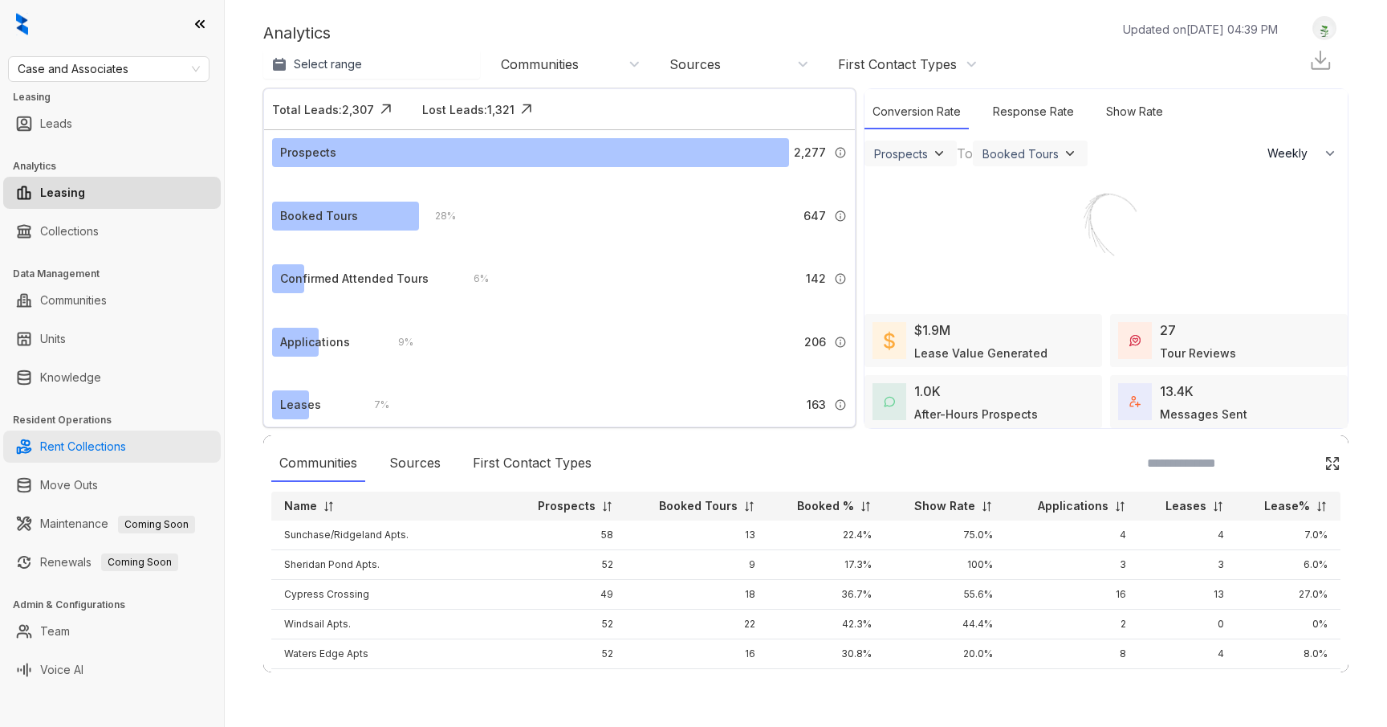
click at [96, 447] on link "Rent Collections" at bounding box center [83, 446] width 86 height 32
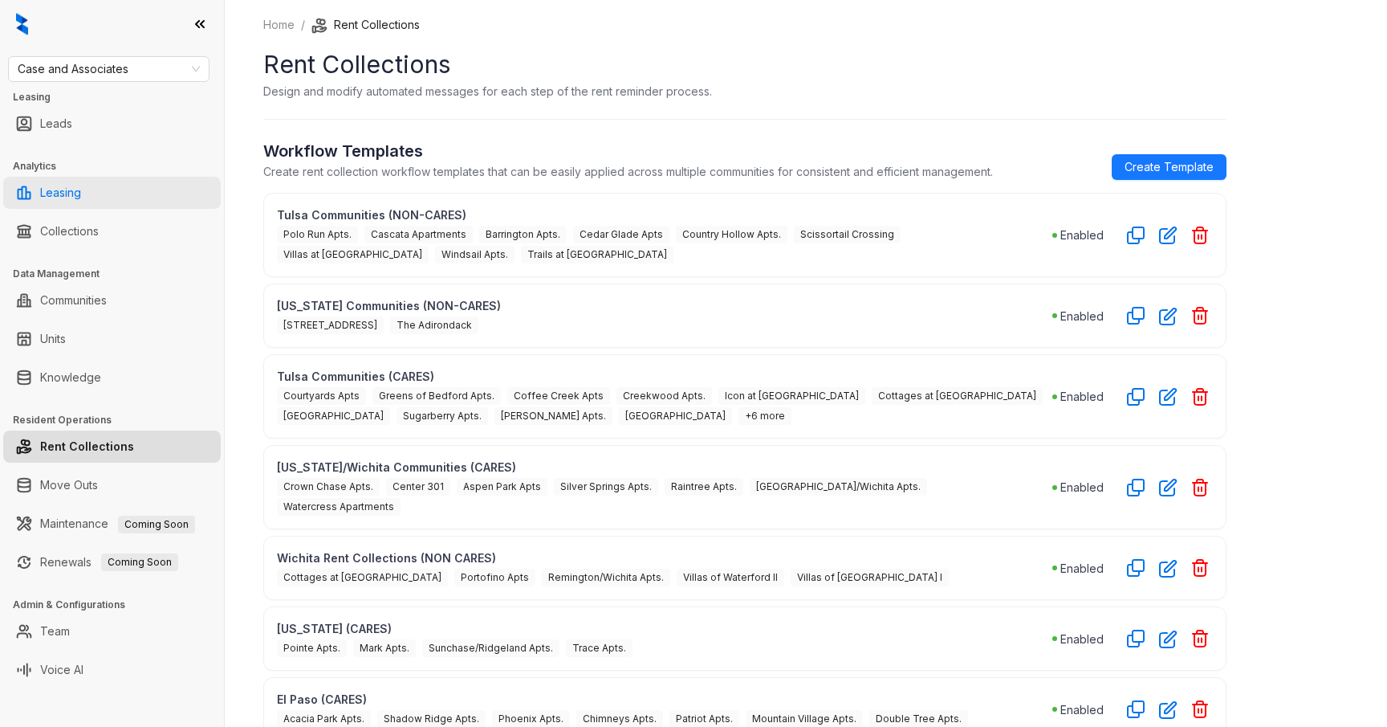
click at [59, 190] on link "Leasing" at bounding box center [60, 193] width 41 height 32
select select "******"
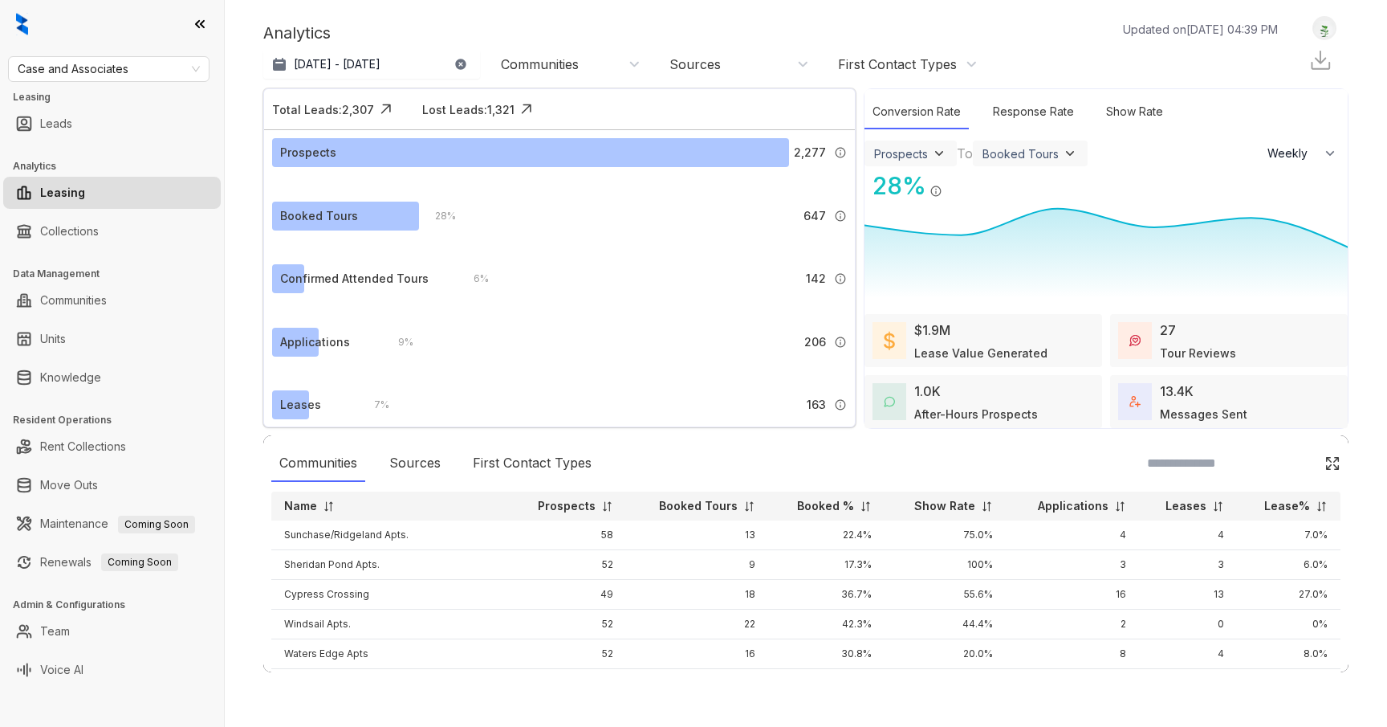
click at [978, 346] on div "Lease Value Generated" at bounding box center [981, 352] width 133 height 17
select select "******"
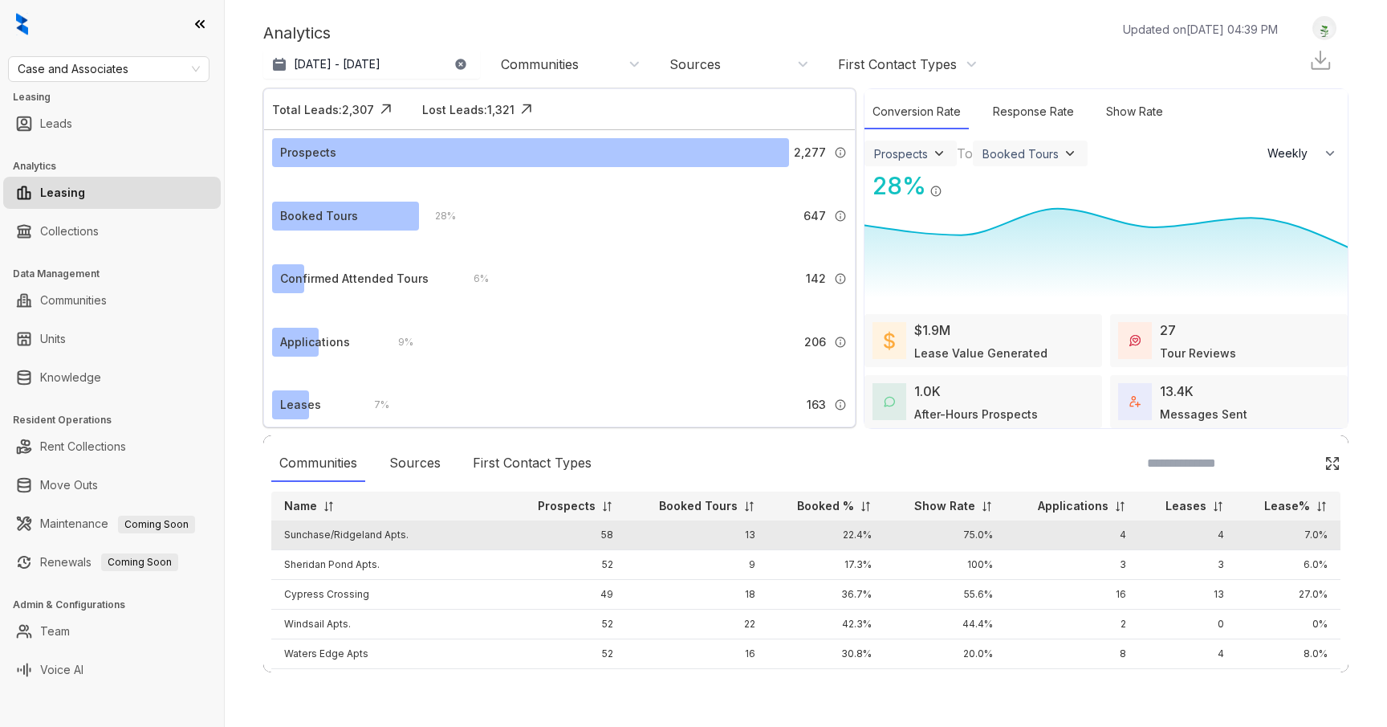
click at [365, 540] on td "Sunchase/Ridgeland Apts." at bounding box center [389, 535] width 237 height 30
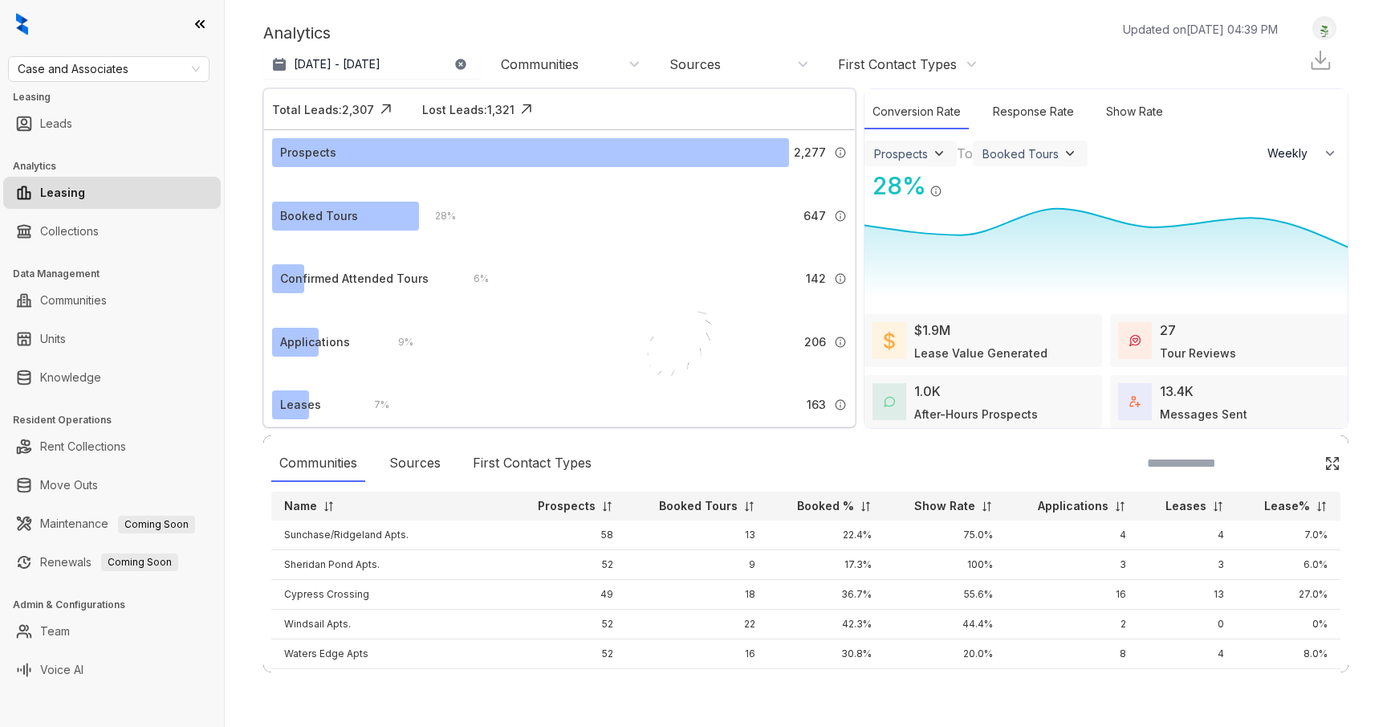
select select "******"
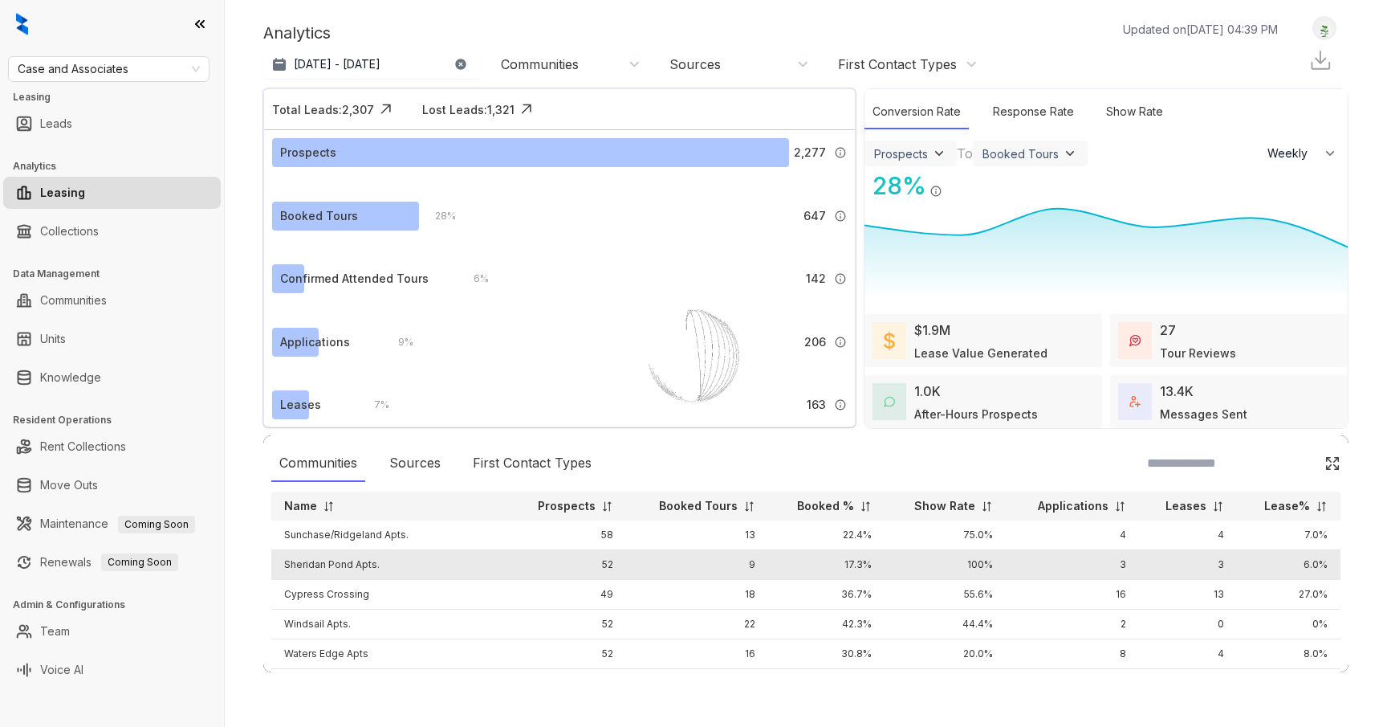
click at [342, 571] on td "Sheridan Pond Apts." at bounding box center [389, 565] width 237 height 30
select select "******"
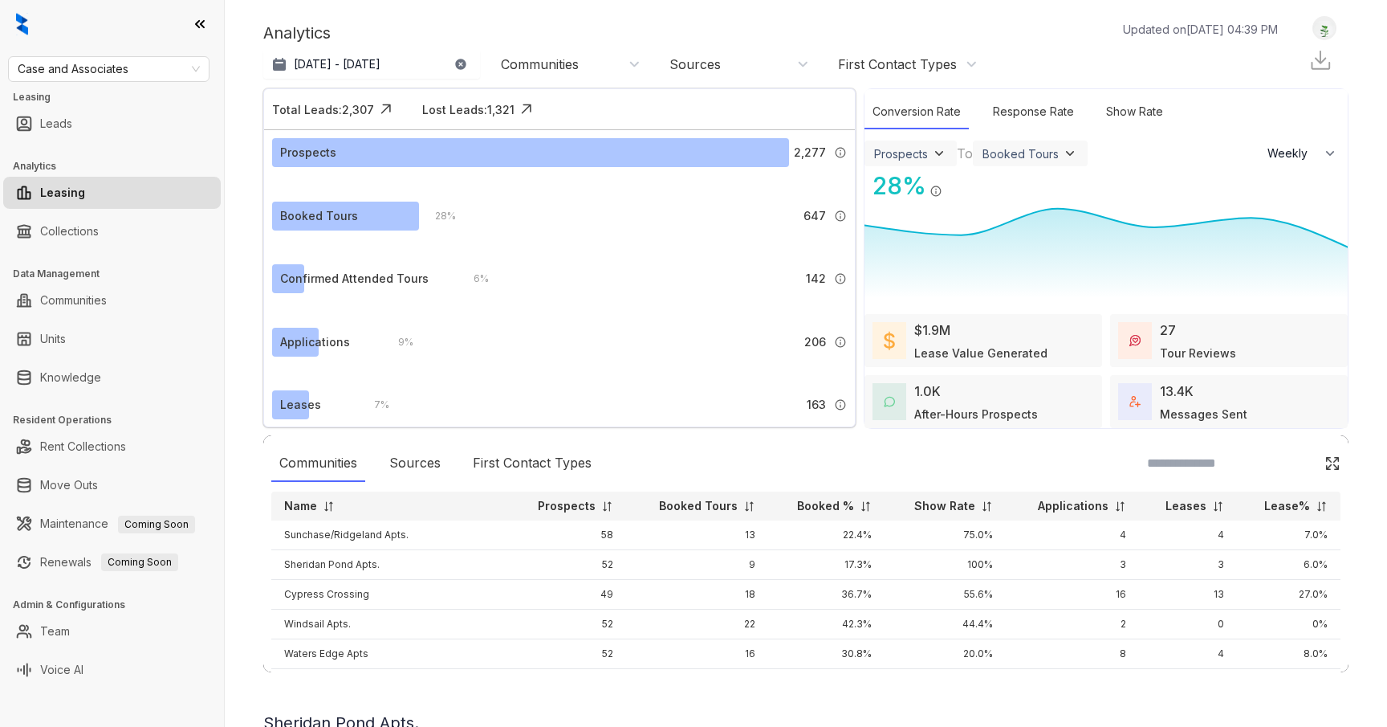
click at [424, 711] on div at bounding box center [806, 711] width 1086 height 0
